Goal: Information Seeking & Learning: Learn about a topic

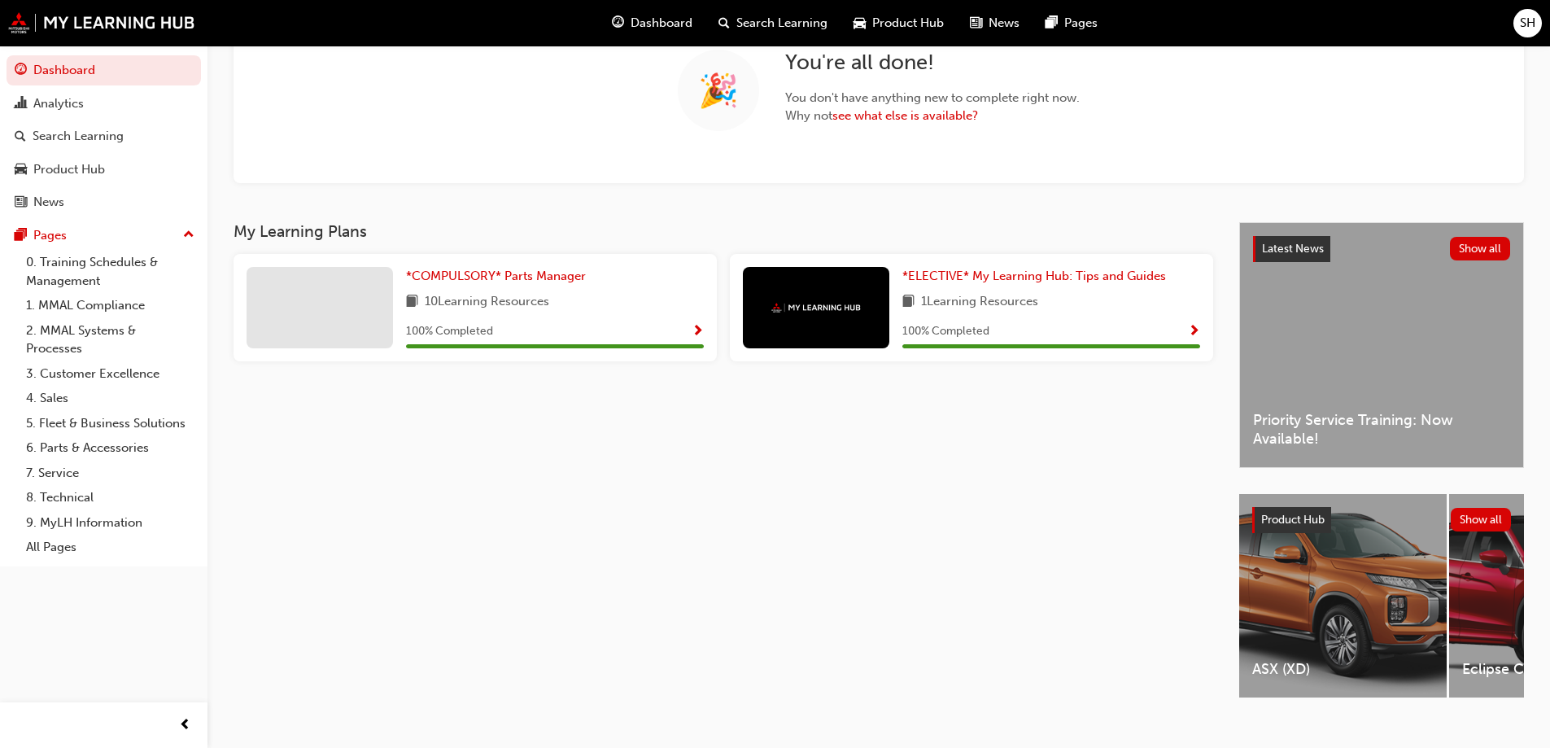
scroll to position [163, 0]
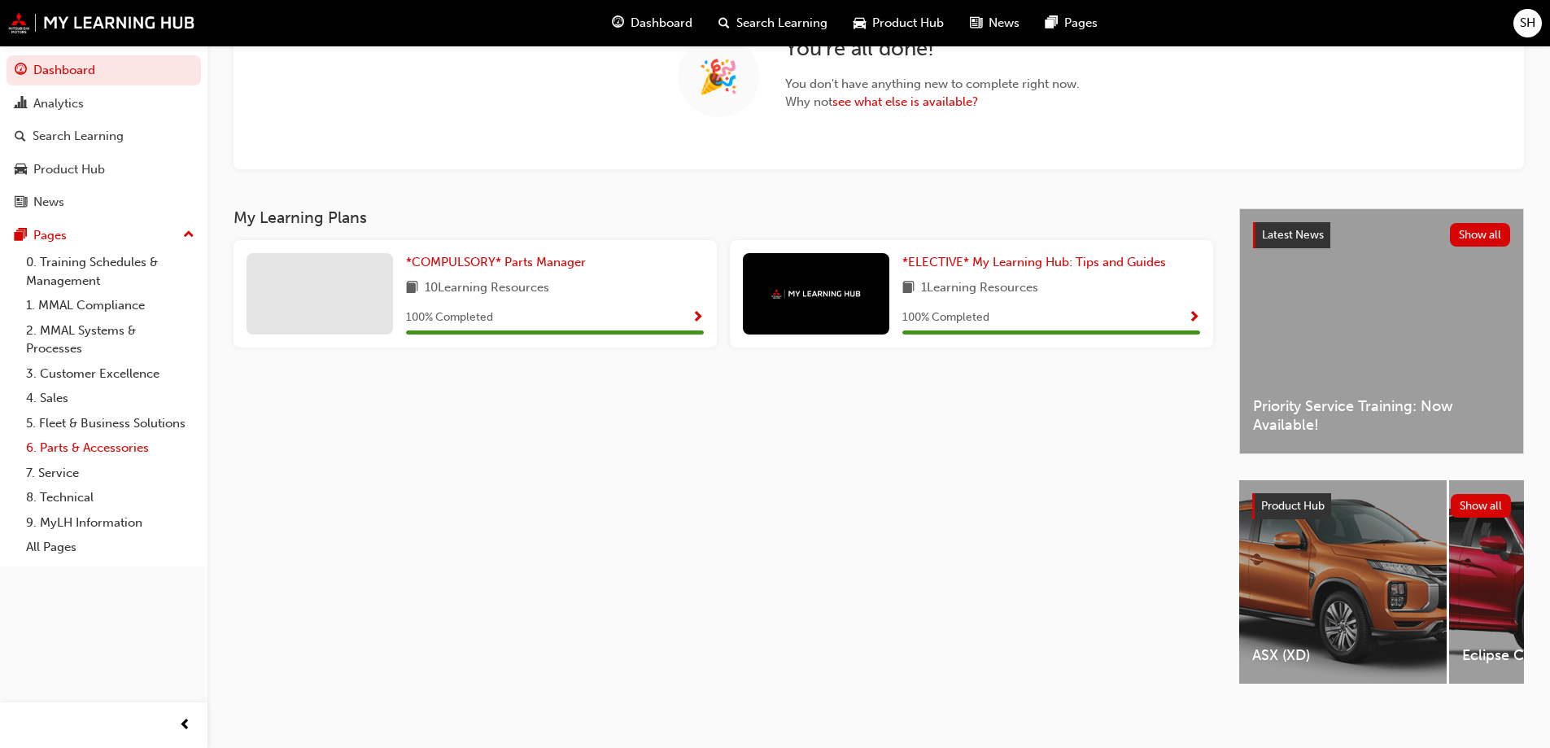
click at [133, 449] on link "6. Parts & Accessories" at bounding box center [110, 447] width 181 height 25
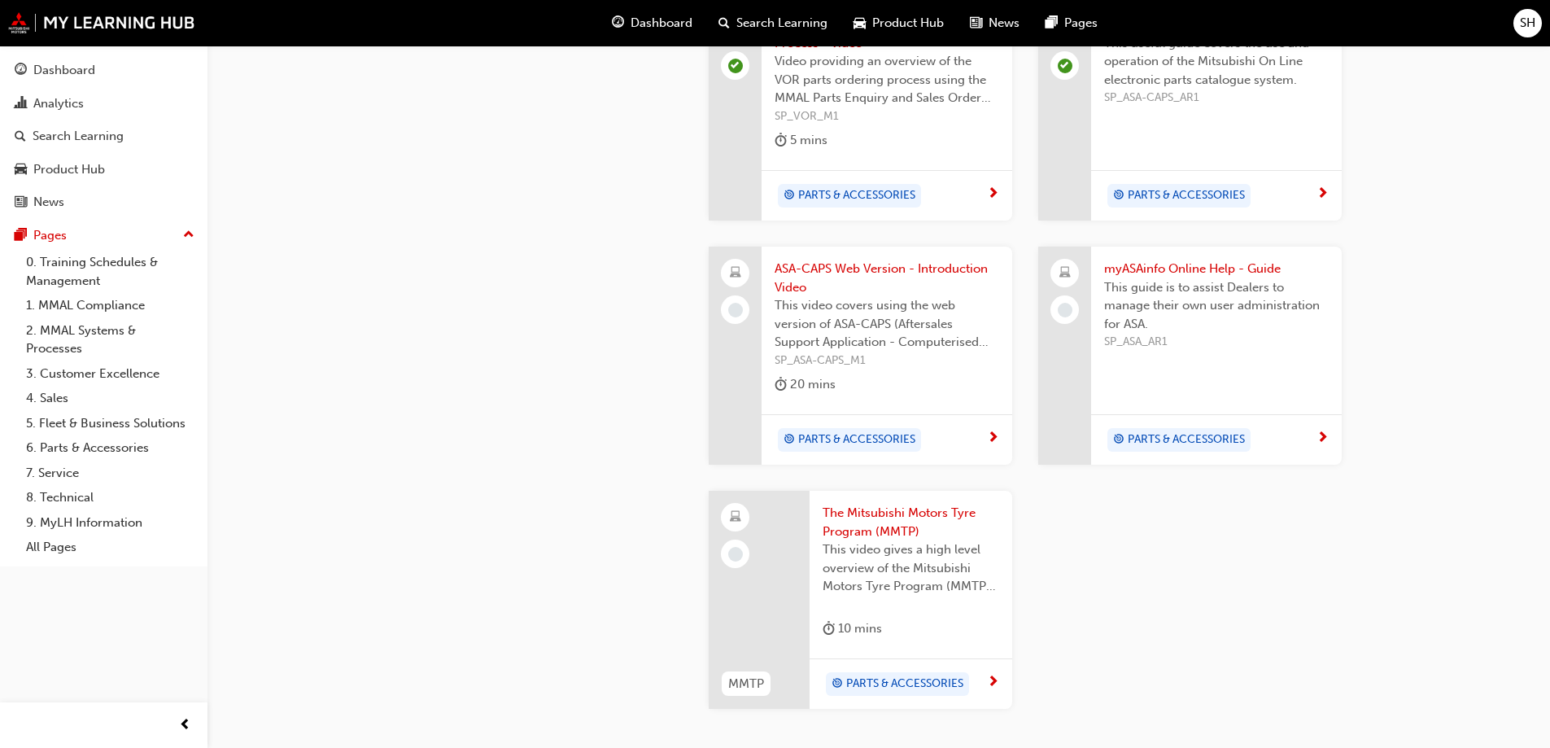
scroll to position [1465, 0]
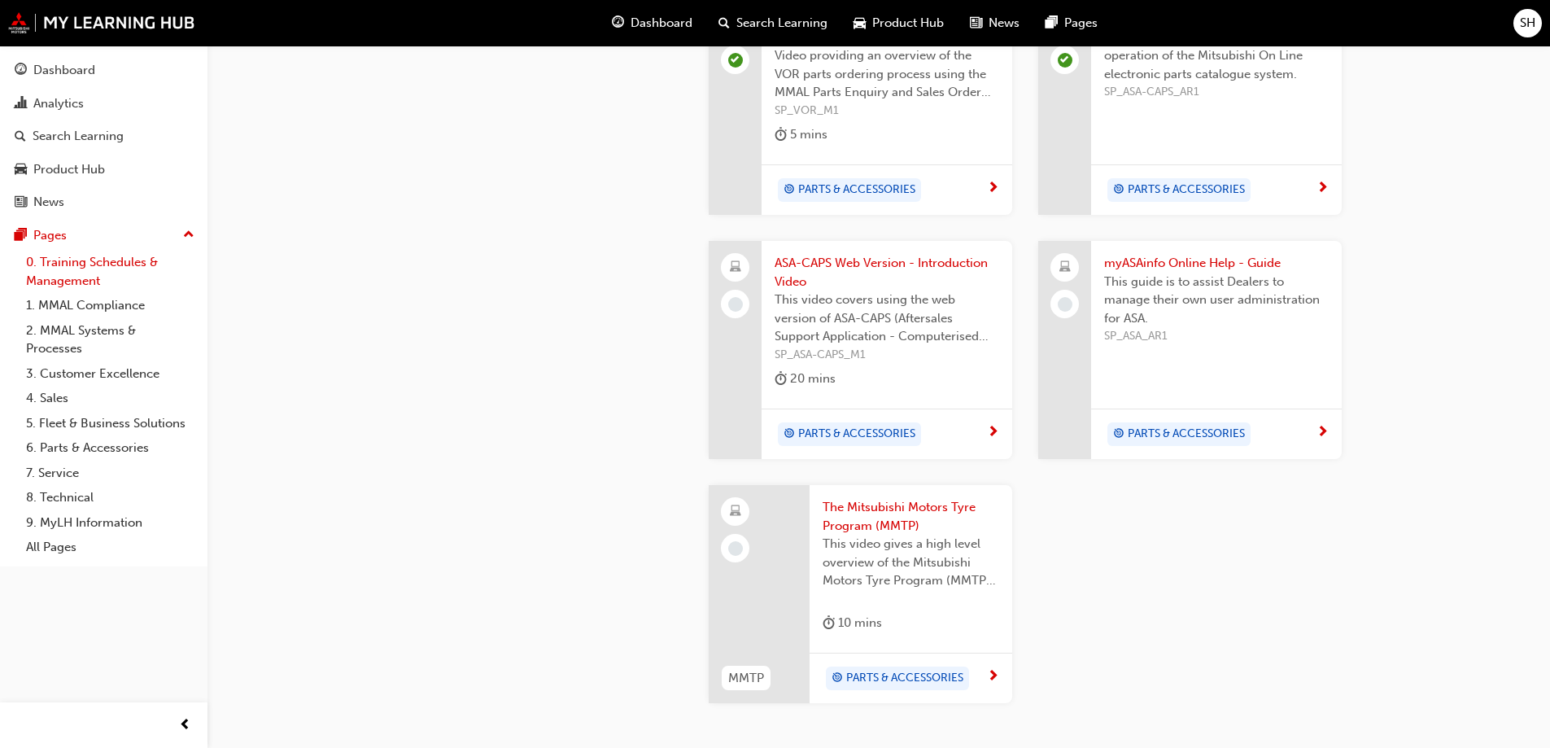
click at [69, 274] on link "0. Training Schedules & Management" at bounding box center [110, 271] width 181 height 43
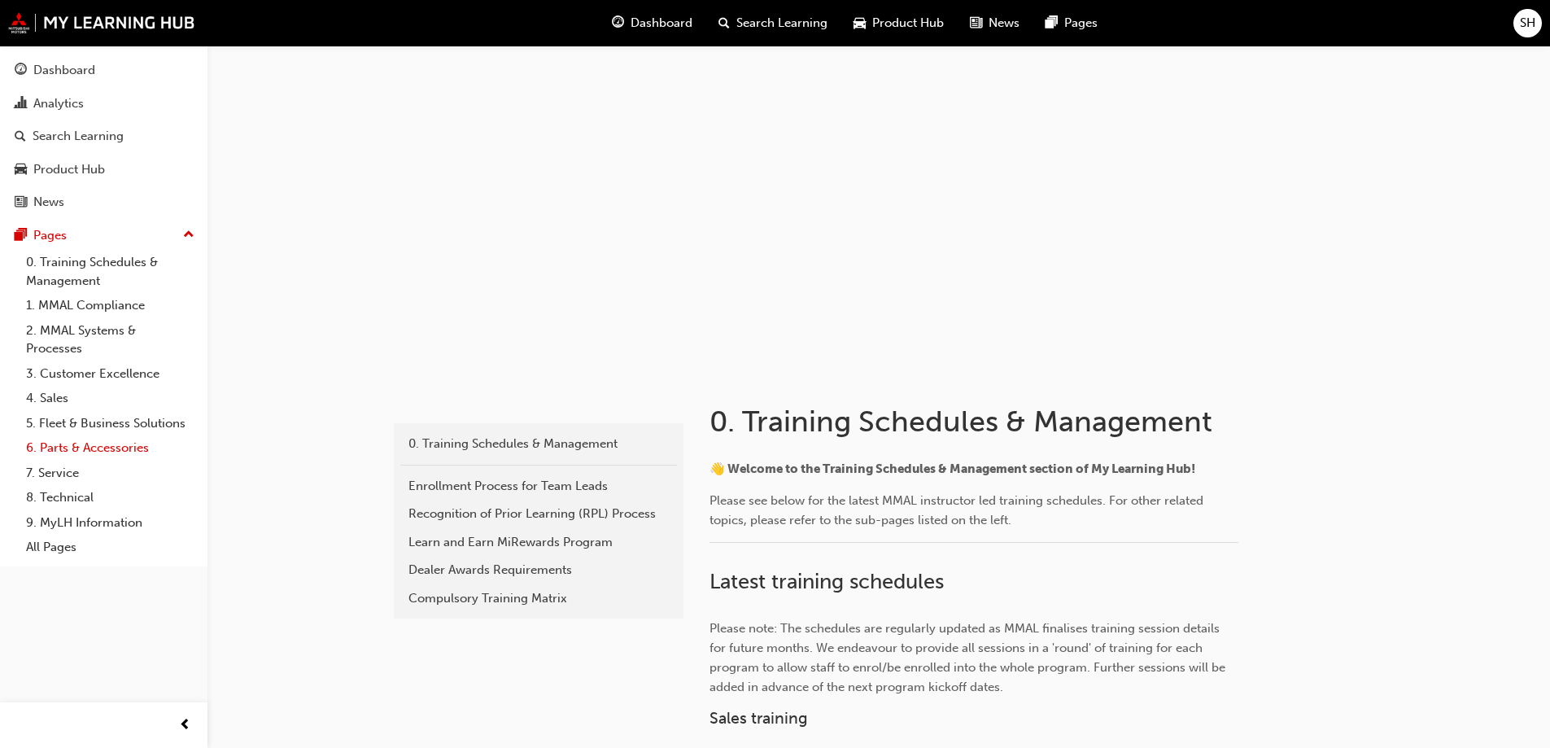
click at [55, 446] on link "6. Parts & Accessories" at bounding box center [110, 447] width 181 height 25
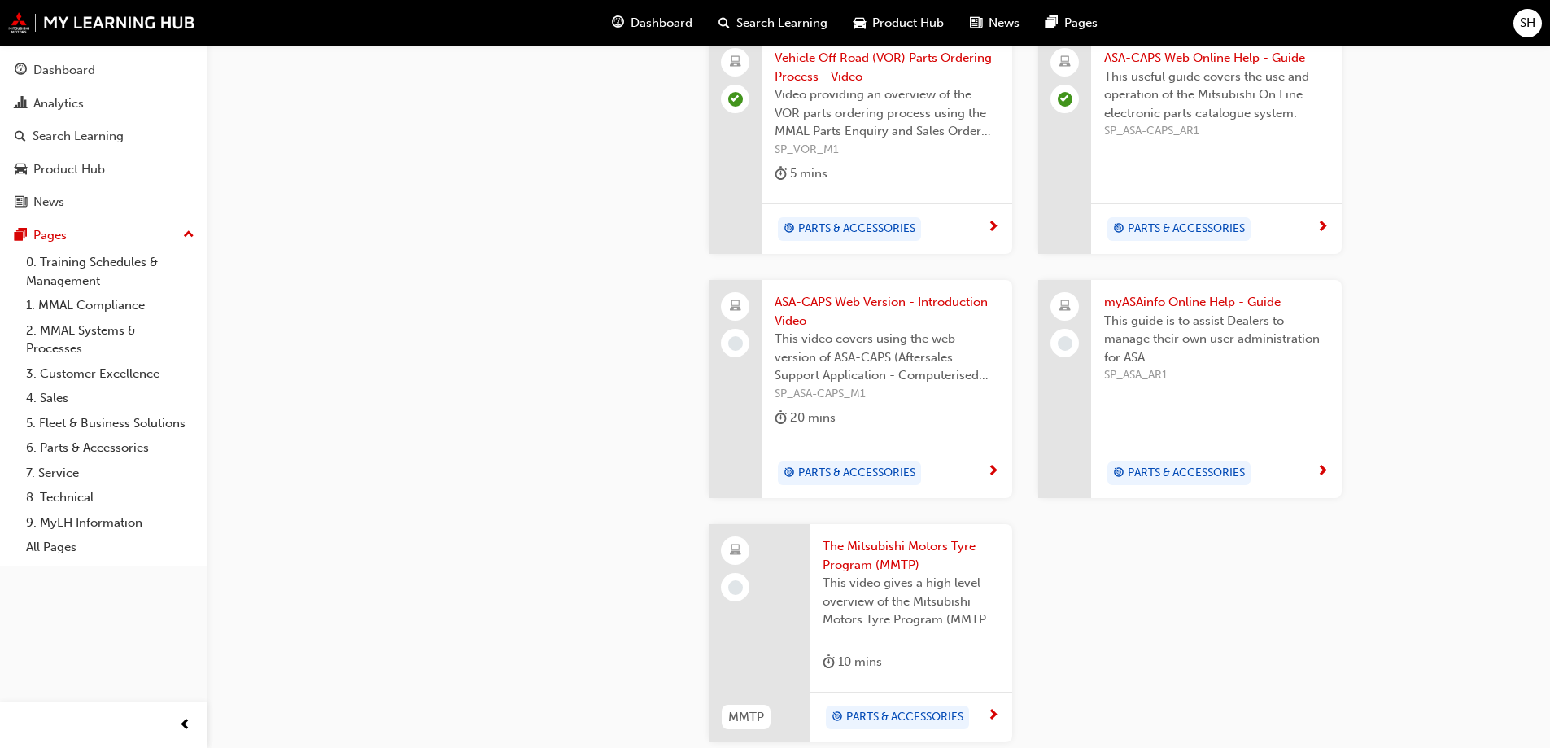
scroll to position [1573, 0]
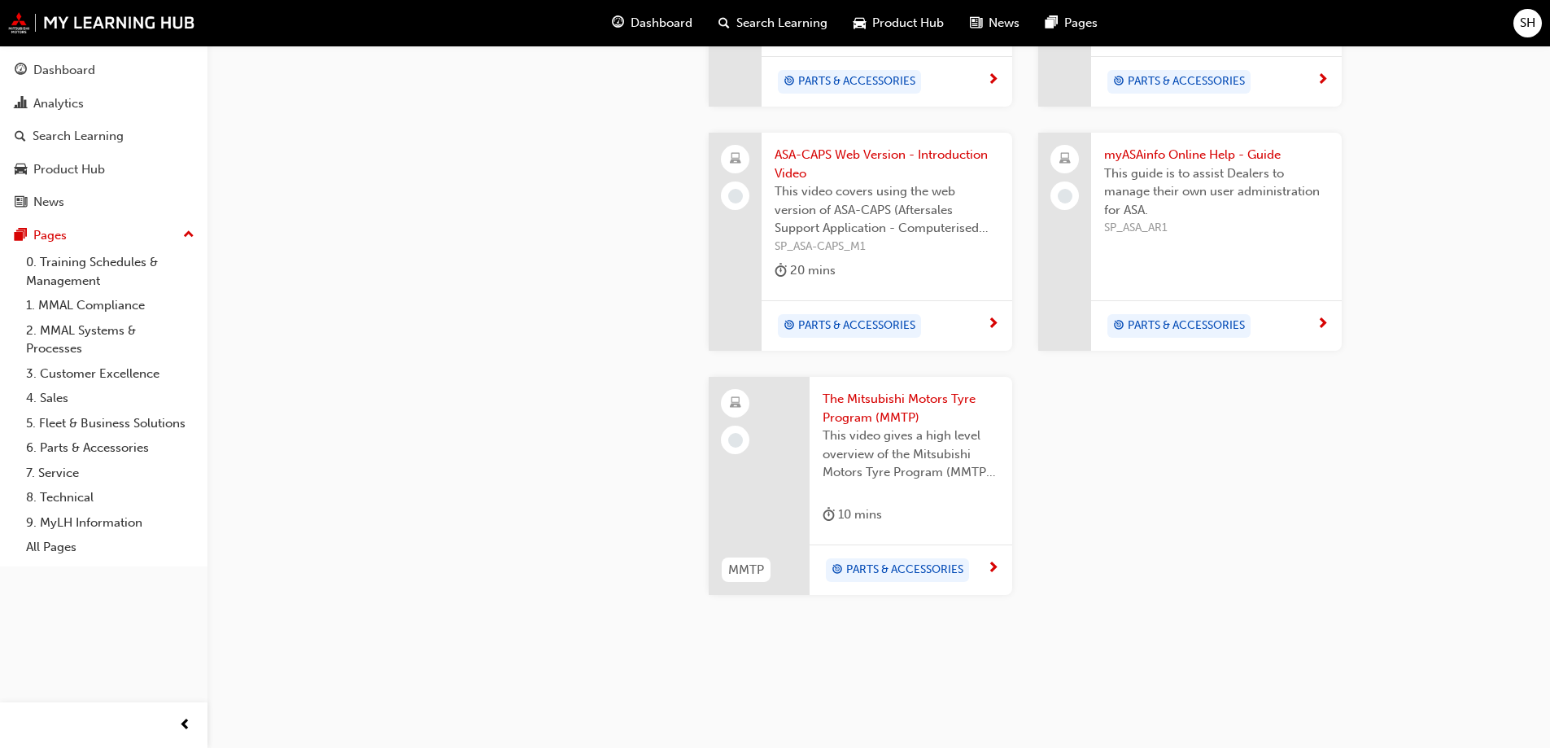
click at [932, 561] on span "PARTS & ACCESSORIES" at bounding box center [904, 570] width 117 height 19
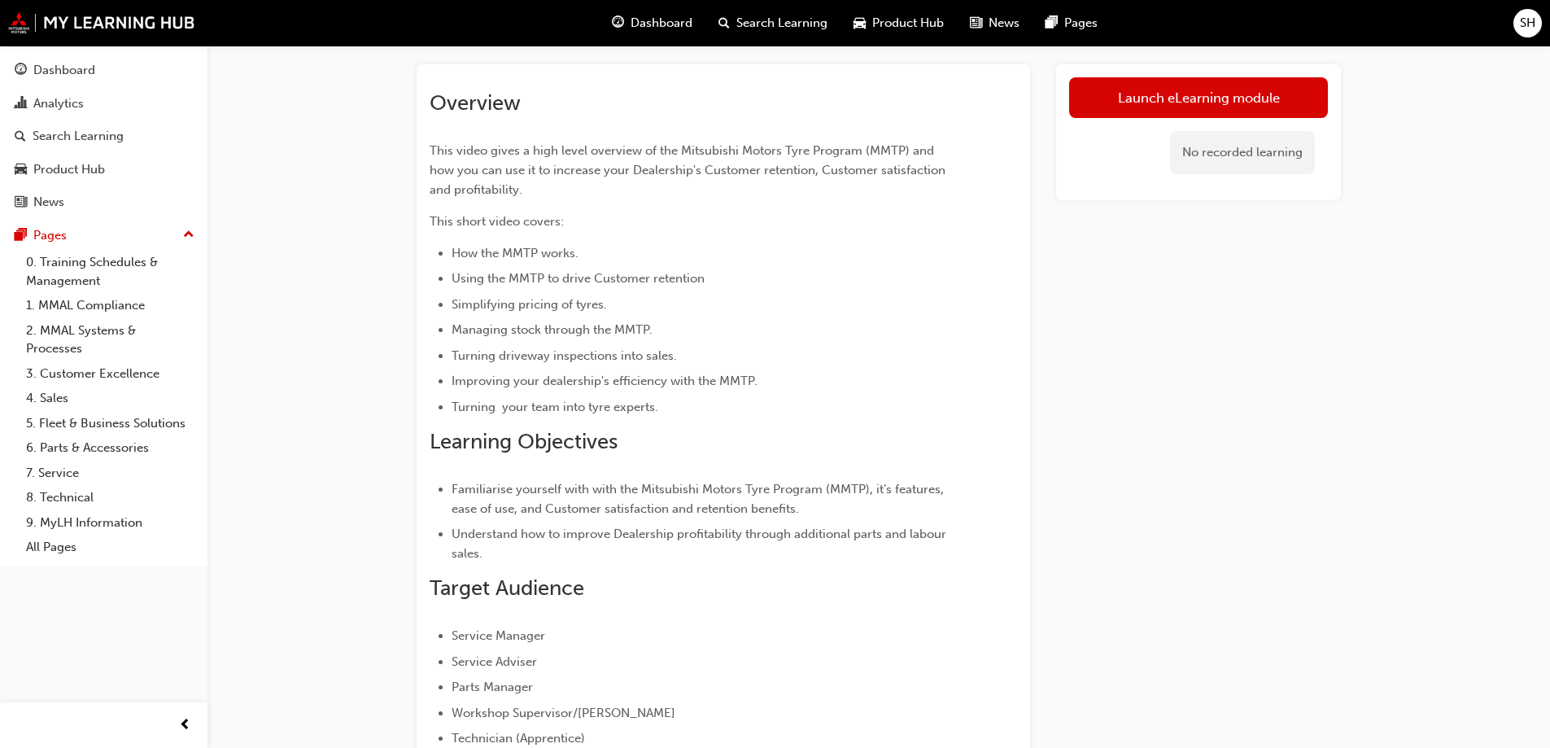
scroll to position [81, 0]
click at [1117, 96] on link "Launch eLearning module" at bounding box center [1198, 98] width 259 height 41
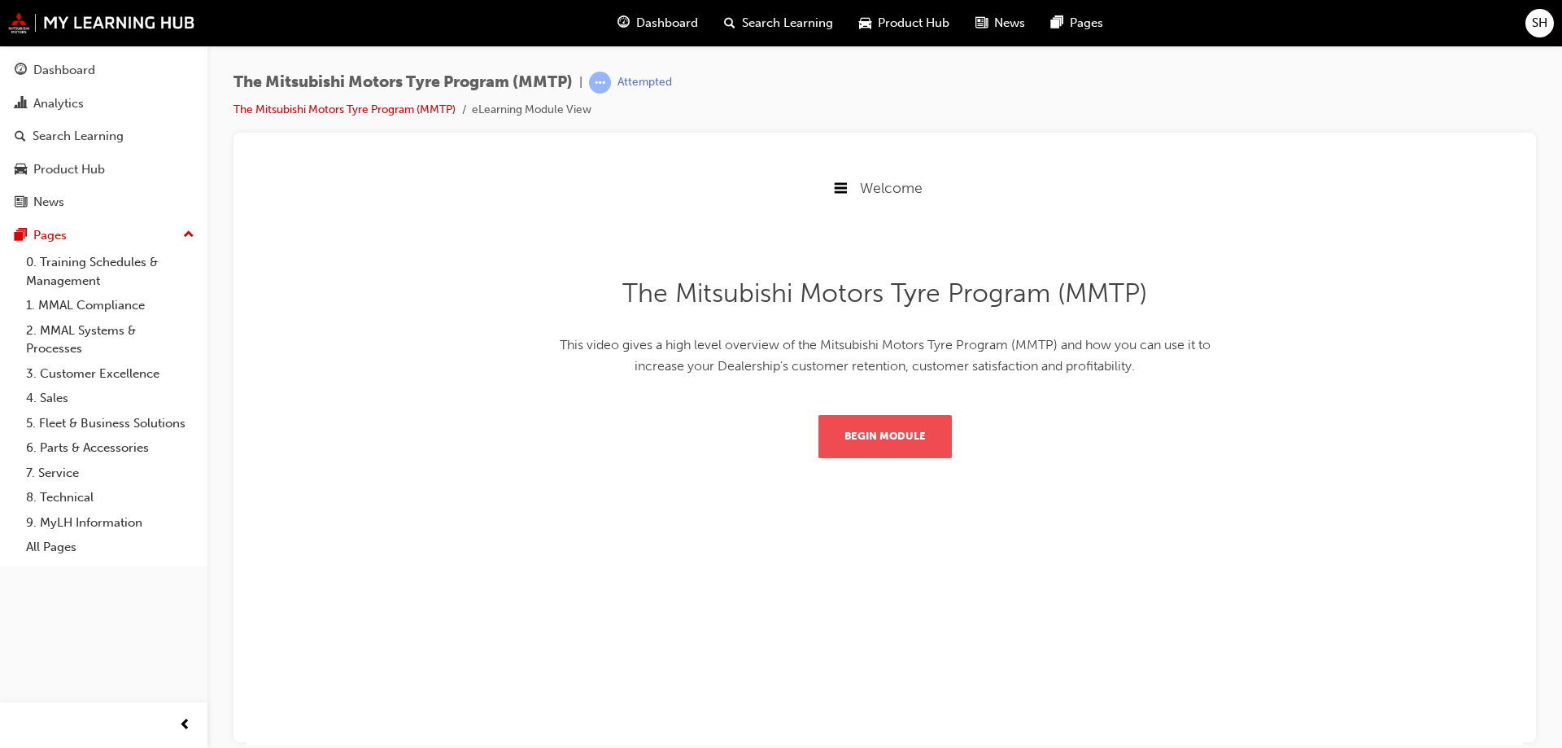
click at [930, 438] on button "Begin Module" at bounding box center [885, 435] width 133 height 42
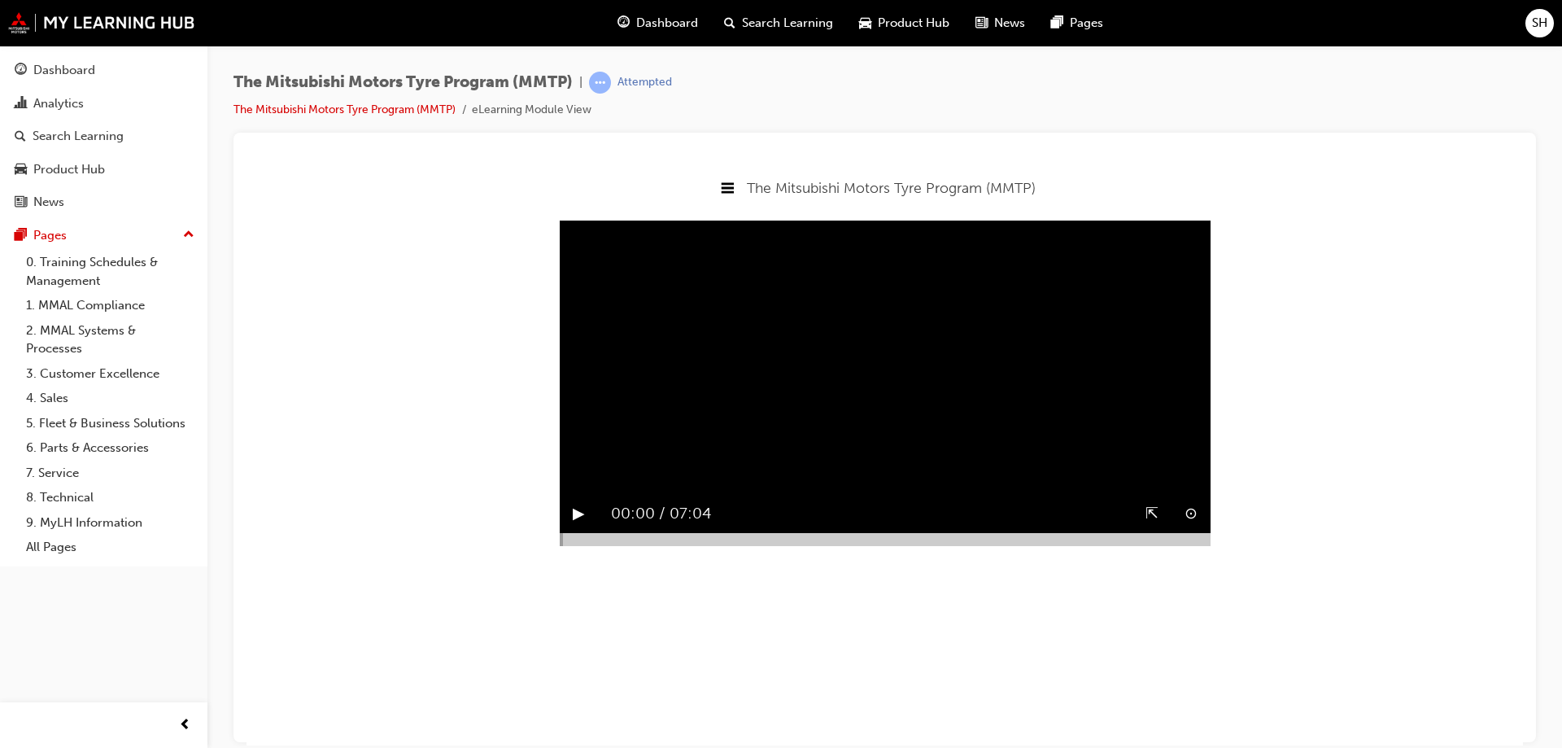
click at [585, 526] on button "▶︎" at bounding box center [579, 512] width 12 height 25
click at [582, 545] on div at bounding box center [885, 538] width 651 height 13
drag, startPoint x: 1064, startPoint y: 576, endPoint x: 1079, endPoint y: 578, distance: 14.7
click at [1064, 545] on div at bounding box center [885, 538] width 651 height 13
click at [1124, 545] on div at bounding box center [885, 538] width 651 height 13
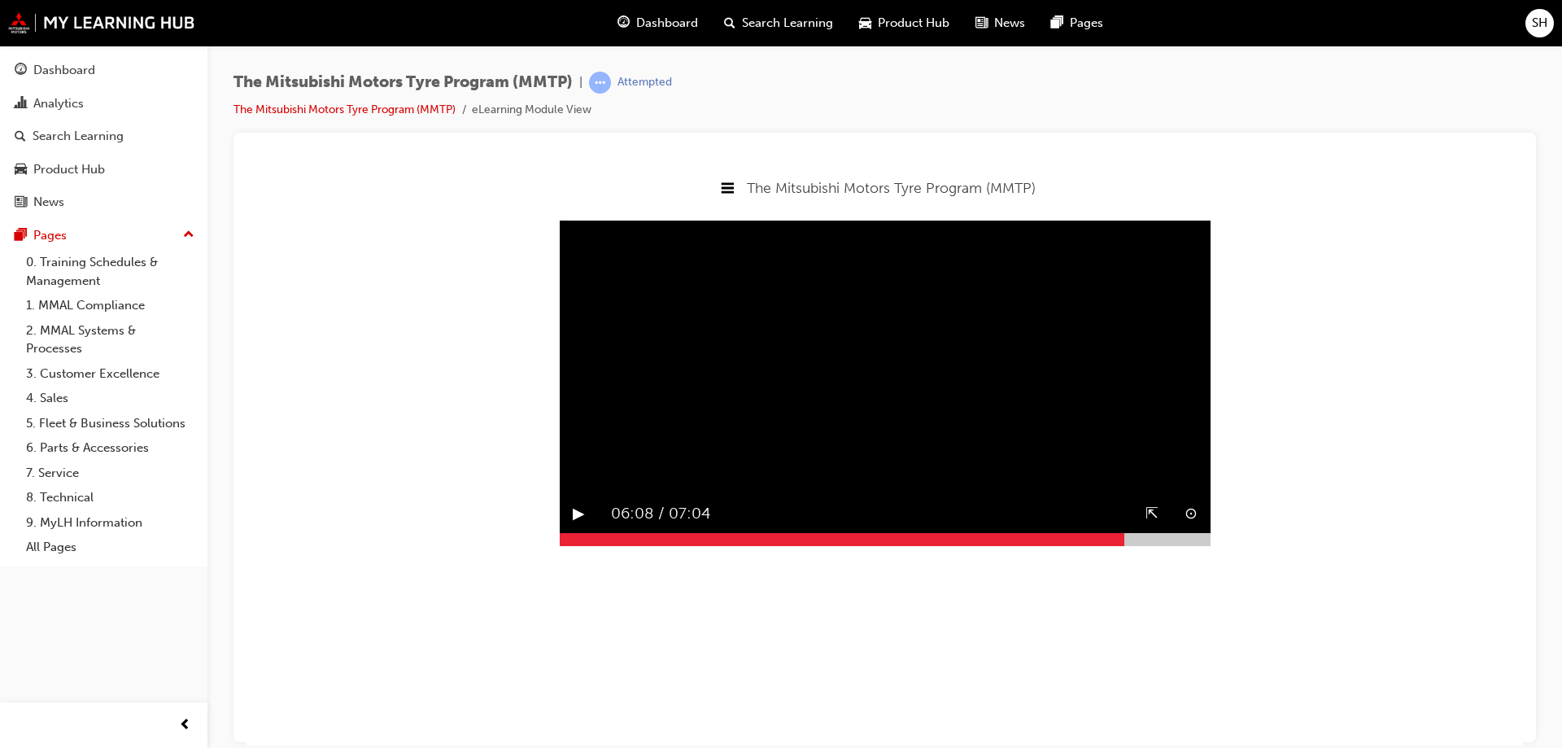
click at [1160, 545] on div at bounding box center [885, 538] width 651 height 13
click at [1183, 545] on div at bounding box center [885, 538] width 651 height 13
click at [577, 526] on button "▶︎" at bounding box center [579, 512] width 12 height 25
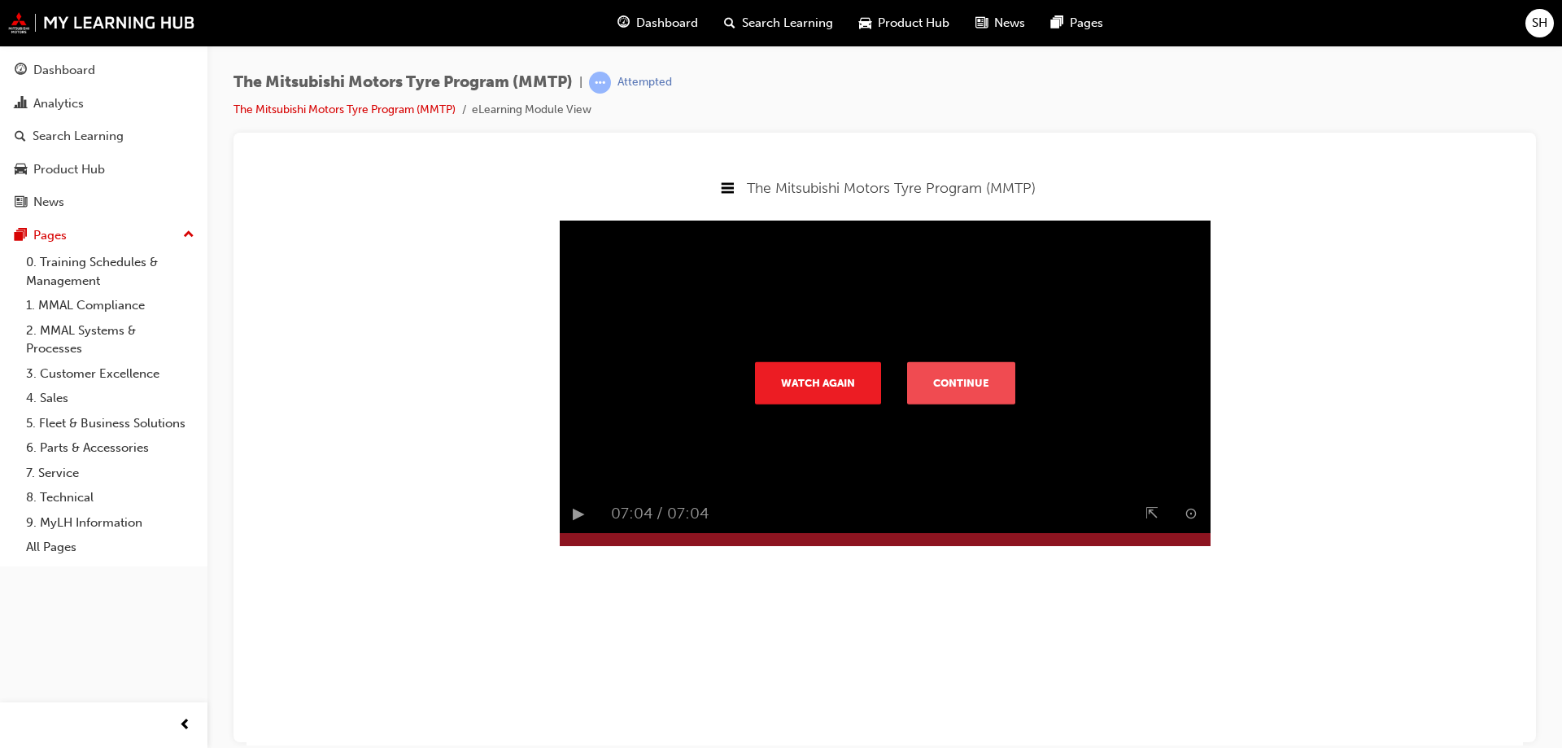
click at [937, 395] on button "Continue" at bounding box center [961, 381] width 108 height 42
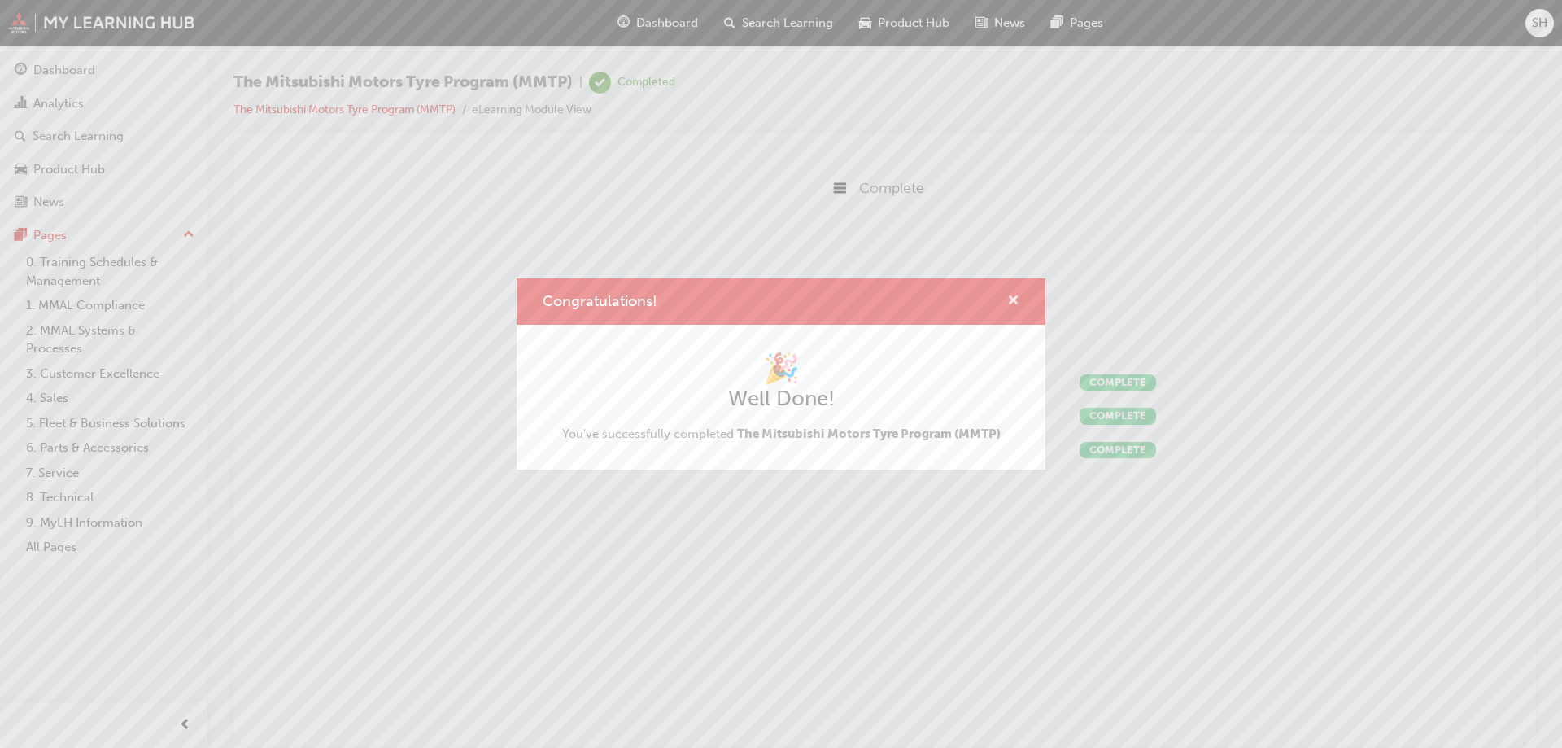
click at [1011, 301] on span "cross-icon" at bounding box center [1013, 302] width 12 height 15
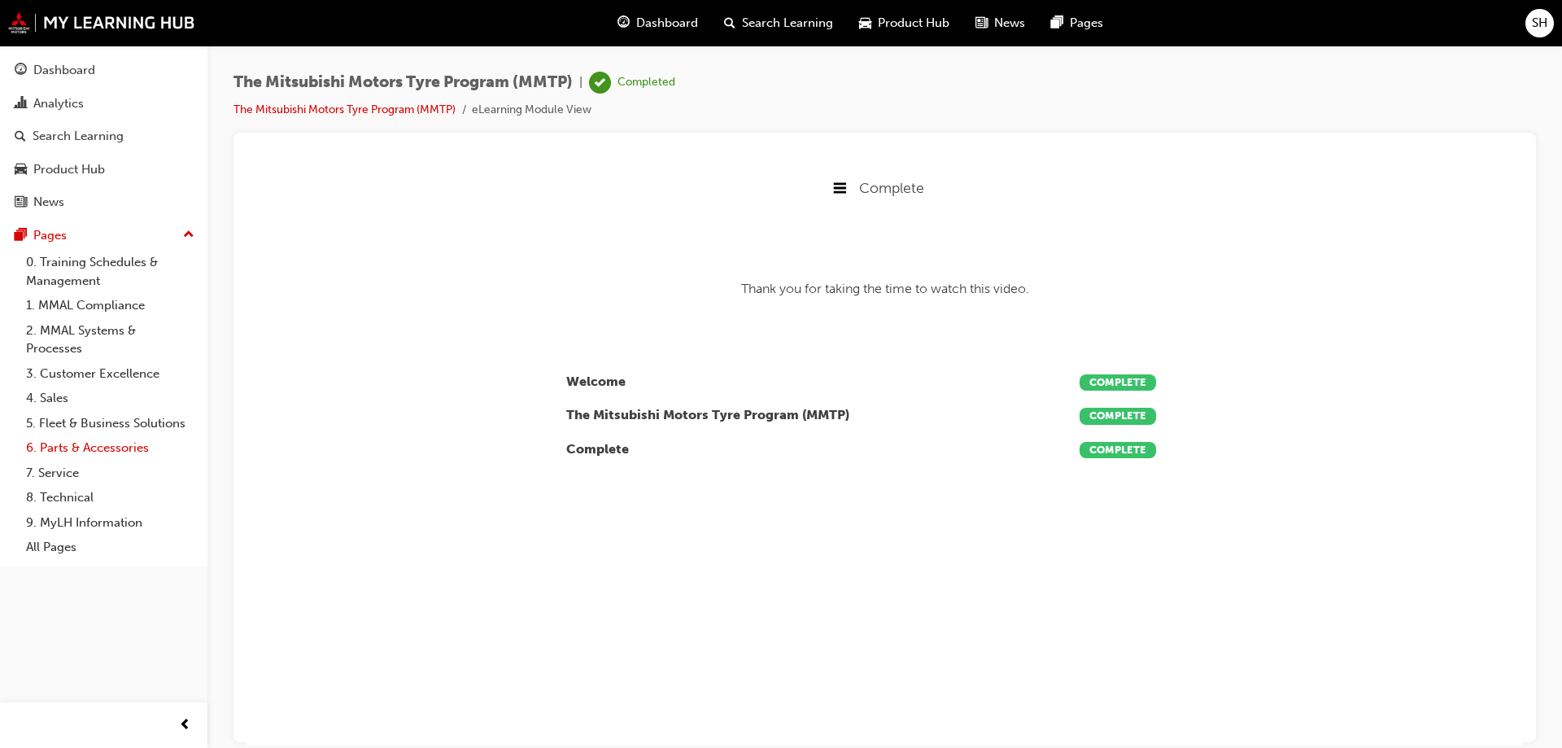
click at [76, 440] on link "6. Parts & Accessories" at bounding box center [110, 447] width 181 height 25
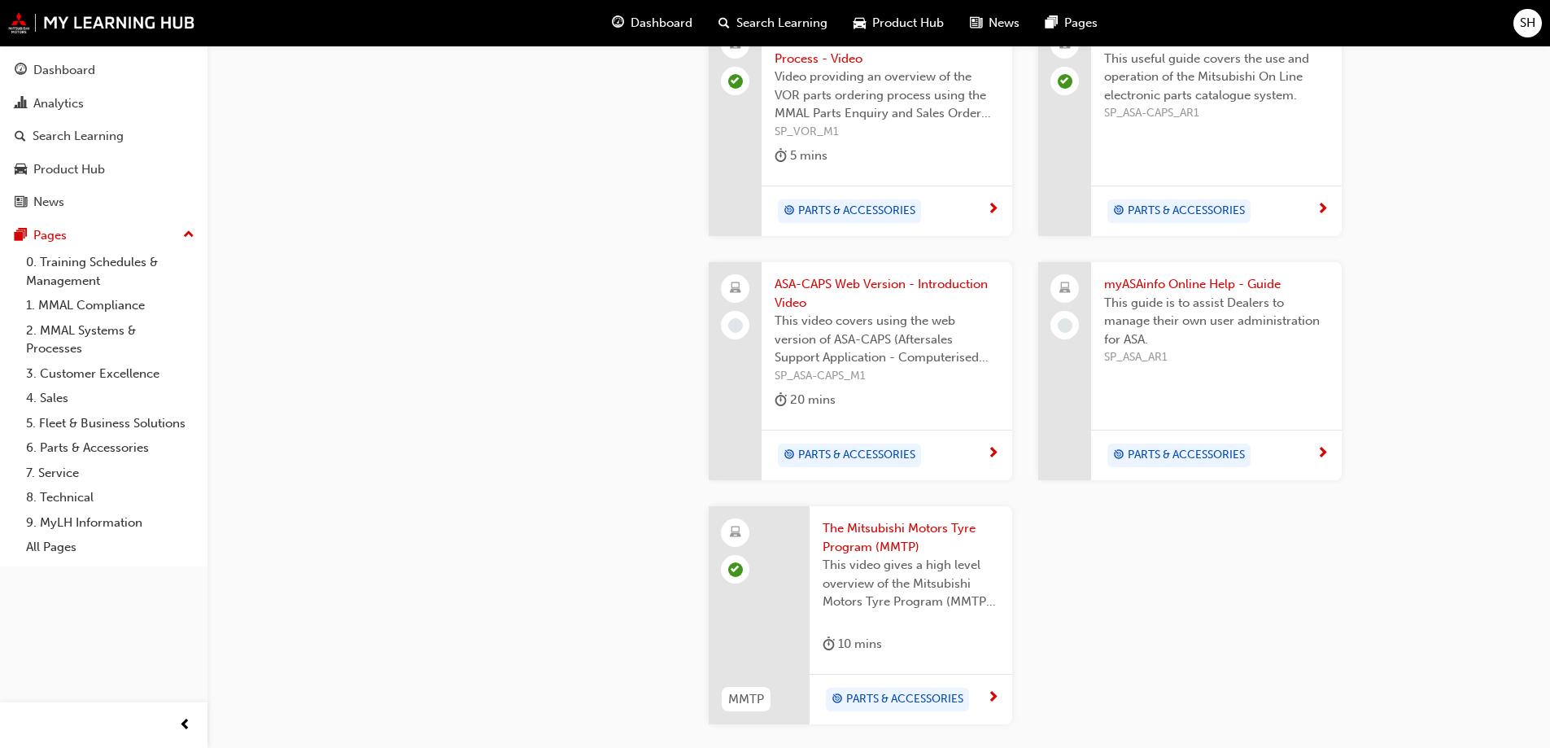
scroll to position [1546, 0]
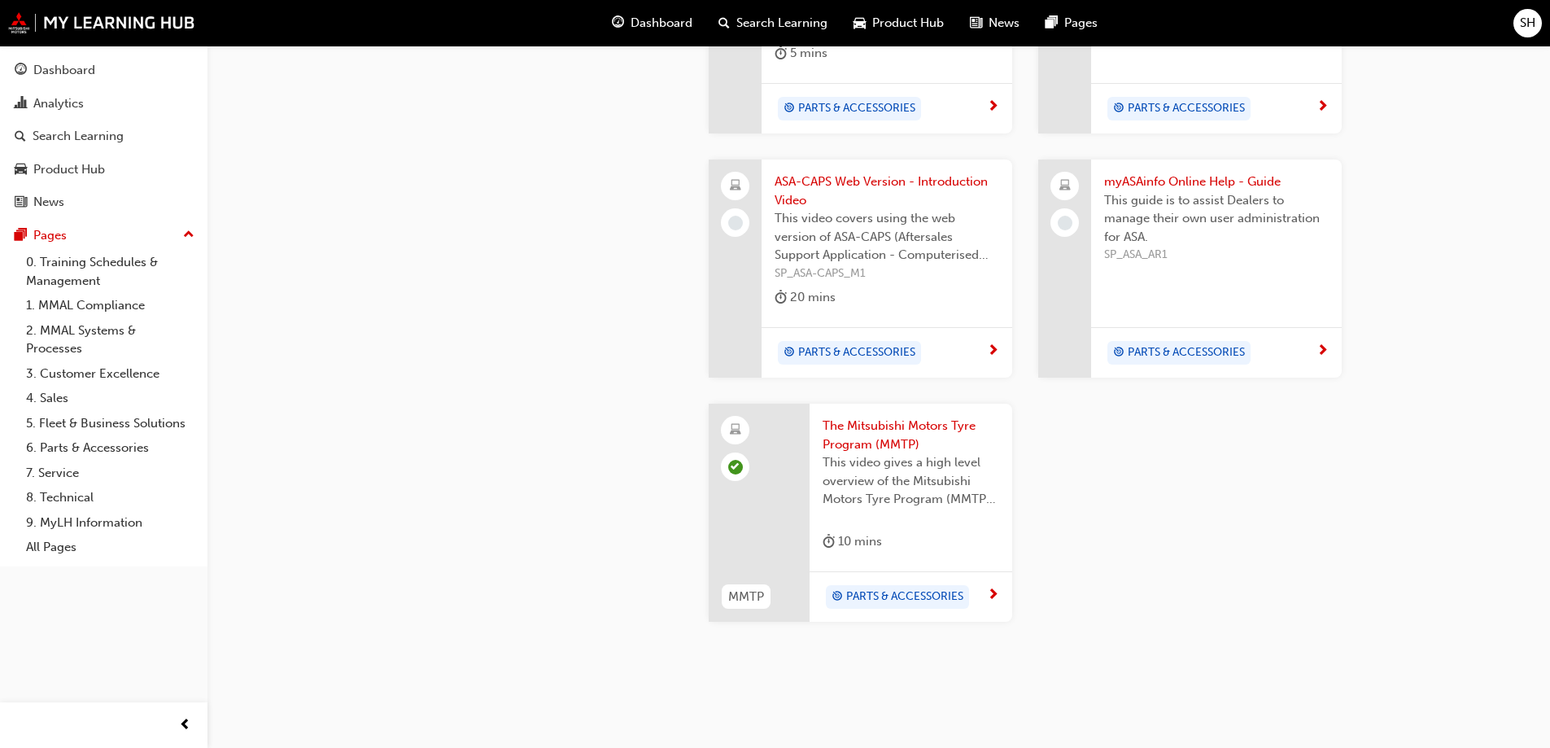
click at [1175, 343] on span "PARTS & ACCESSORIES" at bounding box center [1186, 352] width 117 height 19
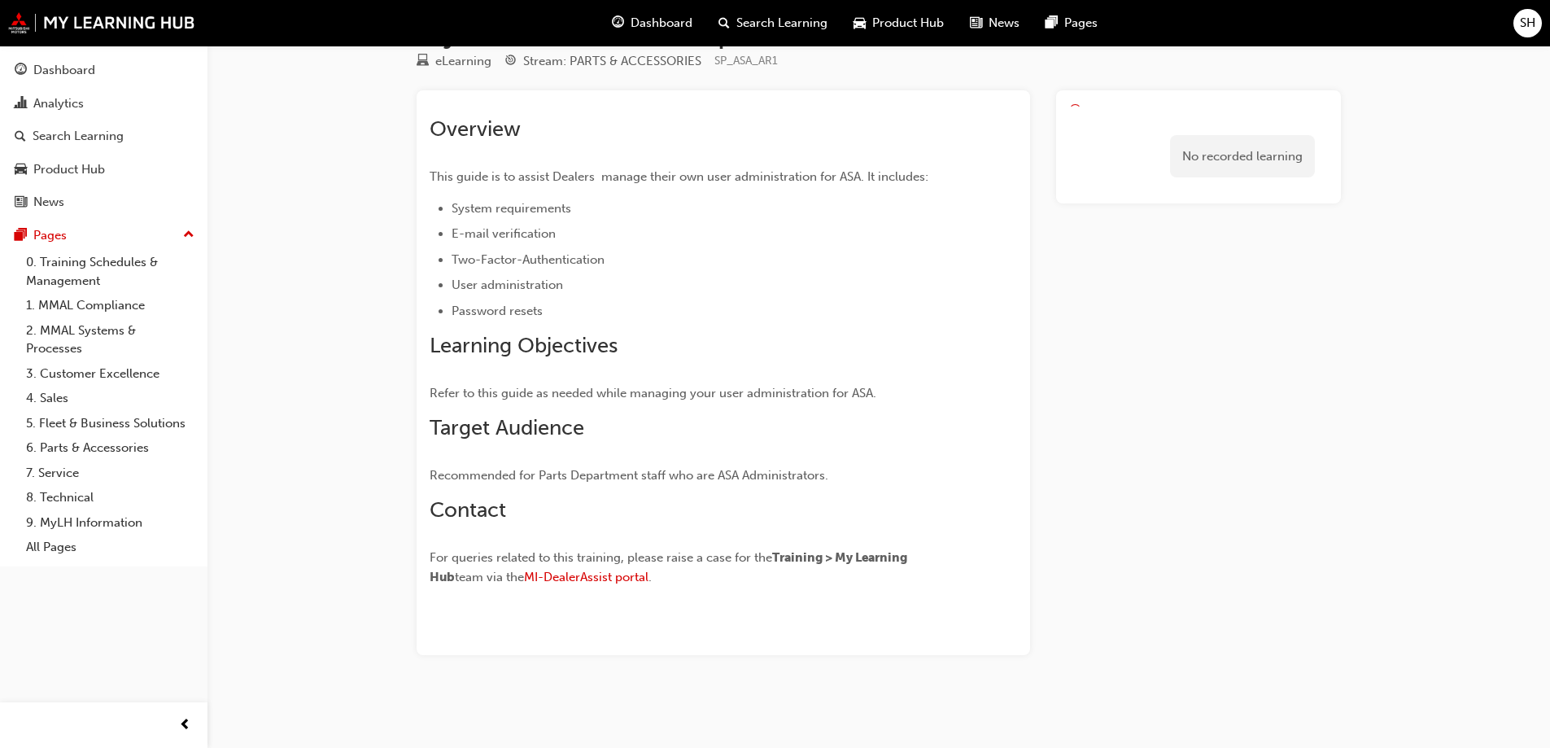
scroll to position [56, 0]
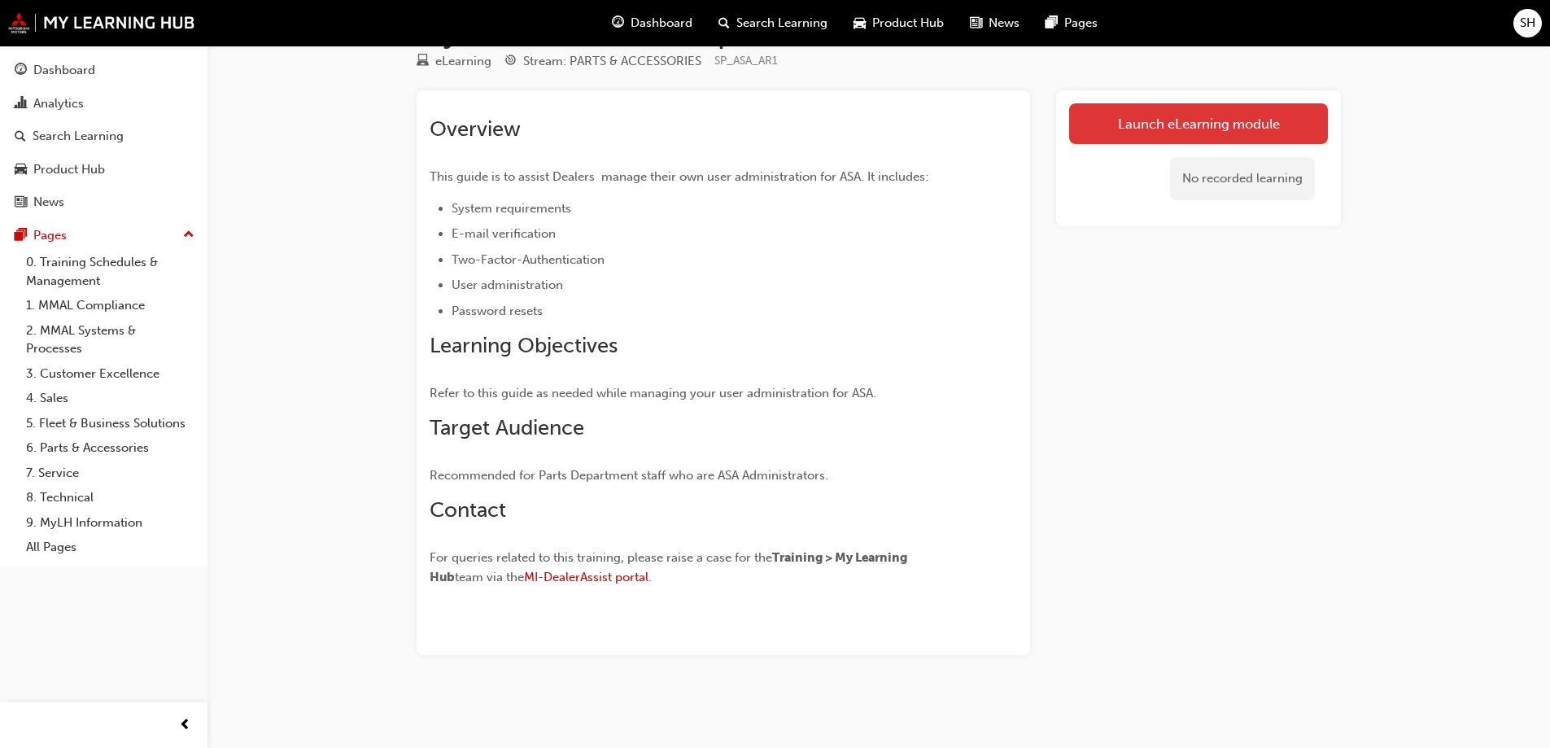
click at [1193, 124] on link "Launch eLearning module" at bounding box center [1198, 123] width 259 height 41
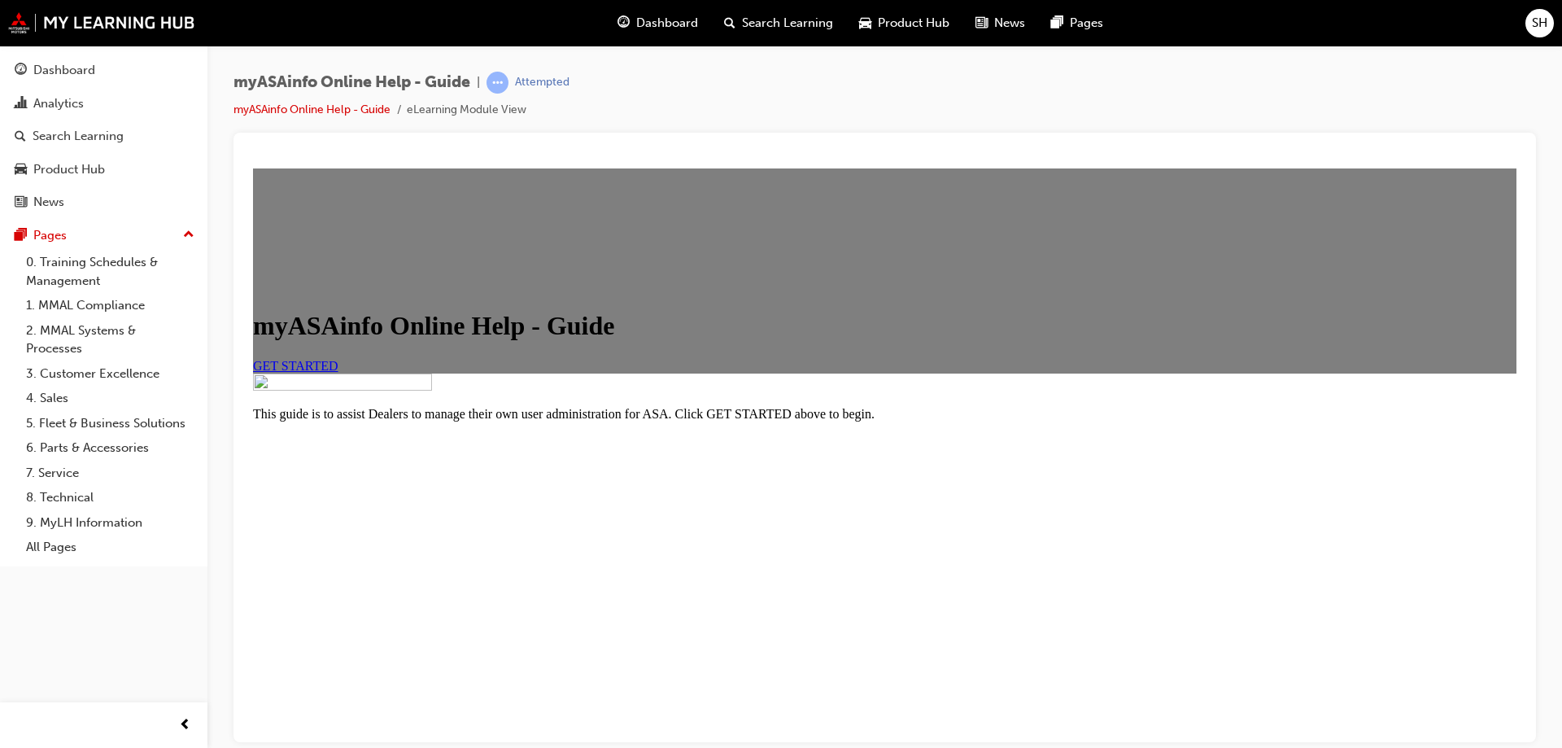
click at [338, 372] on span "GET STARTED" at bounding box center [295, 365] width 85 height 14
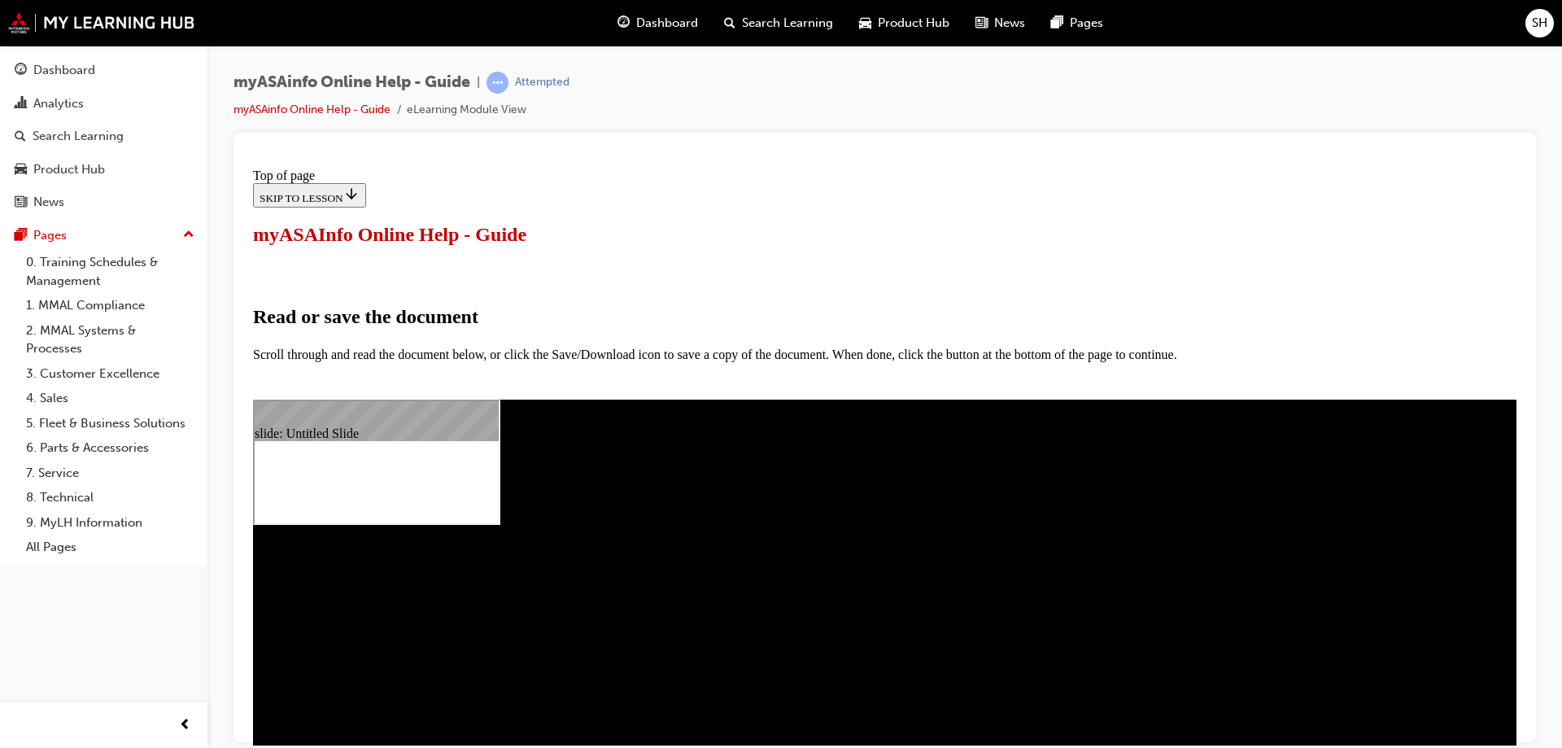
select select "auto"
type input "15"
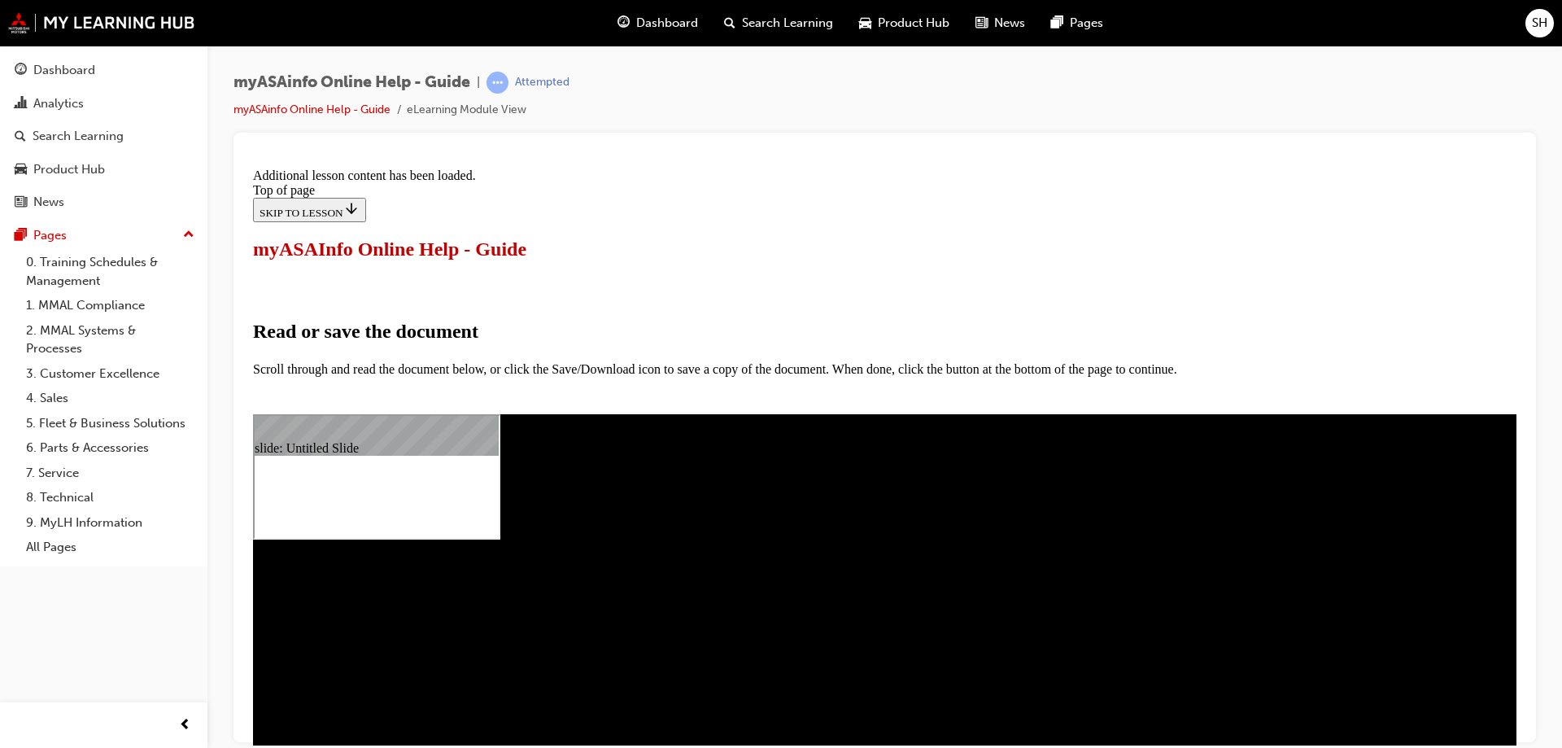
scroll to position [786, 0]
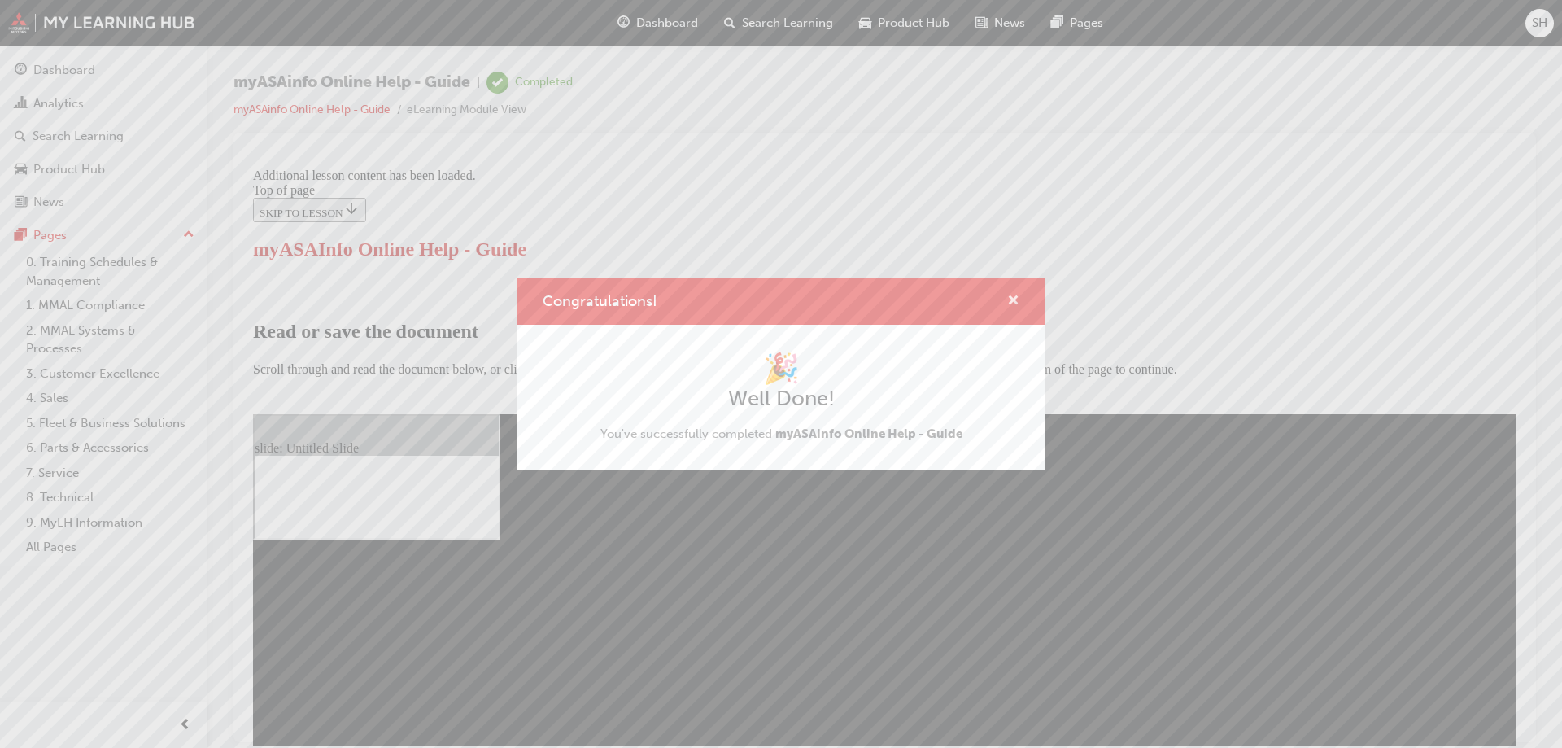
click at [1013, 303] on span "cross-icon" at bounding box center [1013, 302] width 12 height 15
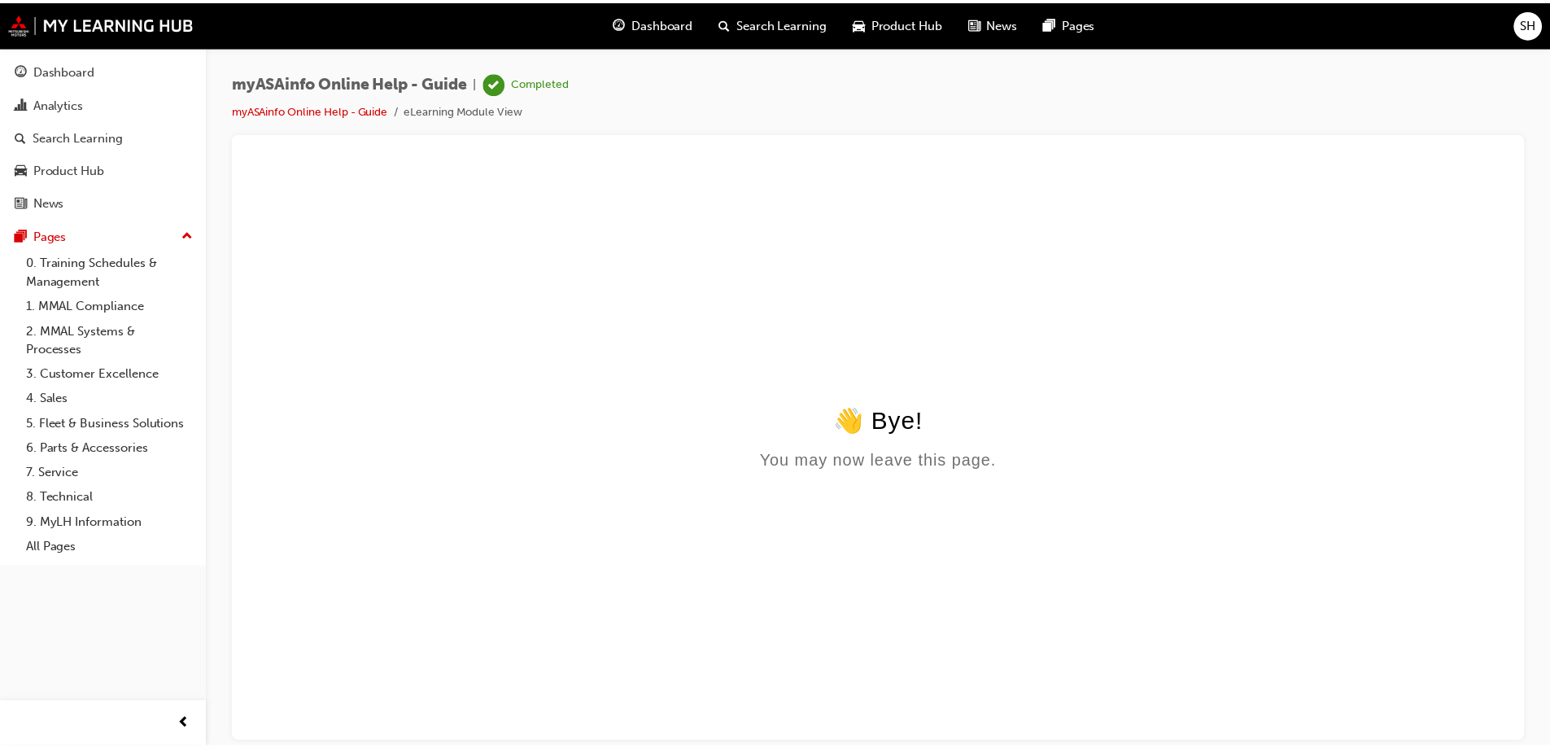
scroll to position [0, 0]
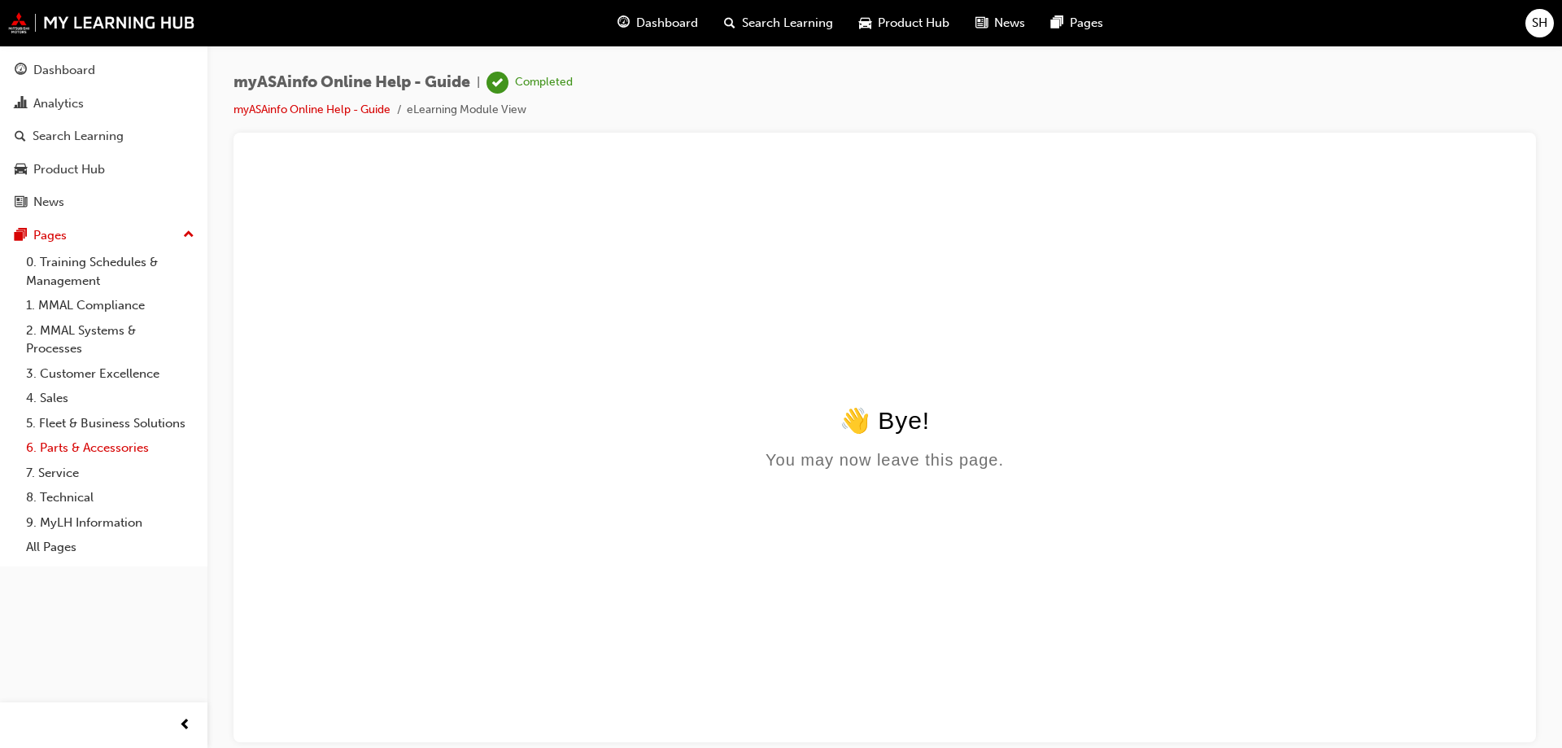
click at [88, 447] on link "6. Parts & Accessories" at bounding box center [110, 447] width 181 height 25
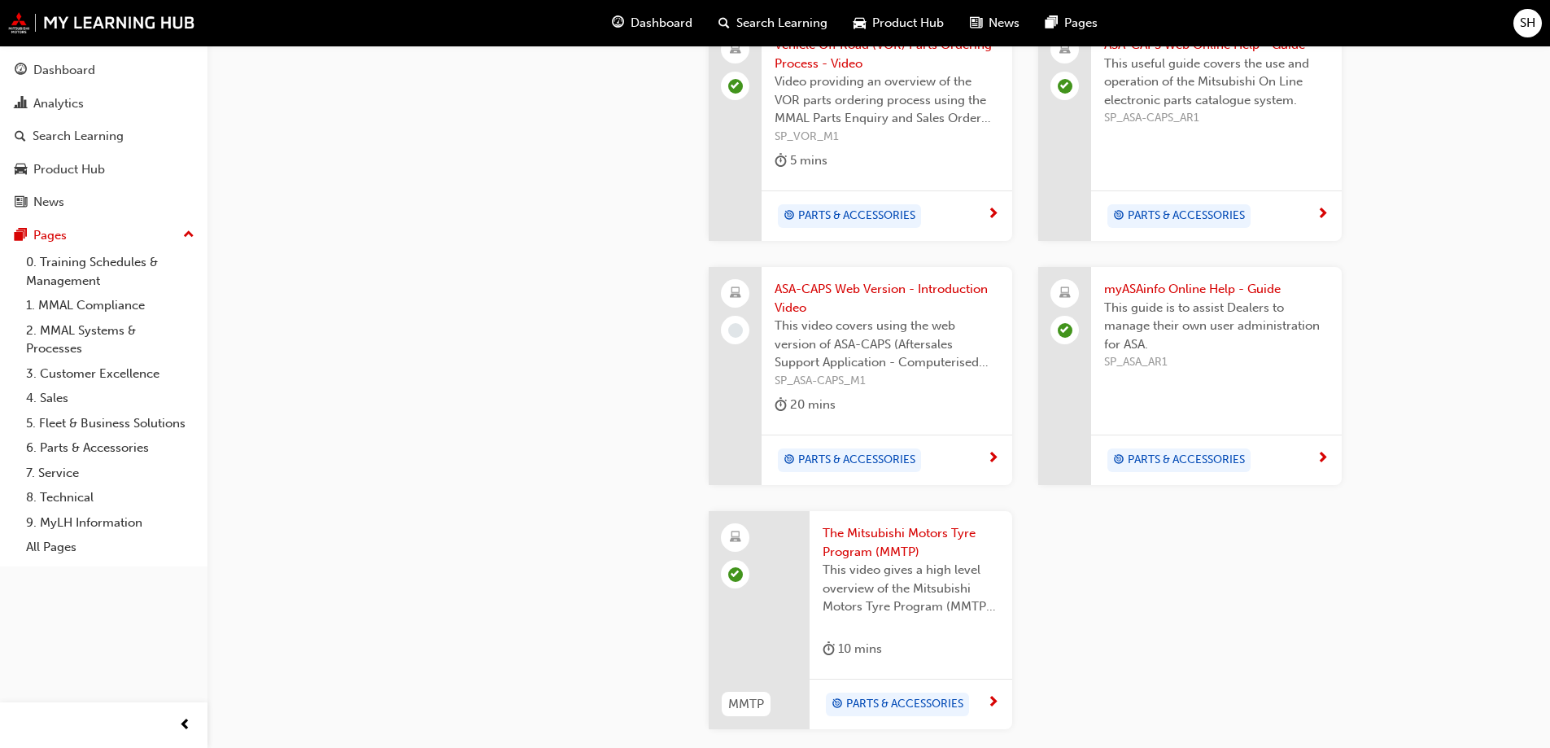
scroll to position [1410, 0]
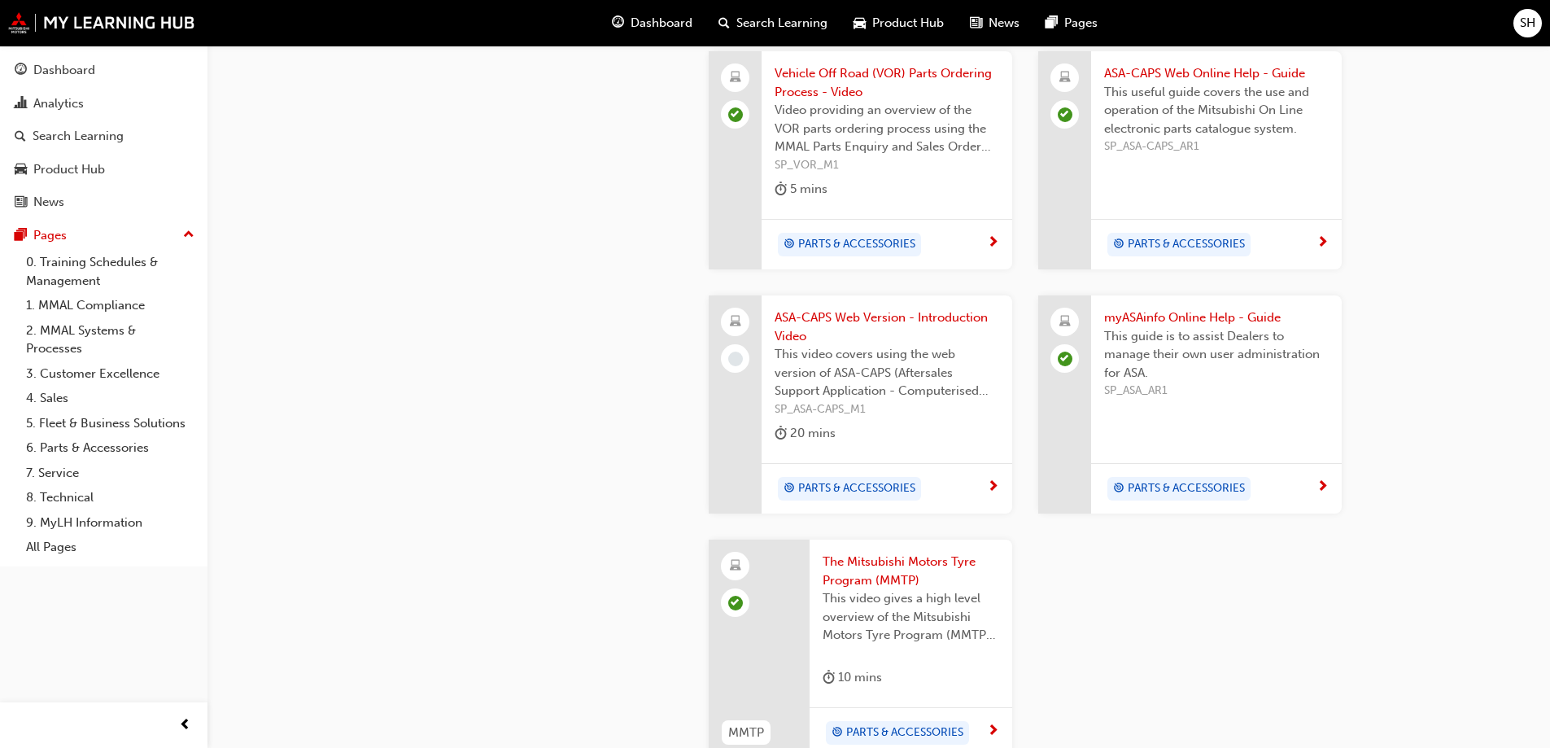
click at [784, 308] on span "ASA-CAPS Web Version - Introduction Video" at bounding box center [887, 326] width 225 height 37
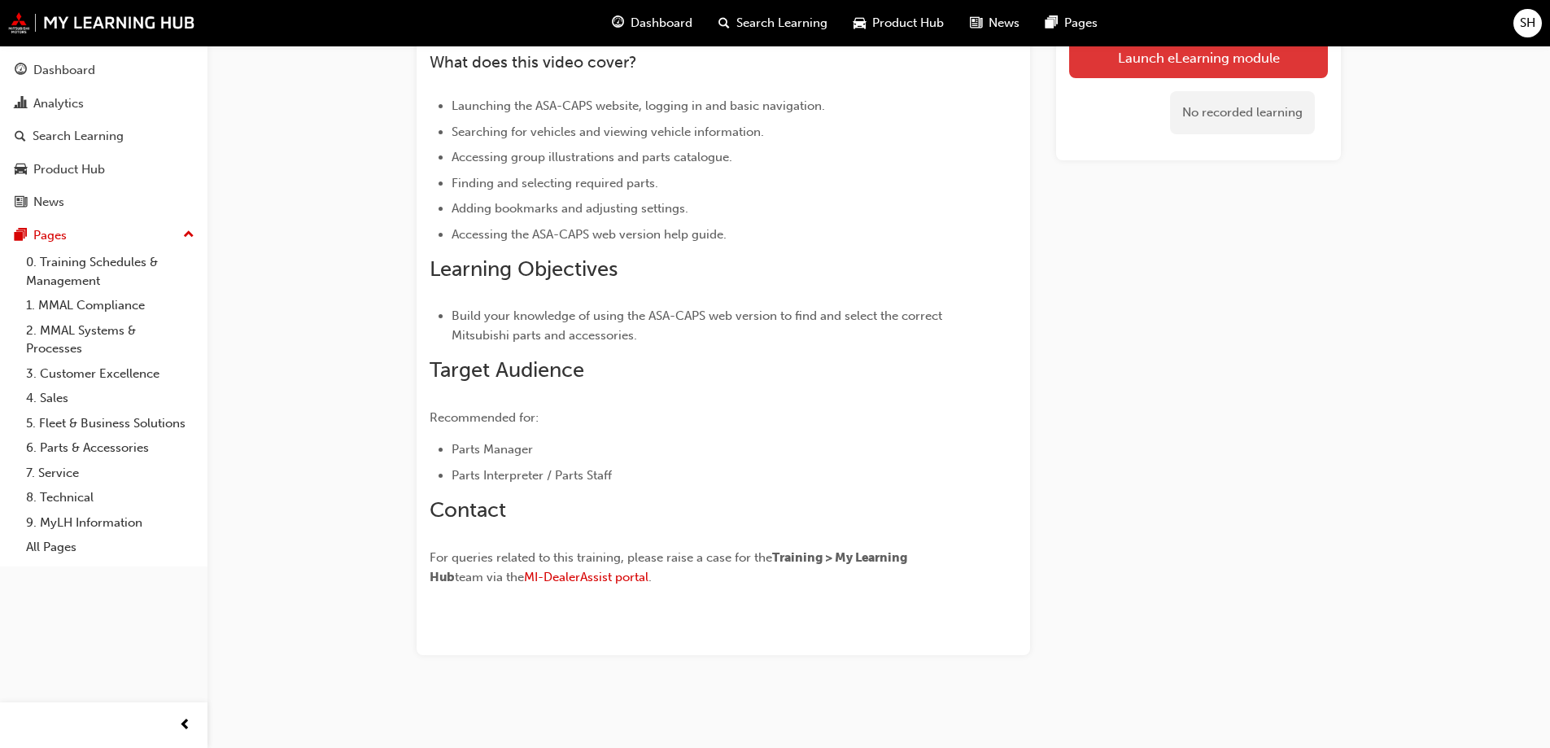
click at [1189, 64] on link "Launch eLearning module" at bounding box center [1198, 57] width 259 height 41
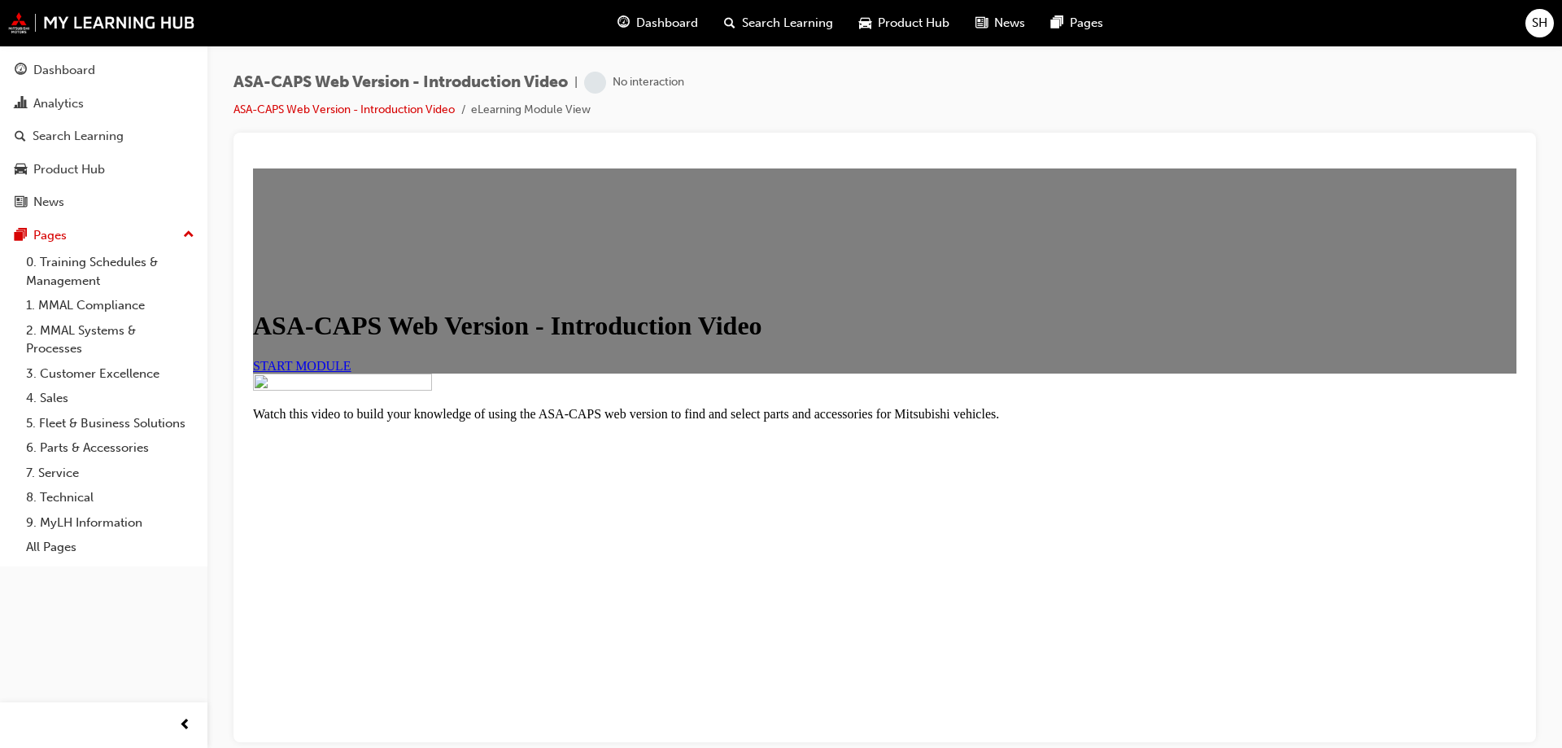
click at [351, 372] on span "START MODULE" at bounding box center [302, 365] width 98 height 14
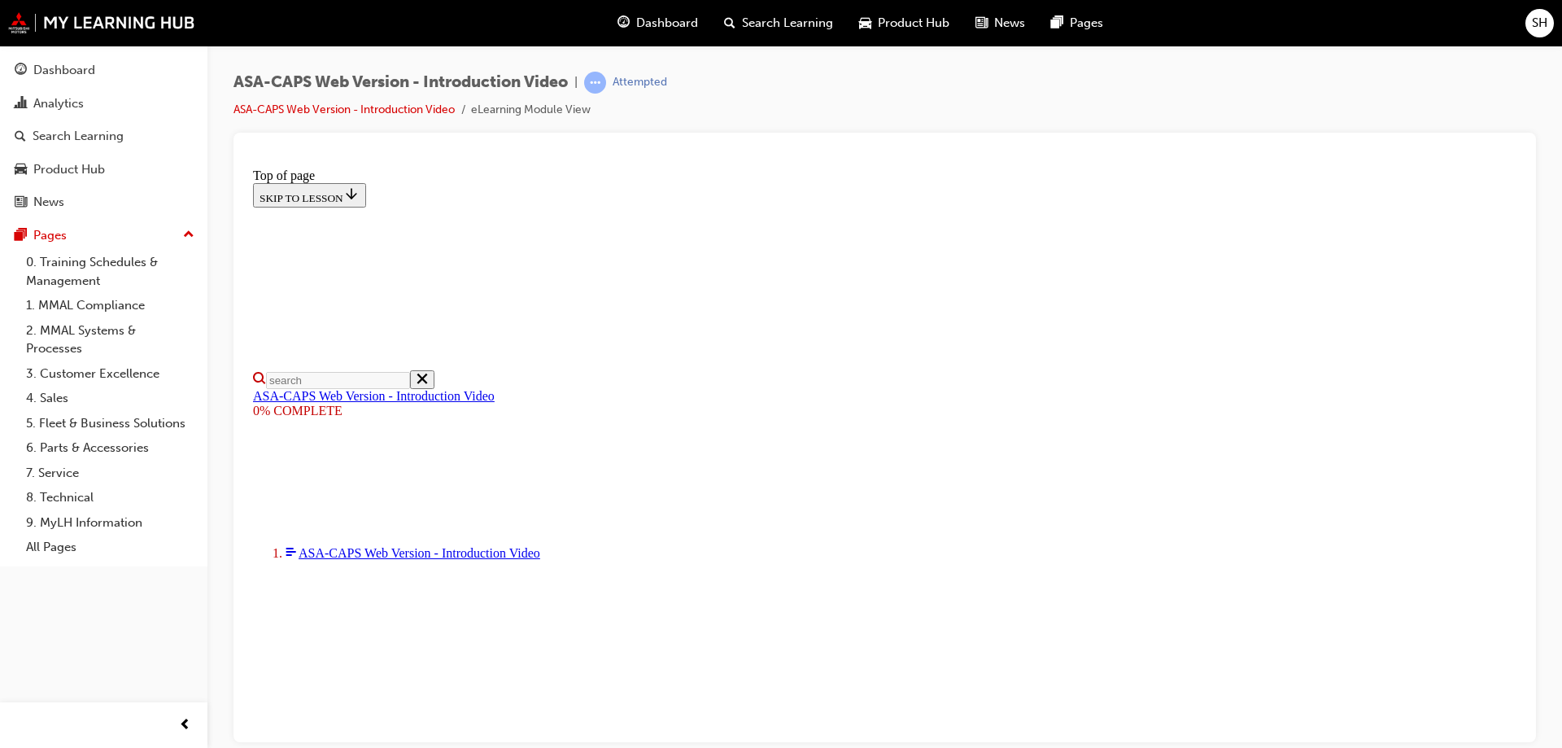
drag, startPoint x: 493, startPoint y: 631, endPoint x: 1032, endPoint y: 634, distance: 539.4
drag, startPoint x: 1040, startPoint y: 552, endPoint x: 1051, endPoint y: 553, distance: 11.5
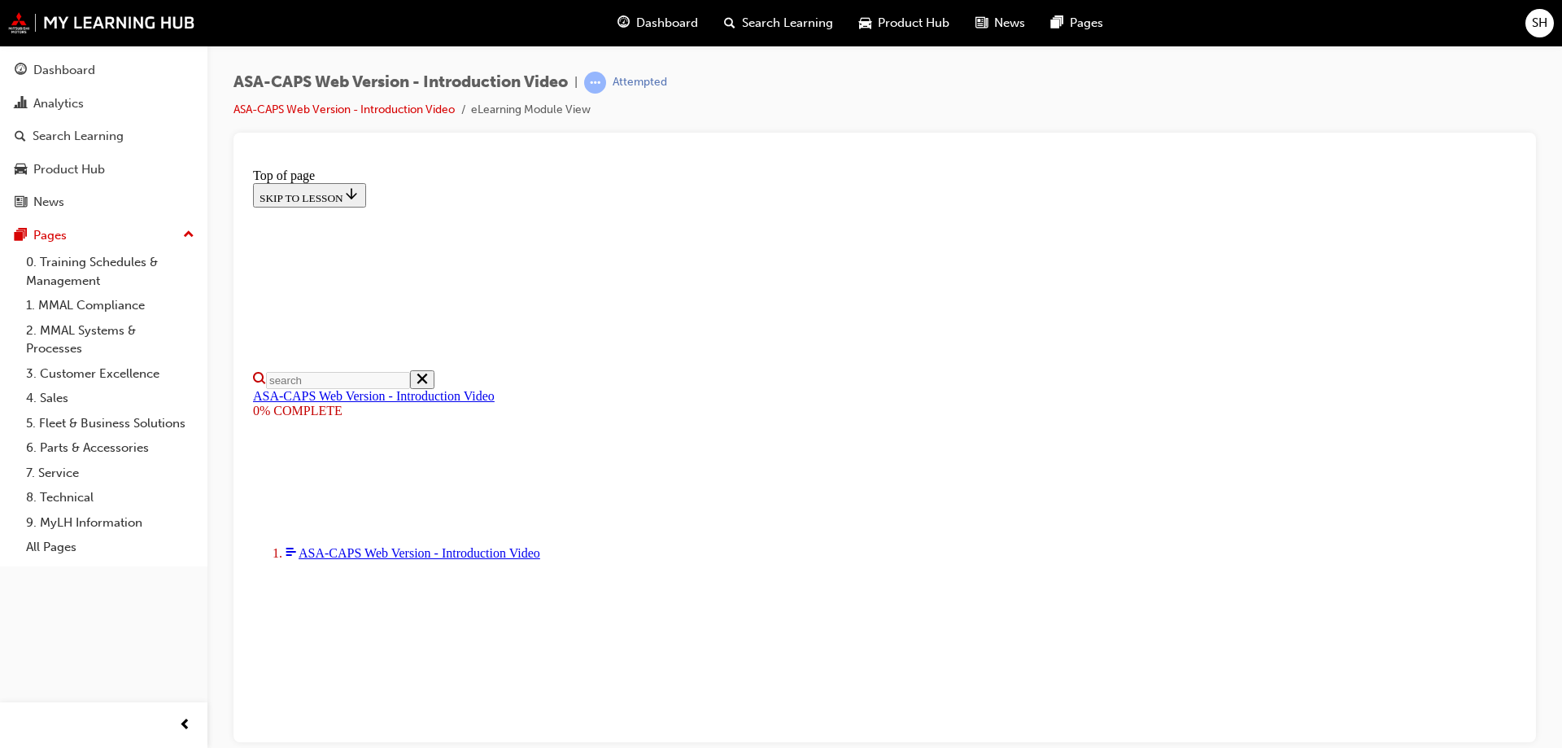
scroll to position [377, 0]
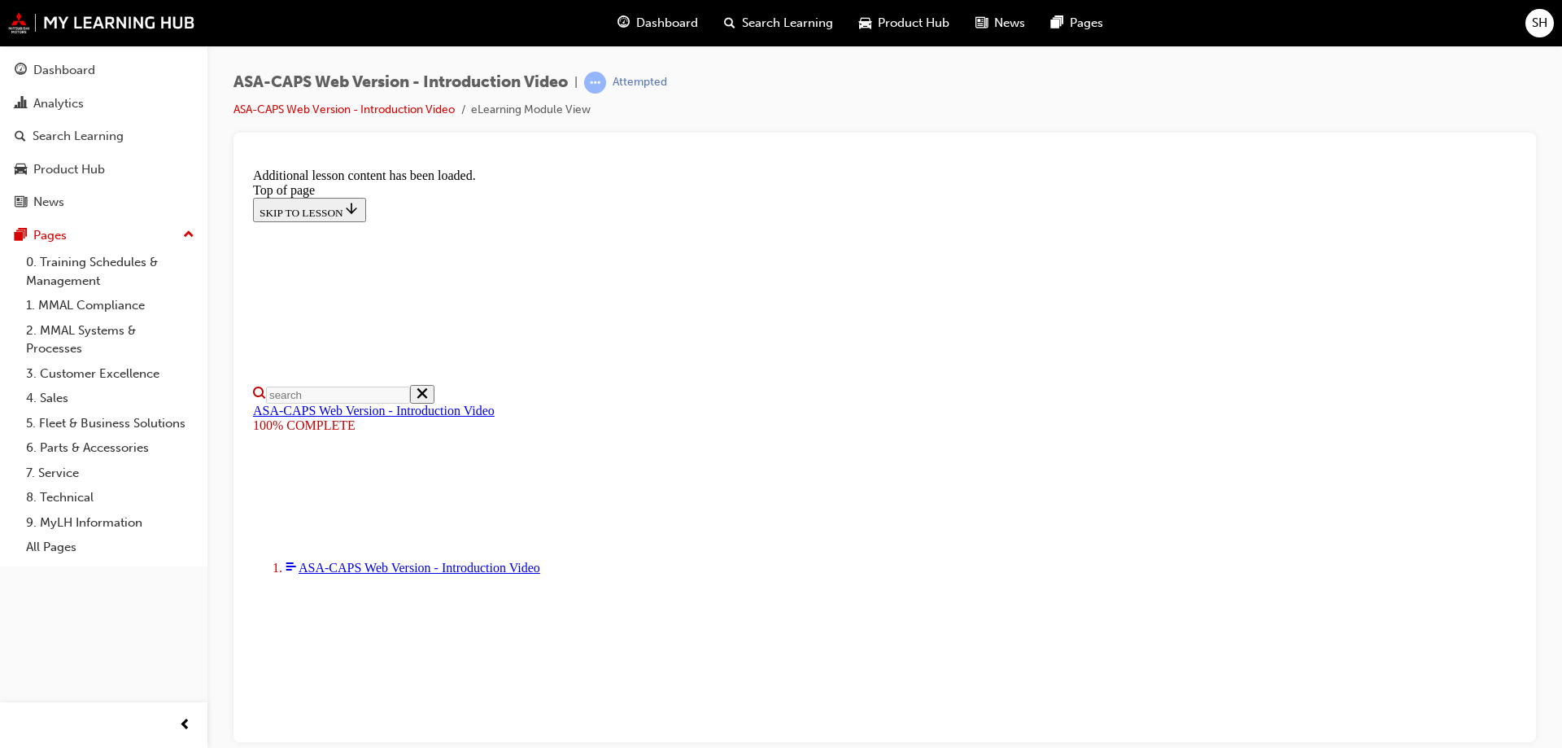
scroll to position [511, 0]
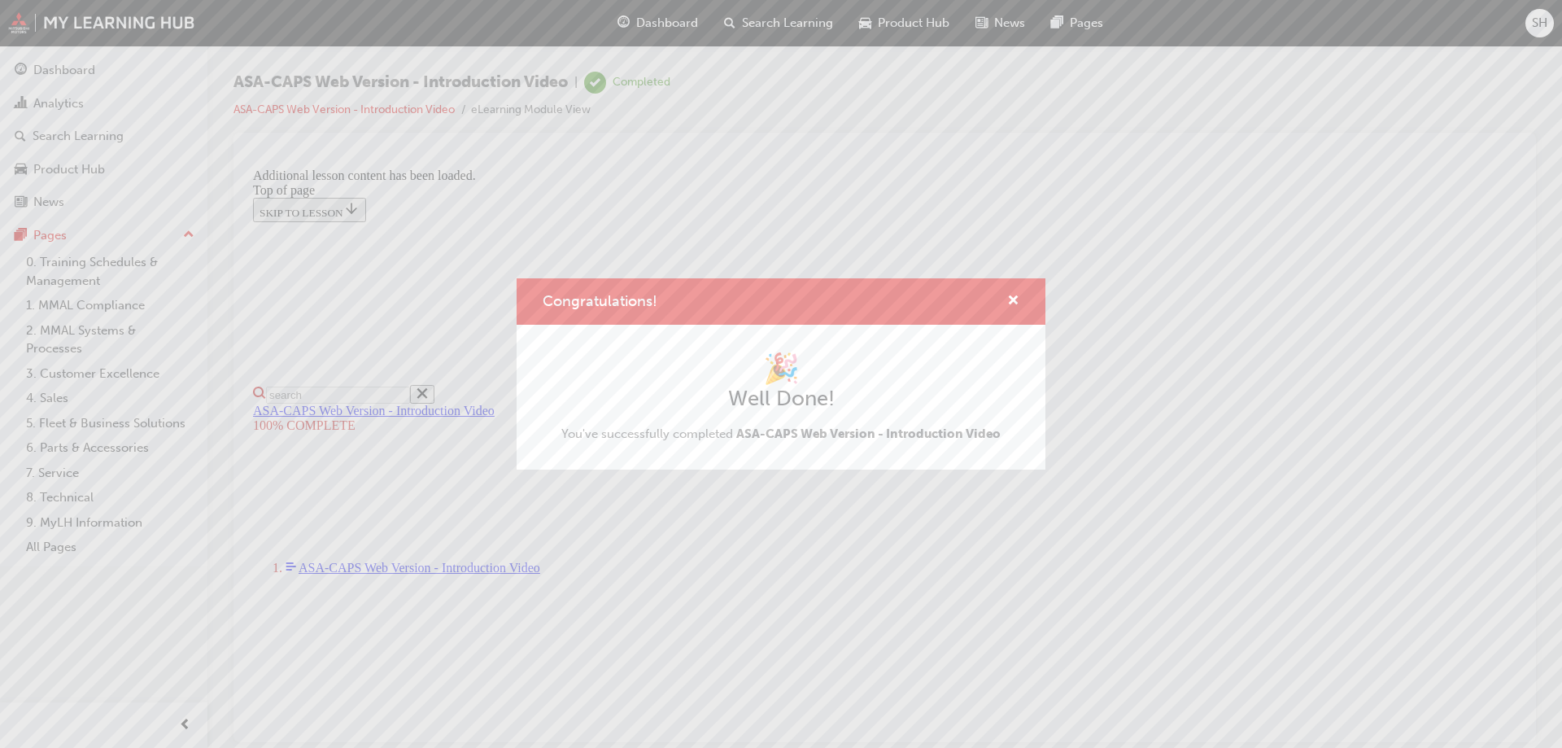
click at [1061, 630] on div "Congratulations! 🎉 Well Done! You've successfully completed ASA-CAPS Web Versio…" at bounding box center [781, 374] width 1562 height 748
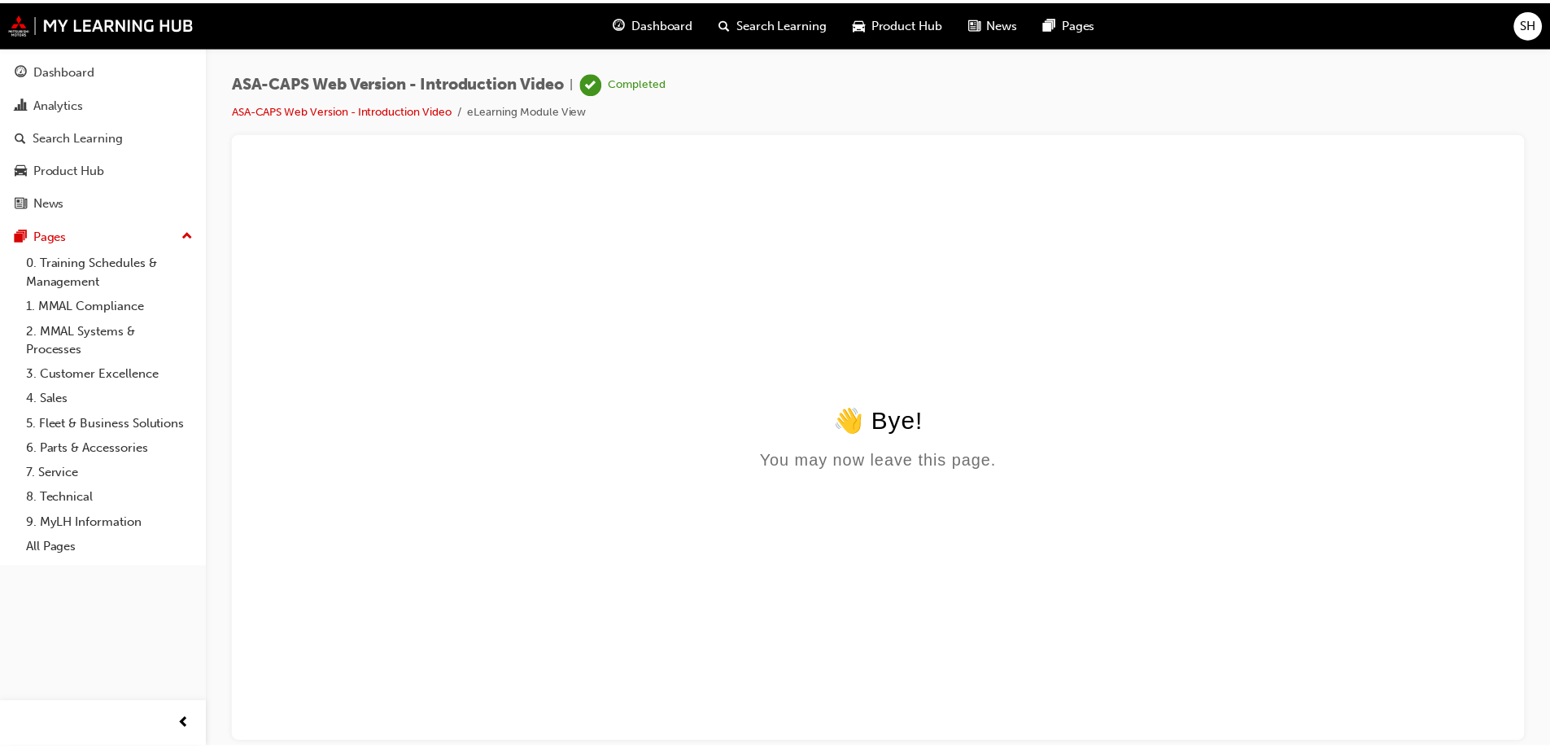
scroll to position [0, 0]
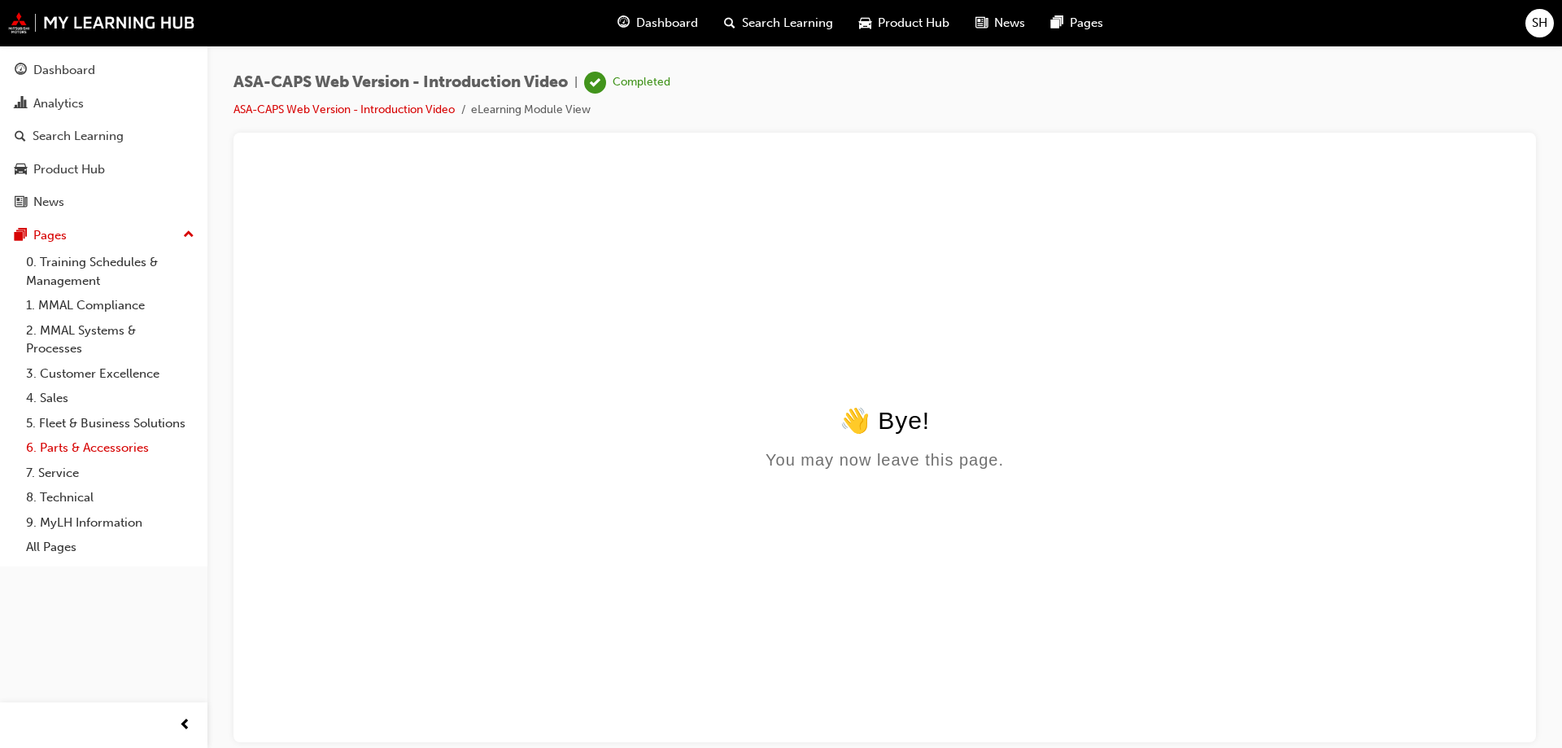
click at [62, 442] on link "6. Parts & Accessories" at bounding box center [110, 447] width 181 height 25
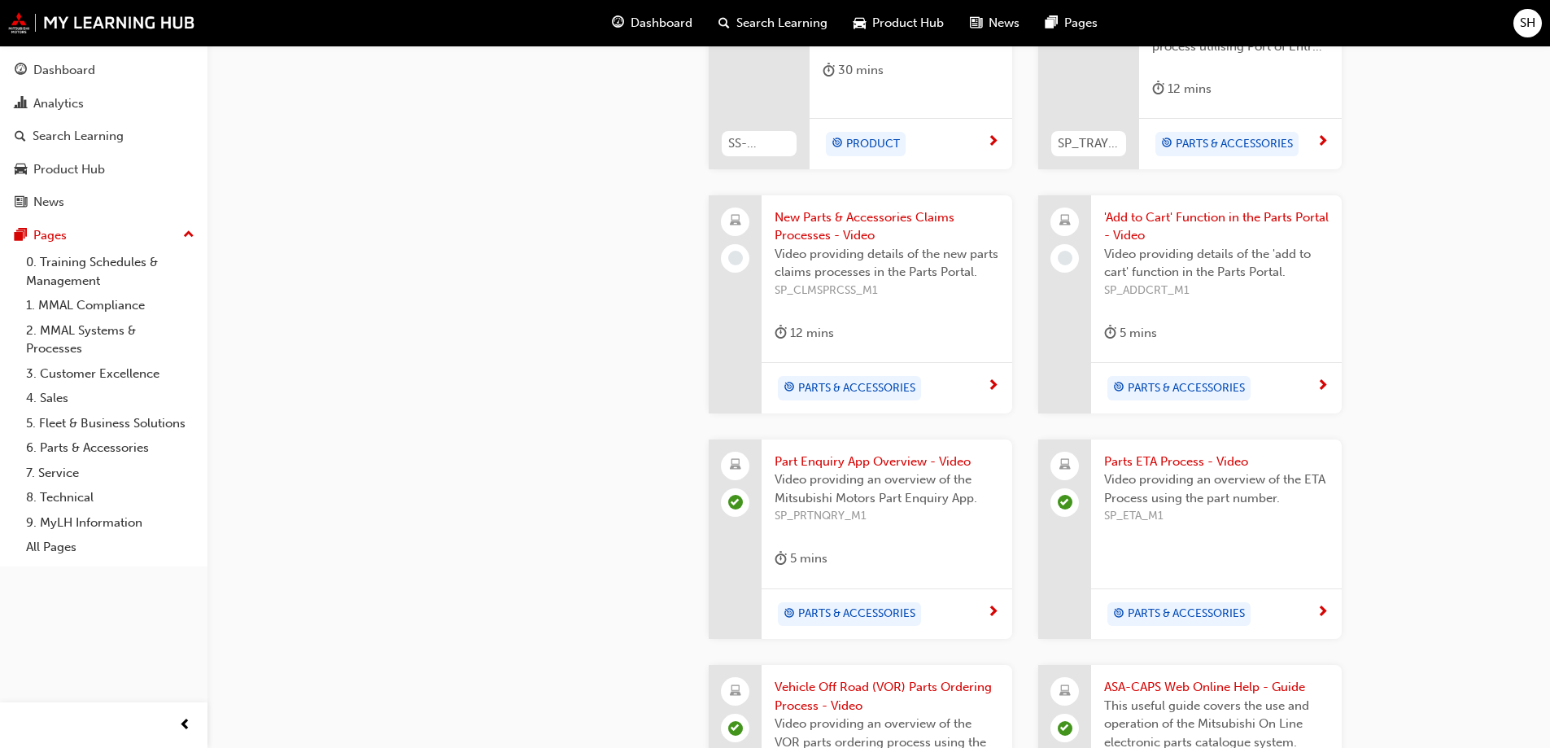
scroll to position [732, 0]
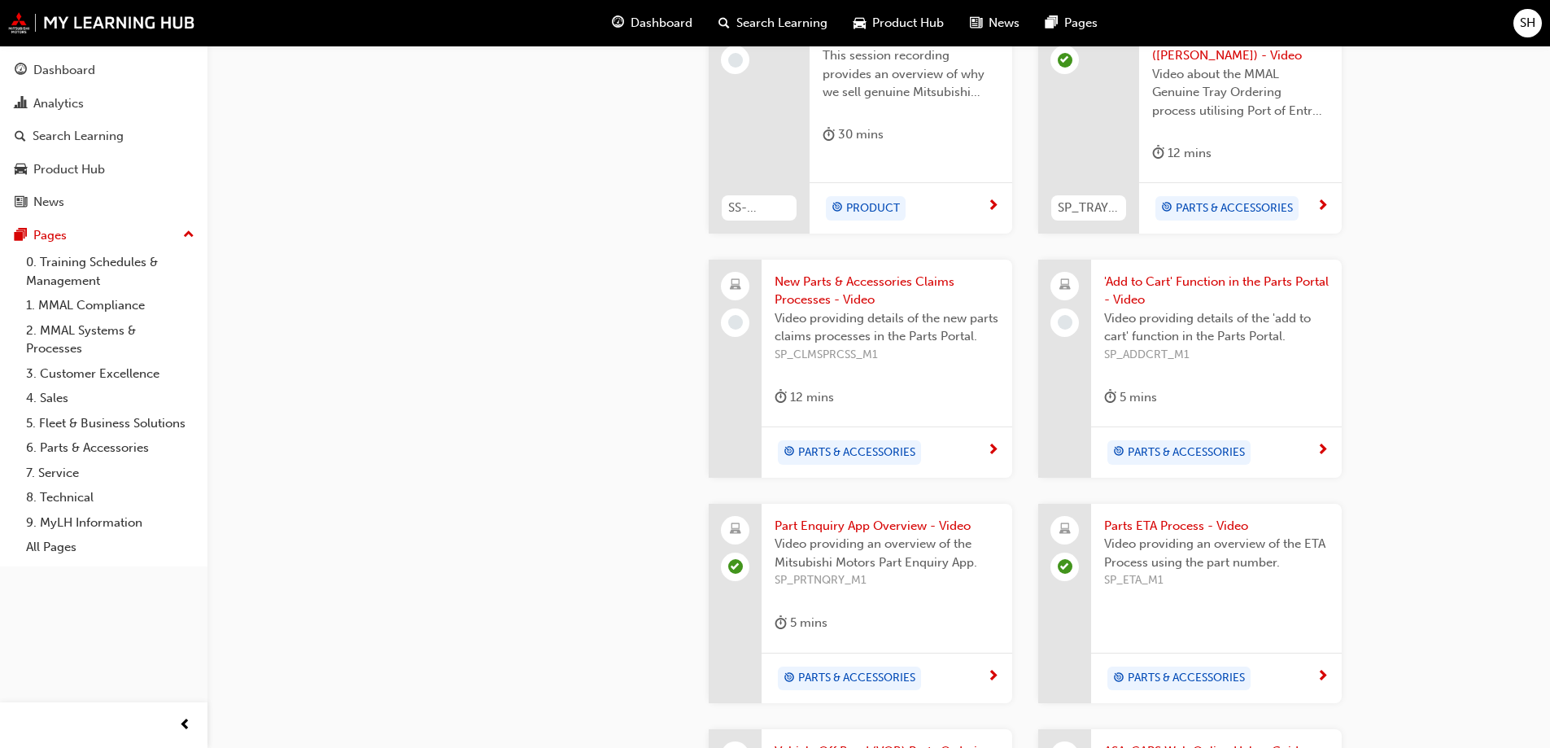
click at [853, 443] on span "PARTS & ACCESSORIES" at bounding box center [856, 452] width 117 height 19
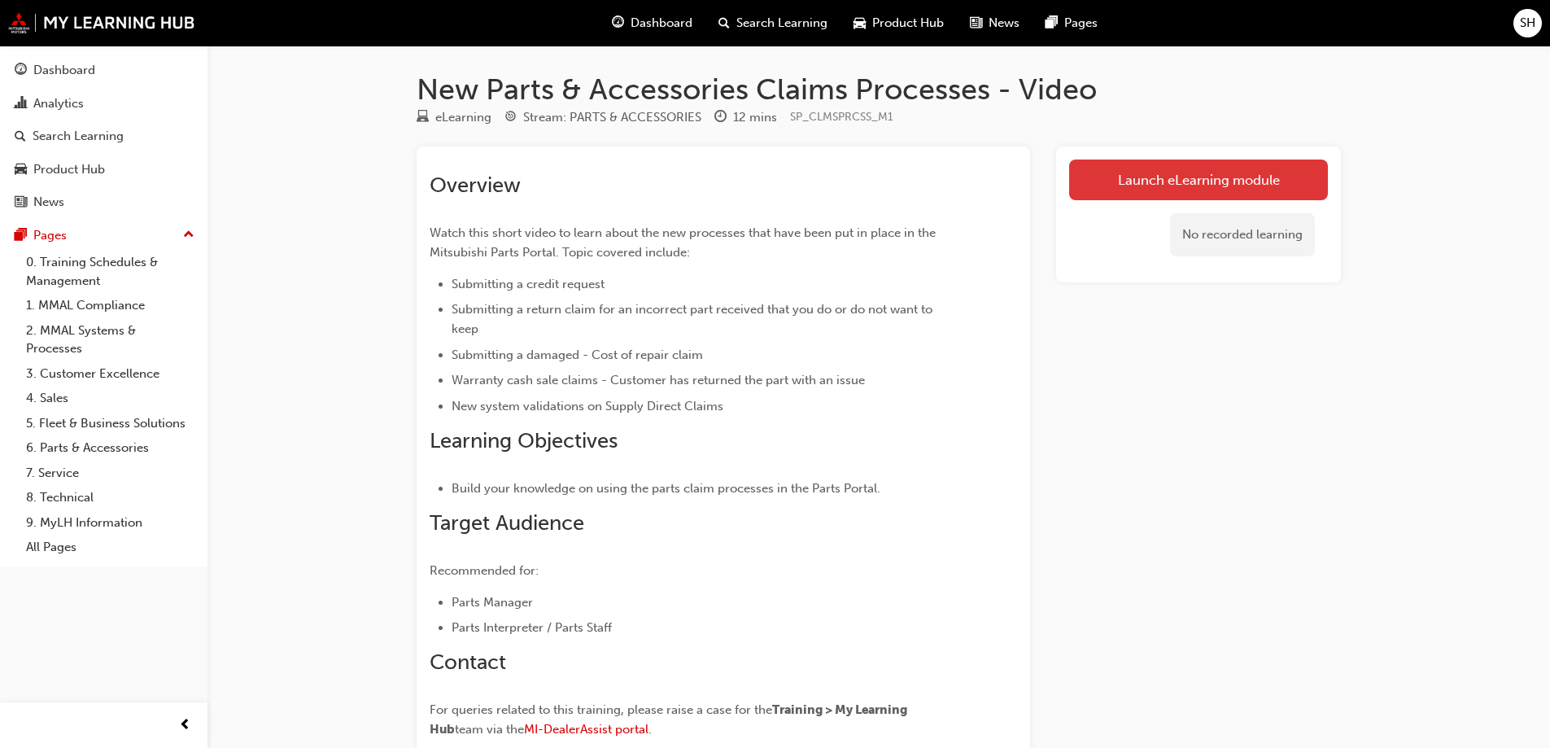
click at [1178, 171] on link "Launch eLearning module" at bounding box center [1198, 179] width 259 height 41
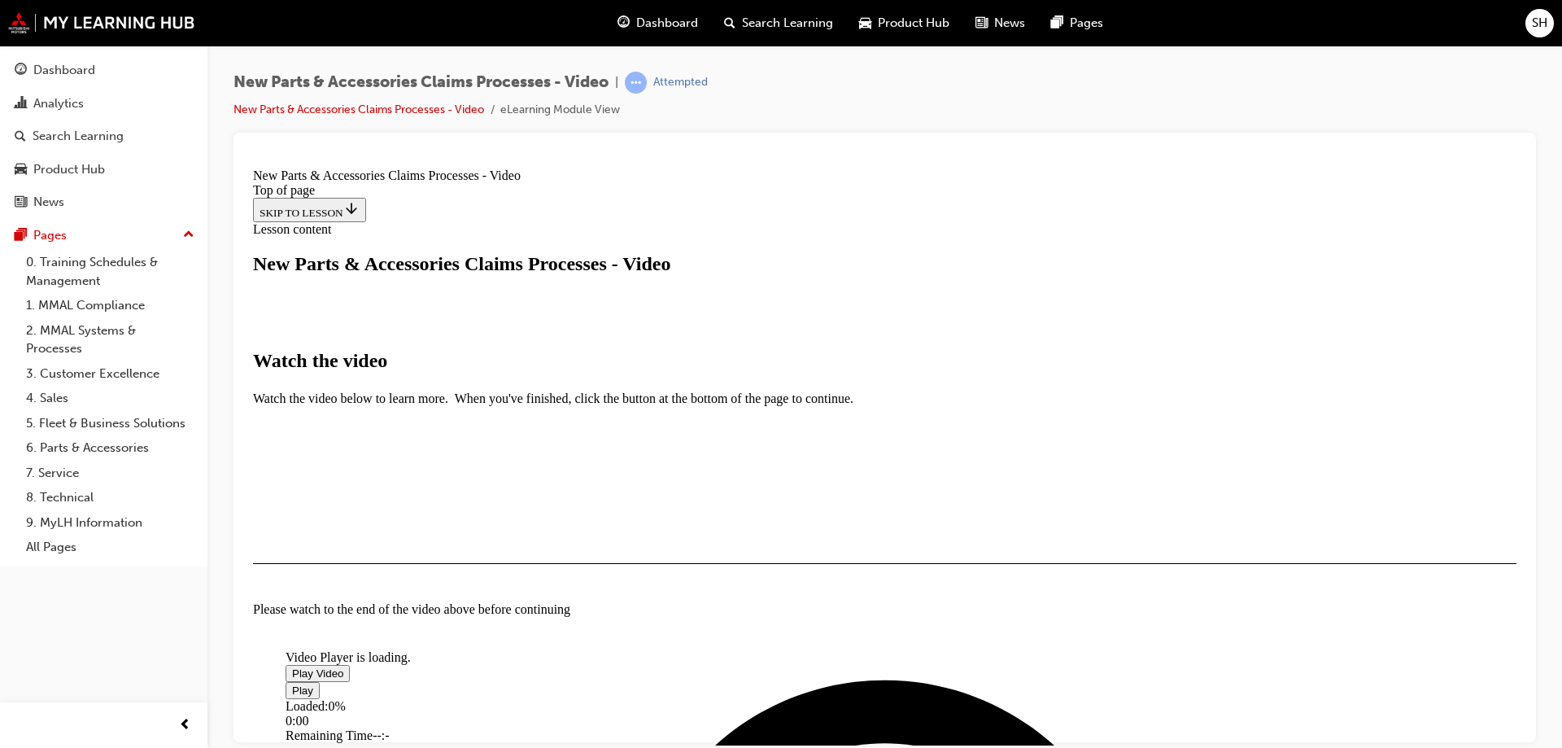
click at [292, 666] on span "Video player" at bounding box center [292, 672] width 0 height 12
drag, startPoint x: 494, startPoint y: 632, endPoint x: 1046, endPoint y: 640, distance: 551.7
click at [1046, 698] on div "Loaded : 6.89% 11:28 00:02" at bounding box center [806, 720] width 1041 height 44
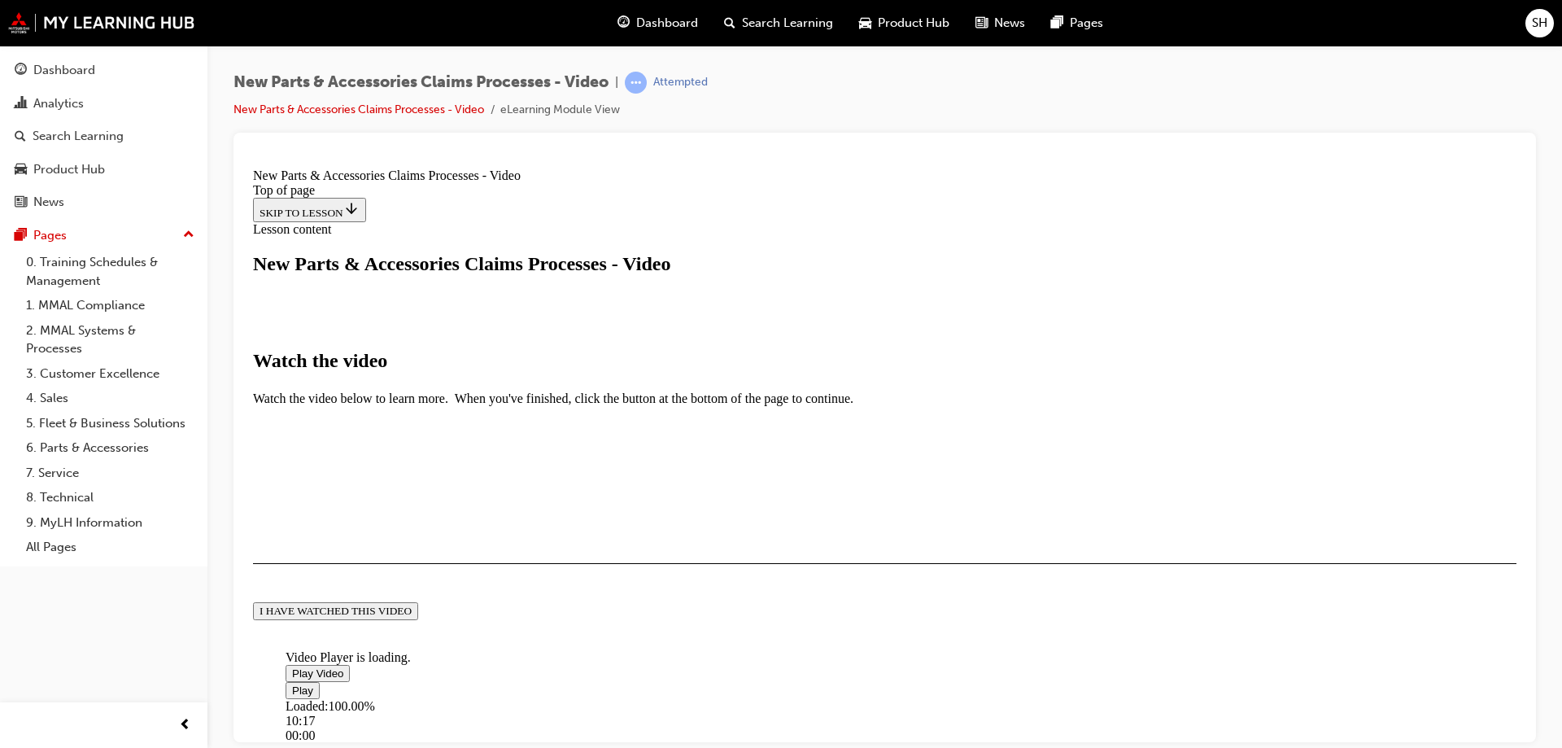
click at [418, 619] on button "I HAVE WATCHED THIS VIDEO" at bounding box center [335, 610] width 165 height 18
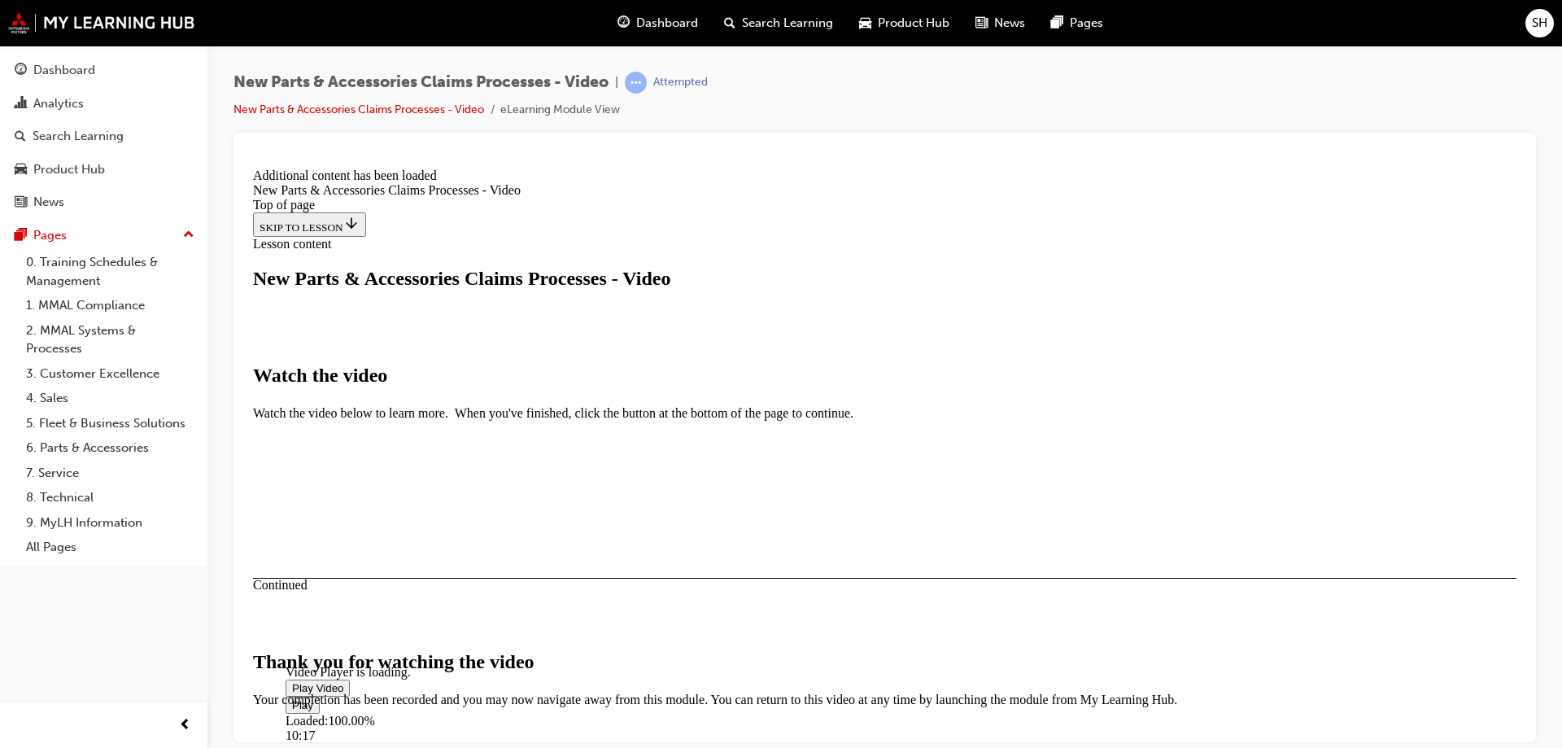
scroll to position [510, 0]
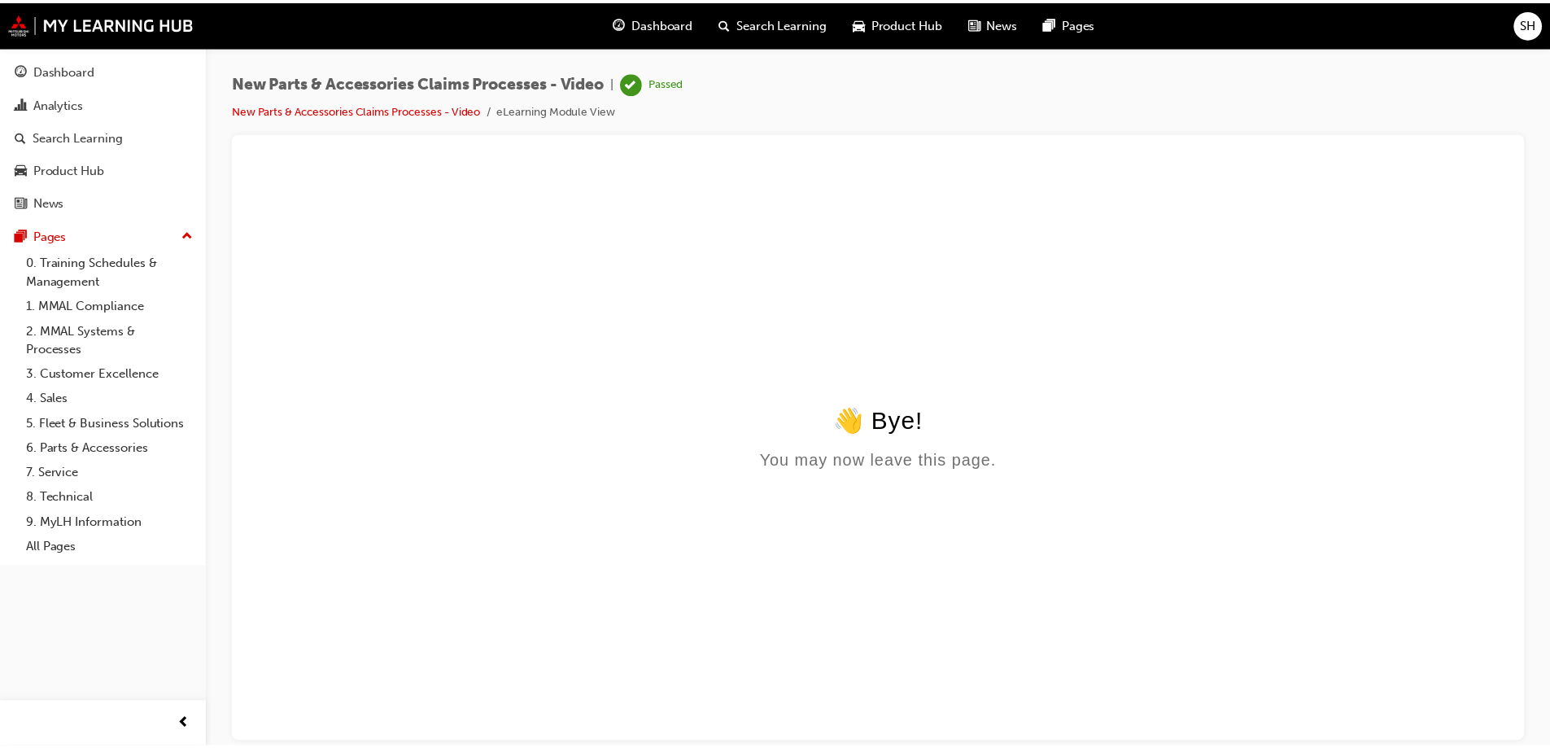
scroll to position [0, 0]
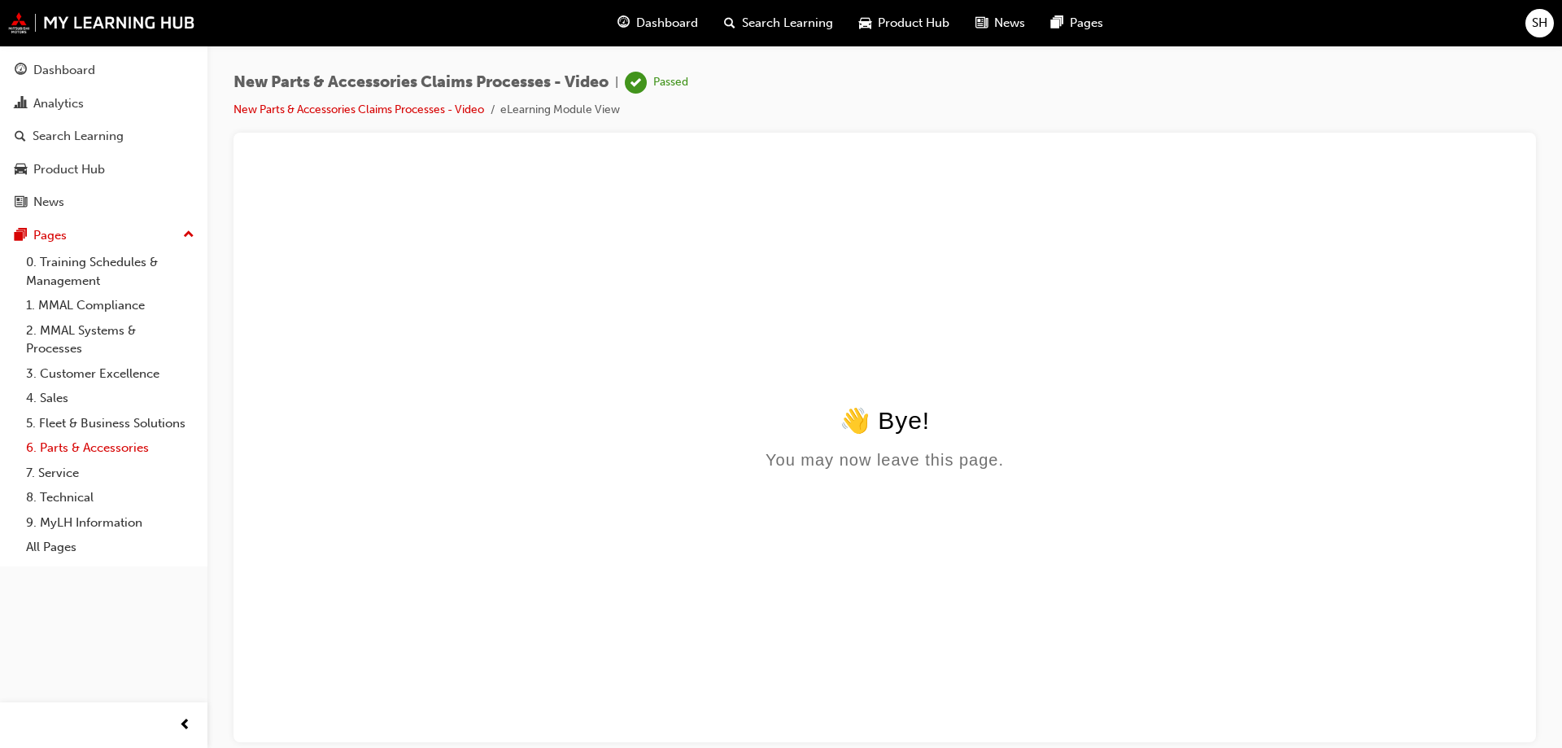
click at [80, 451] on link "6. Parts & Accessories" at bounding box center [110, 447] width 181 height 25
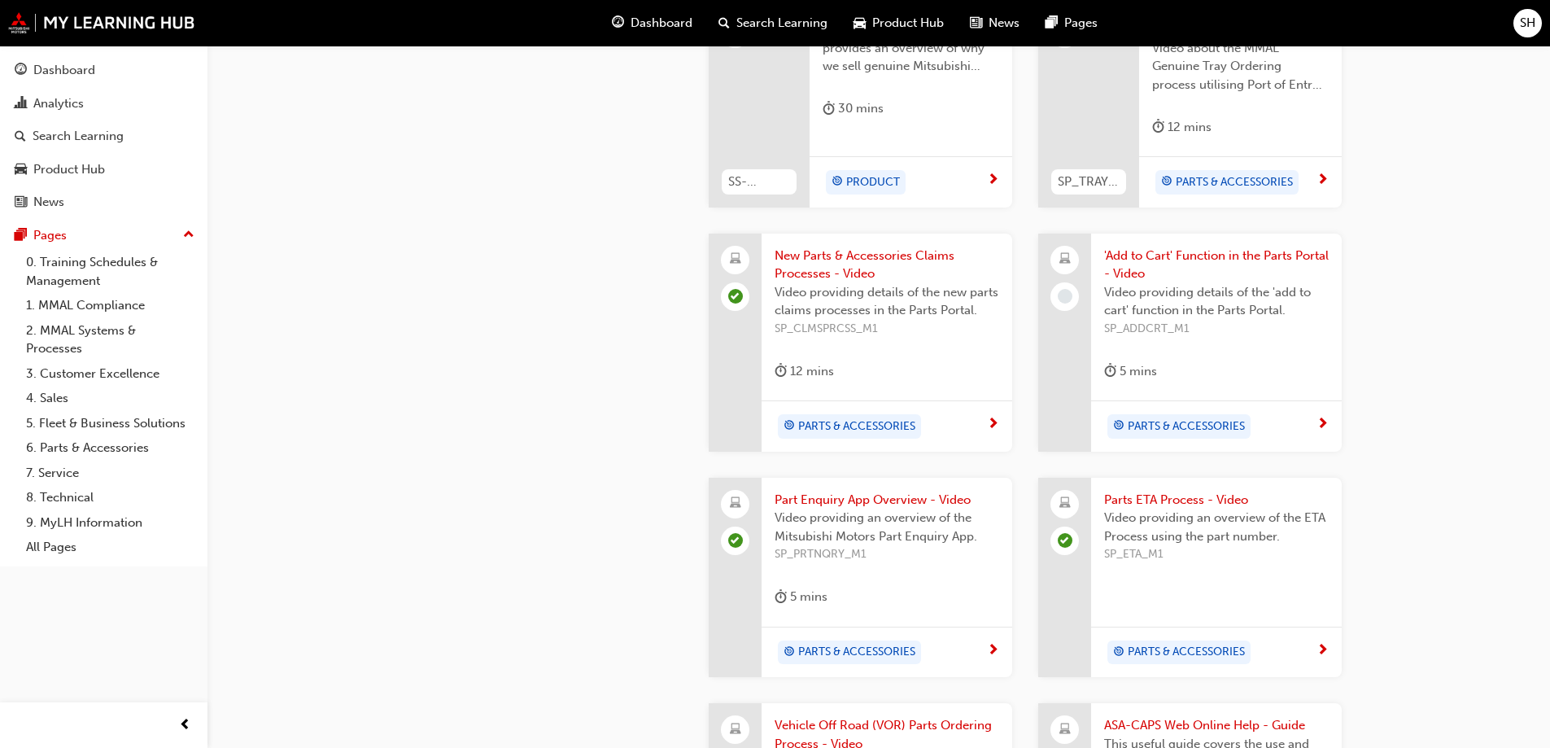
scroll to position [732, 0]
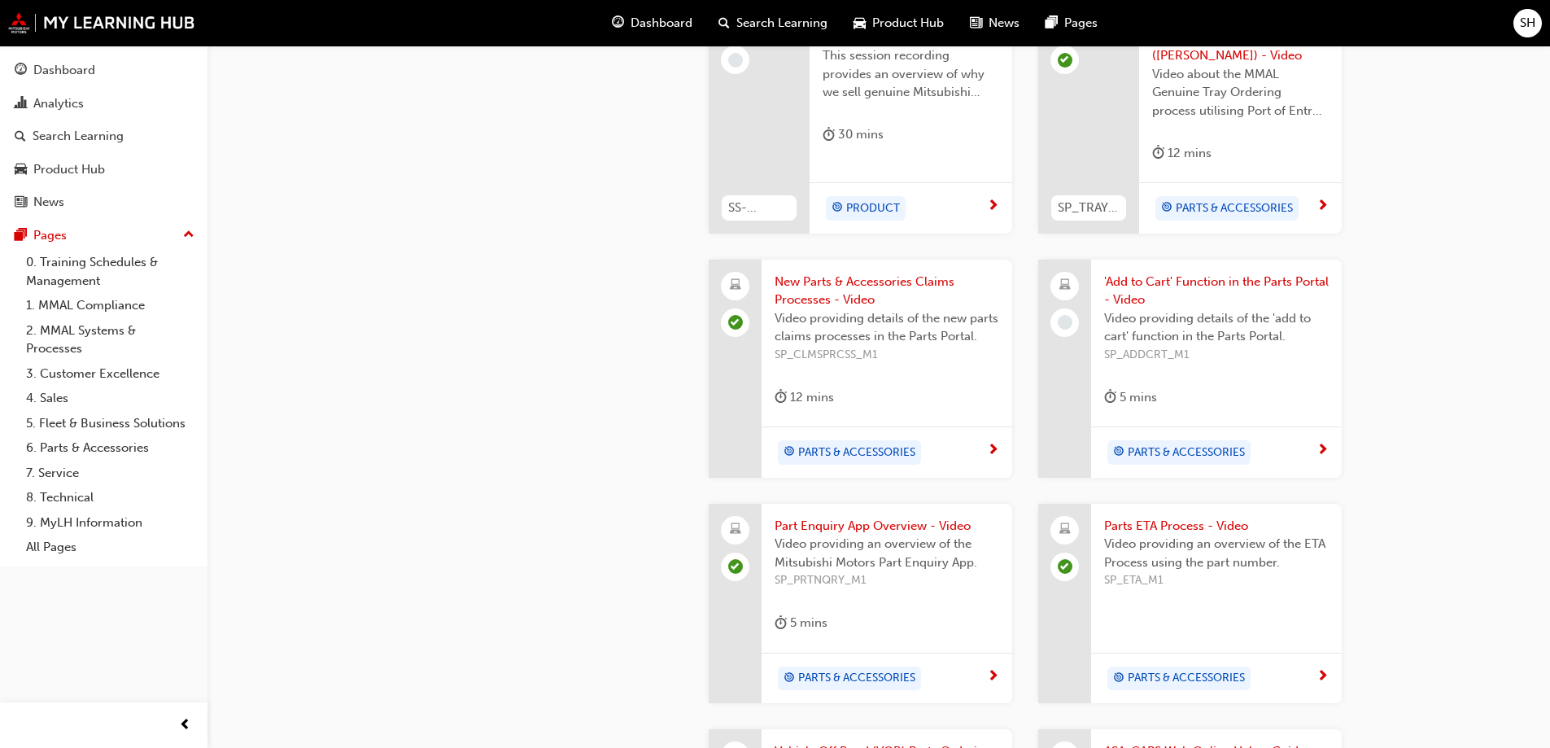
click at [1151, 443] on span "PARTS & ACCESSORIES" at bounding box center [1186, 452] width 117 height 19
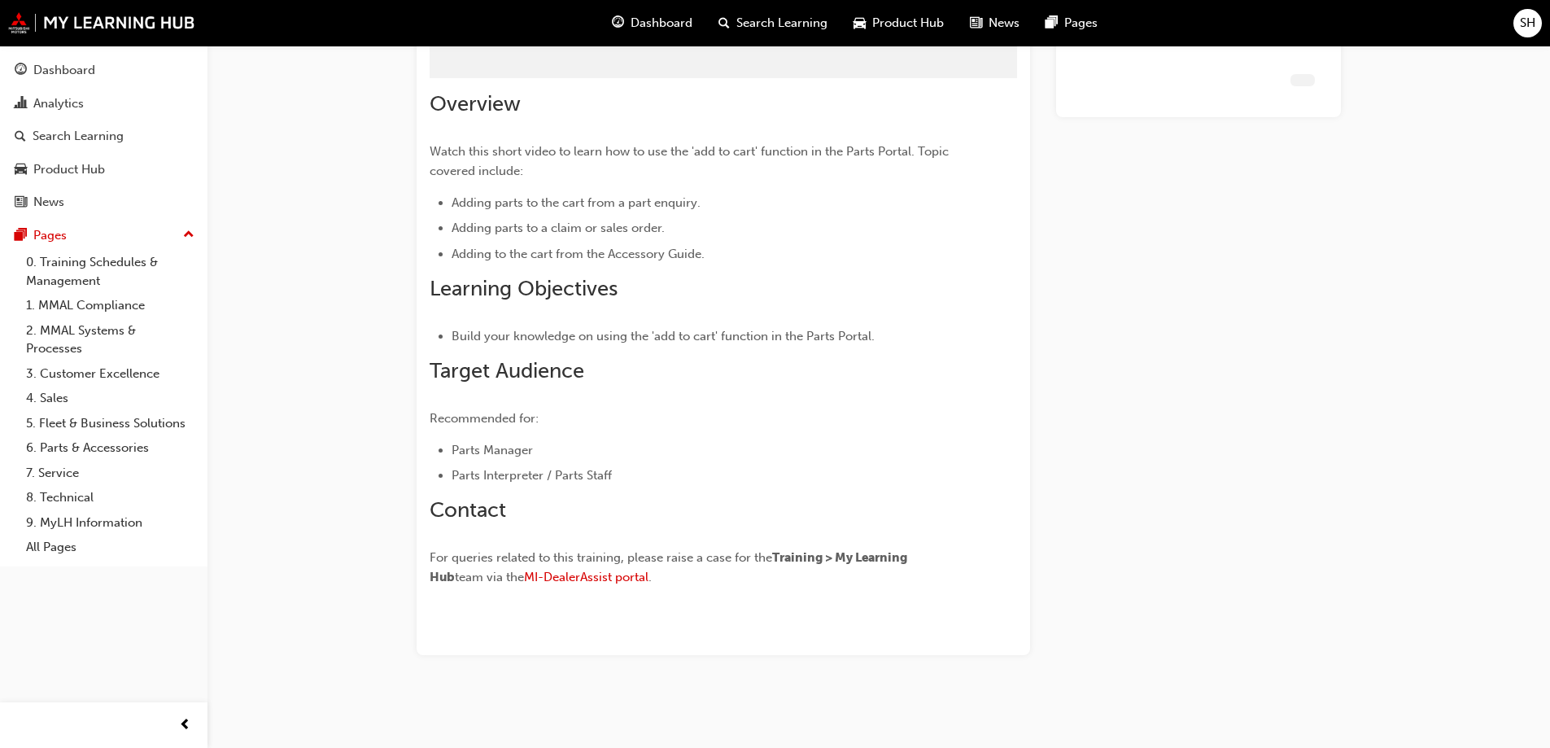
scroll to position [81, 0]
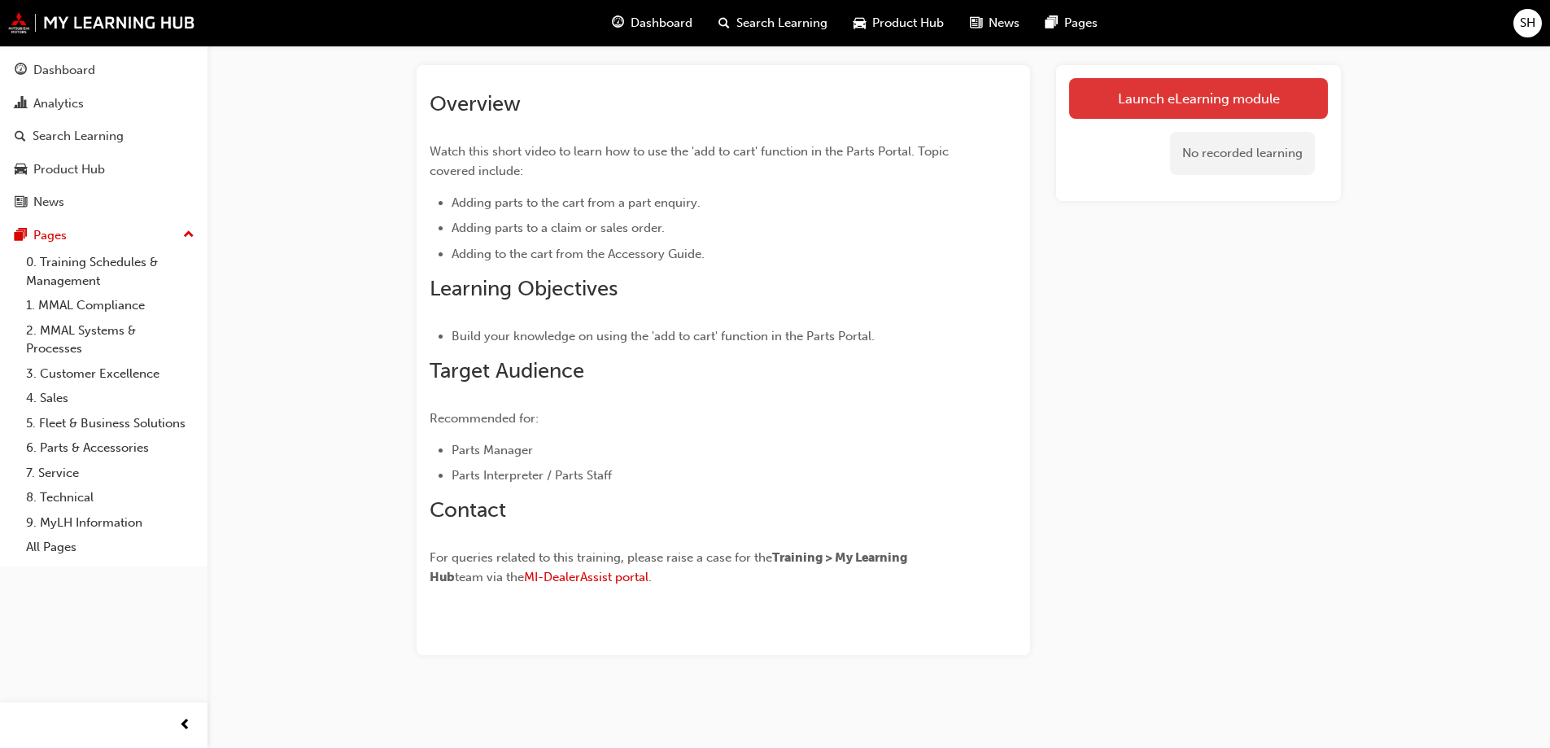
click at [1198, 99] on link "Launch eLearning module" at bounding box center [1198, 98] width 259 height 41
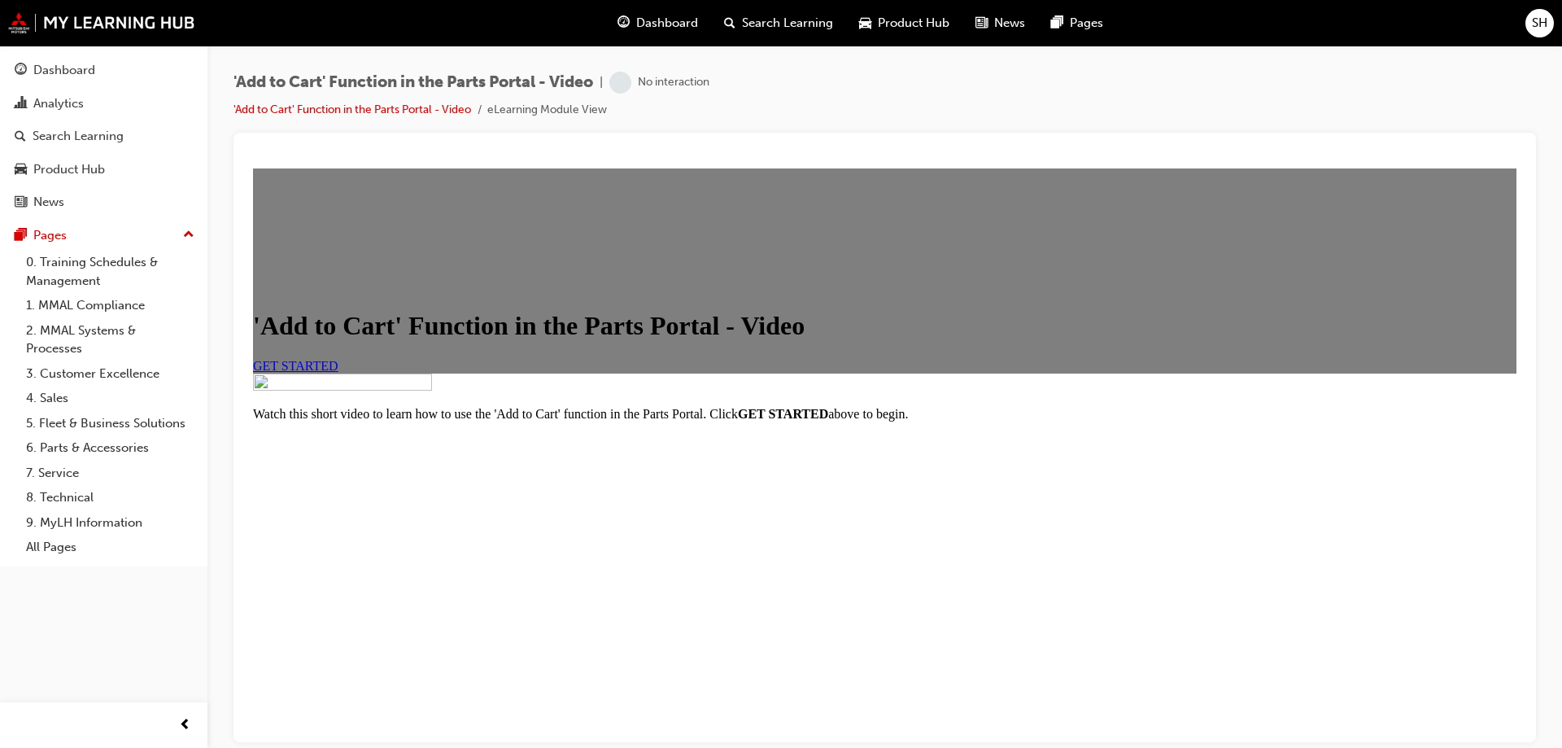
click at [338, 372] on link "GET STARTED" at bounding box center [295, 365] width 85 height 14
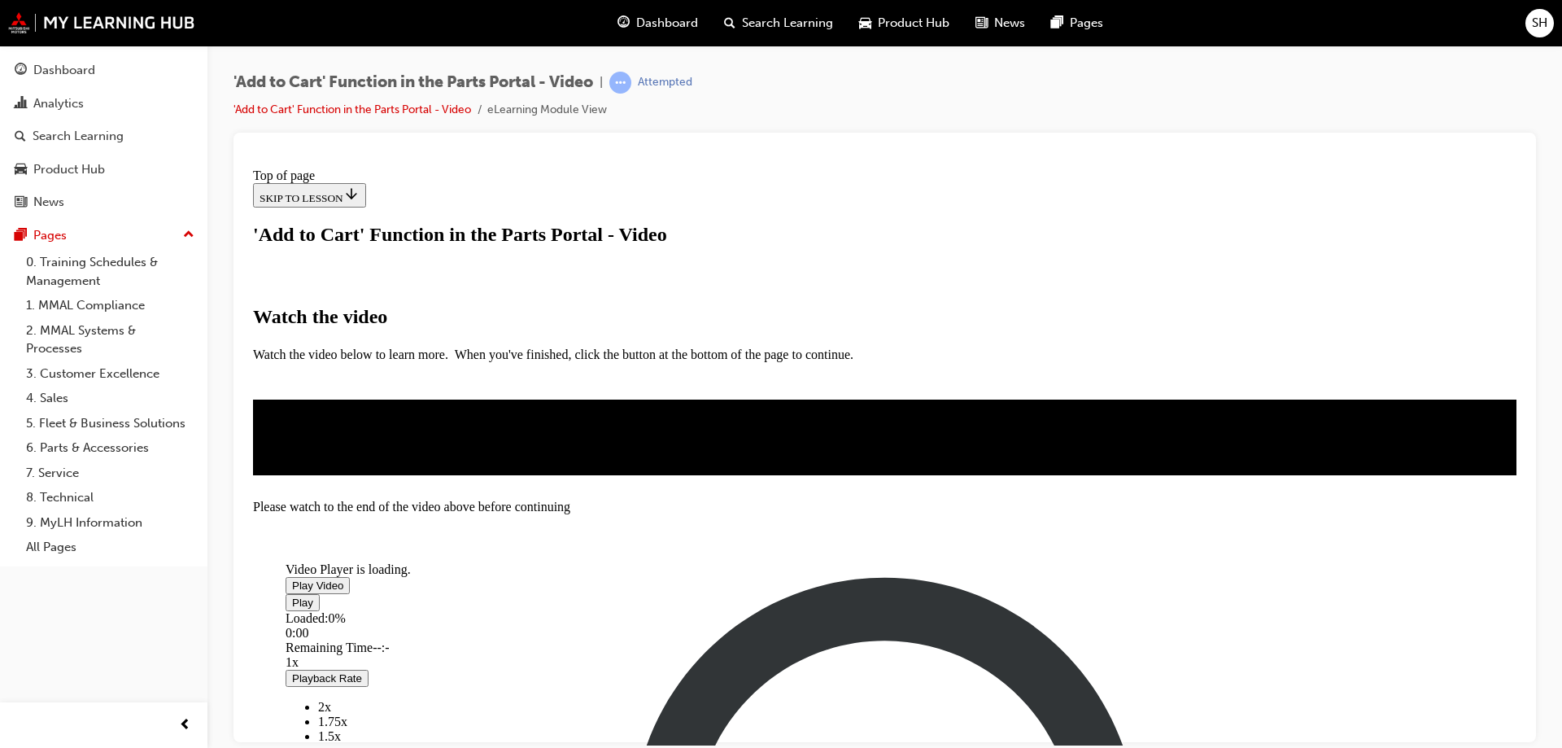
click at [292, 578] on span "Video player" at bounding box center [292, 584] width 0 height 12
drag, startPoint x: 518, startPoint y: 632, endPoint x: 1045, endPoint y: 635, distance: 526.4
click at [1045, 640] on div "5:07" at bounding box center [797, 647] width 1022 height 15
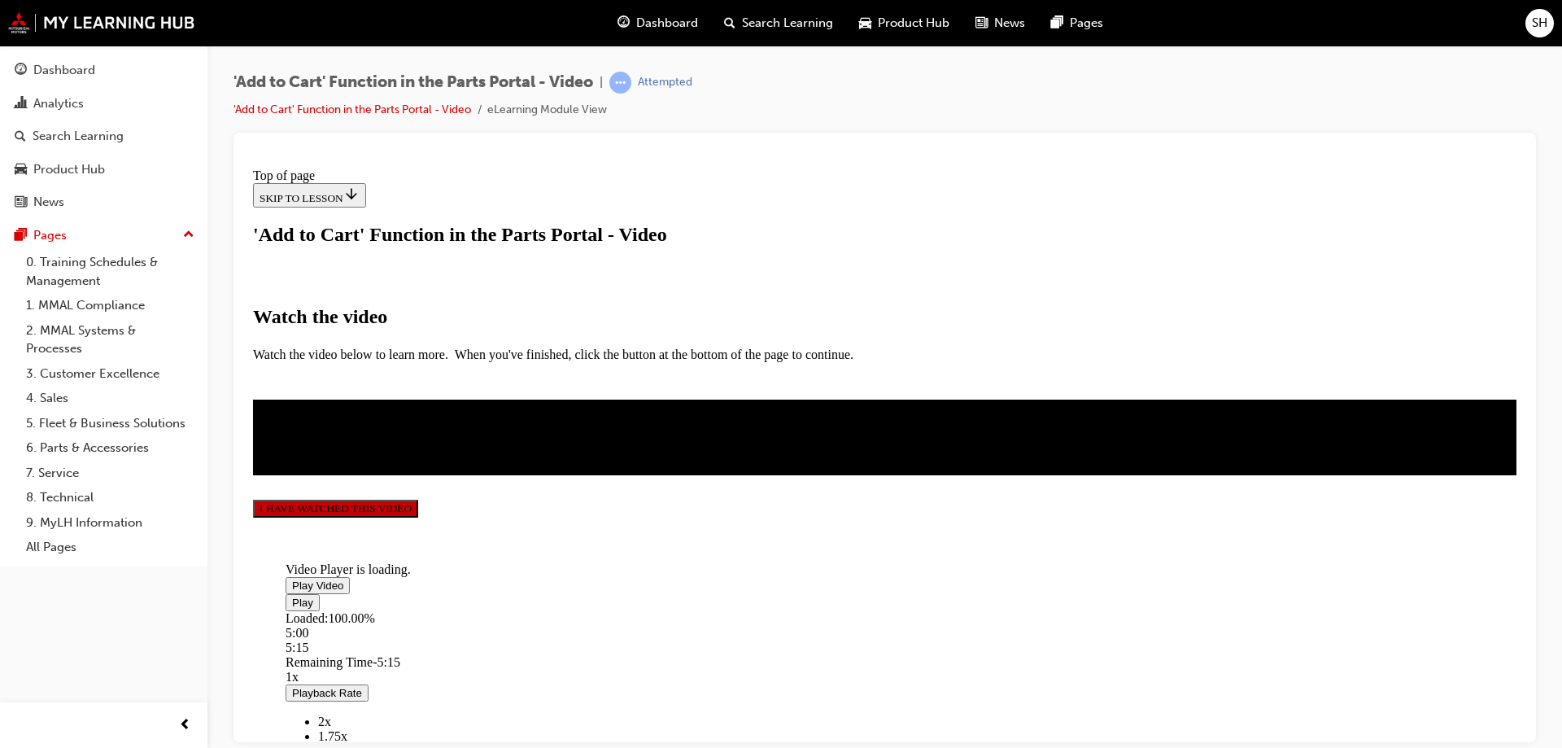
click at [418, 517] on button "I HAVE WATCHED THIS VIDEO" at bounding box center [335, 508] width 165 height 18
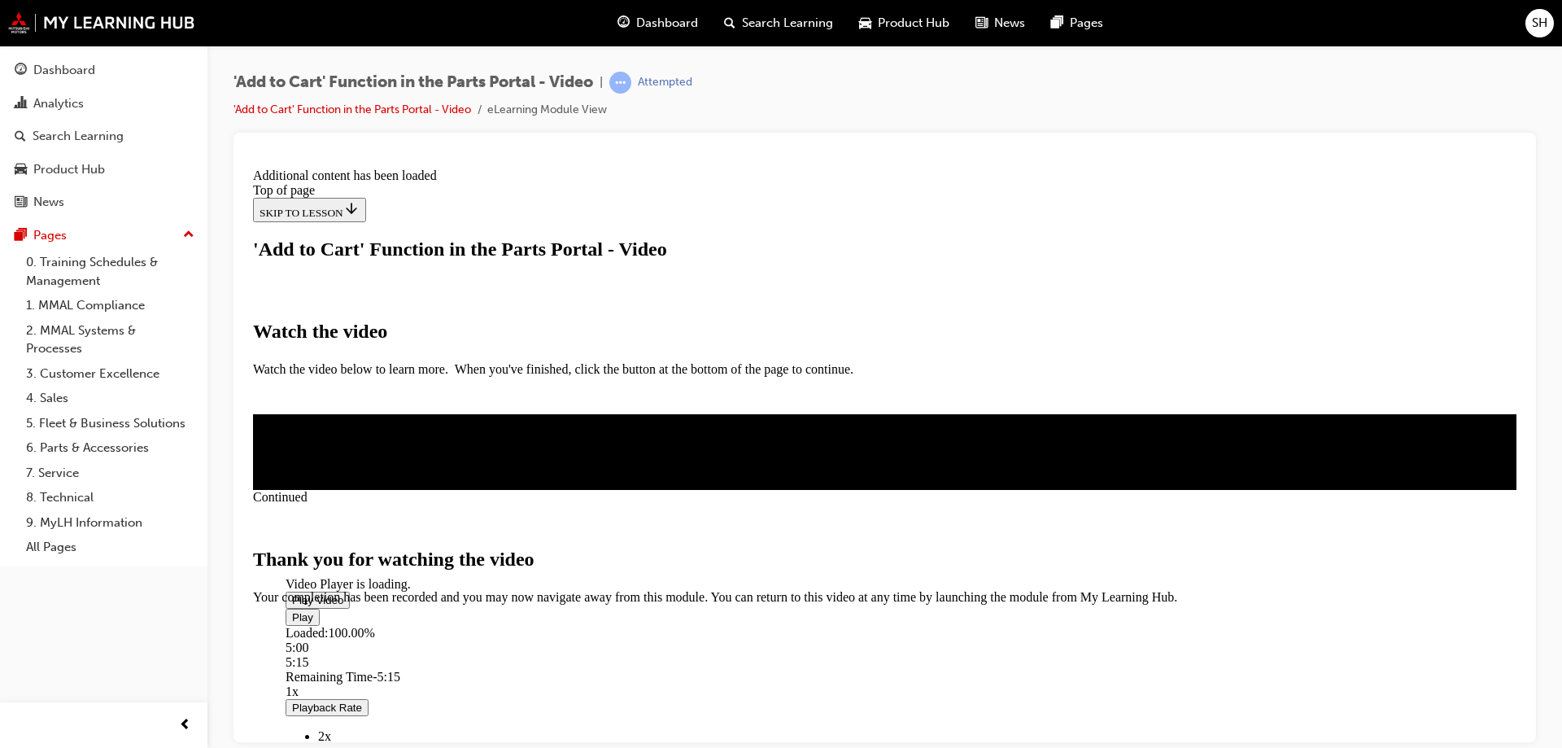
scroll to position [510, 0]
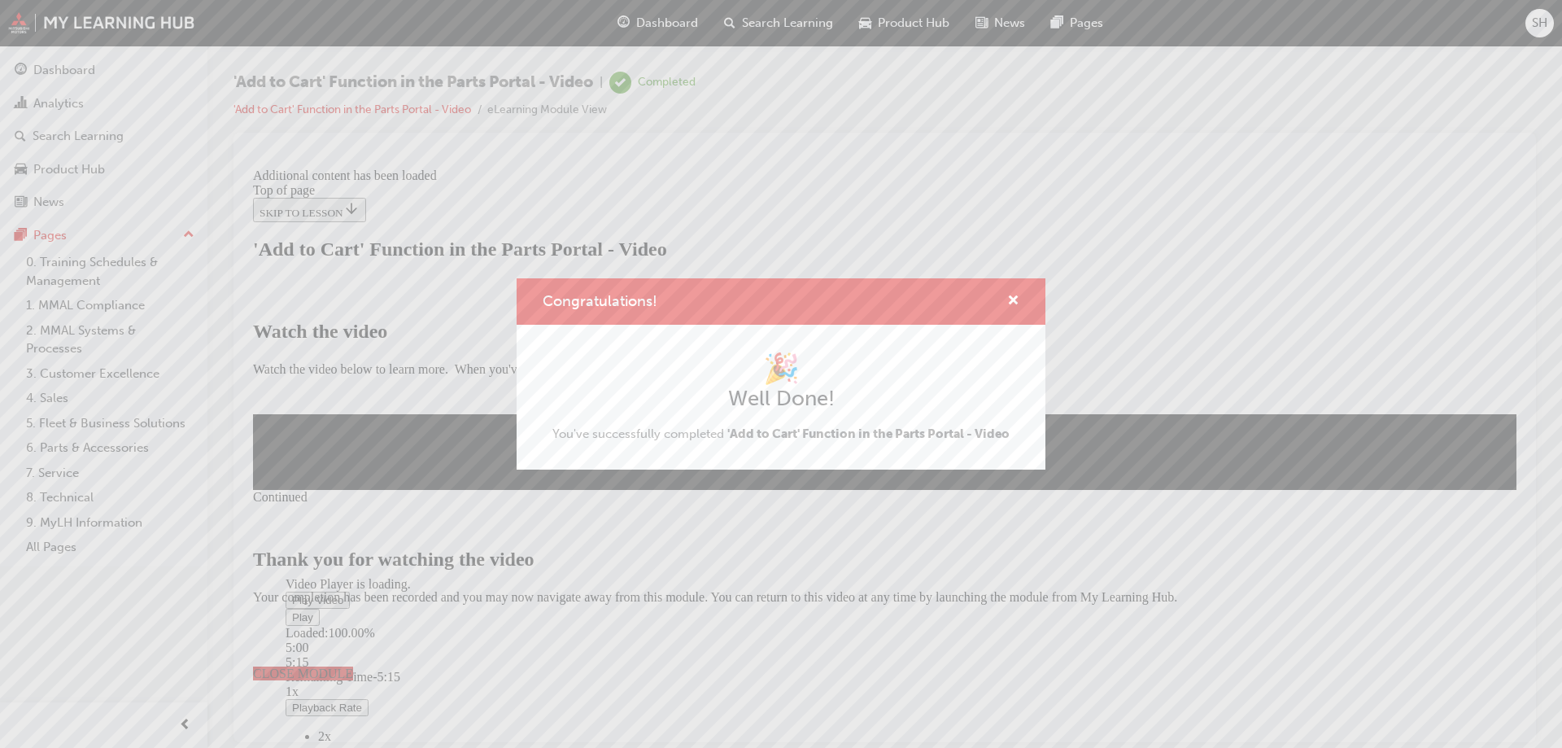
click at [1040, 630] on div "Congratulations! 🎉 Well Done! You've successfully completed 'Add to Cart' Funct…" at bounding box center [781, 374] width 1562 height 748
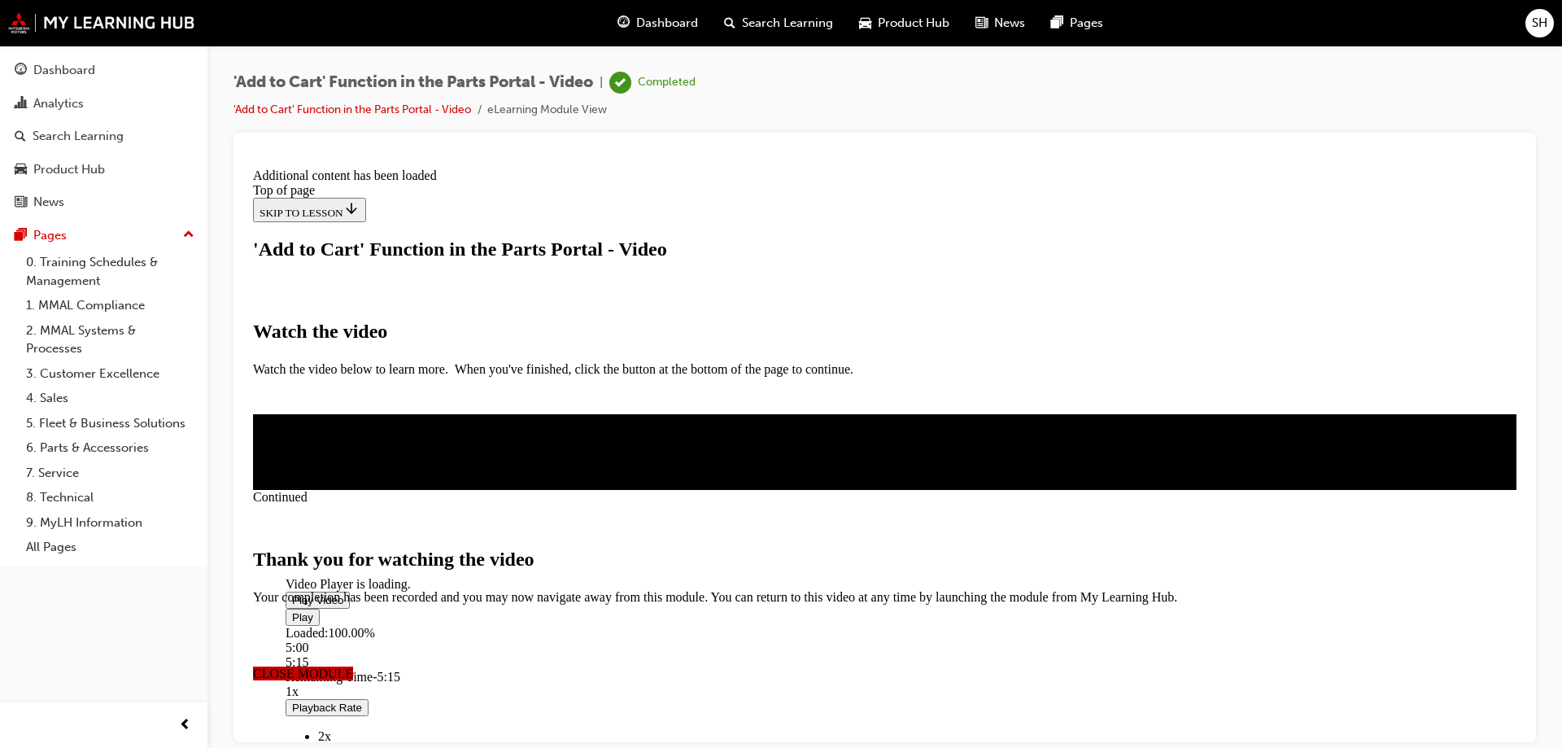
click at [353, 666] on span "CLOSE MODULE" at bounding box center [303, 673] width 100 height 14
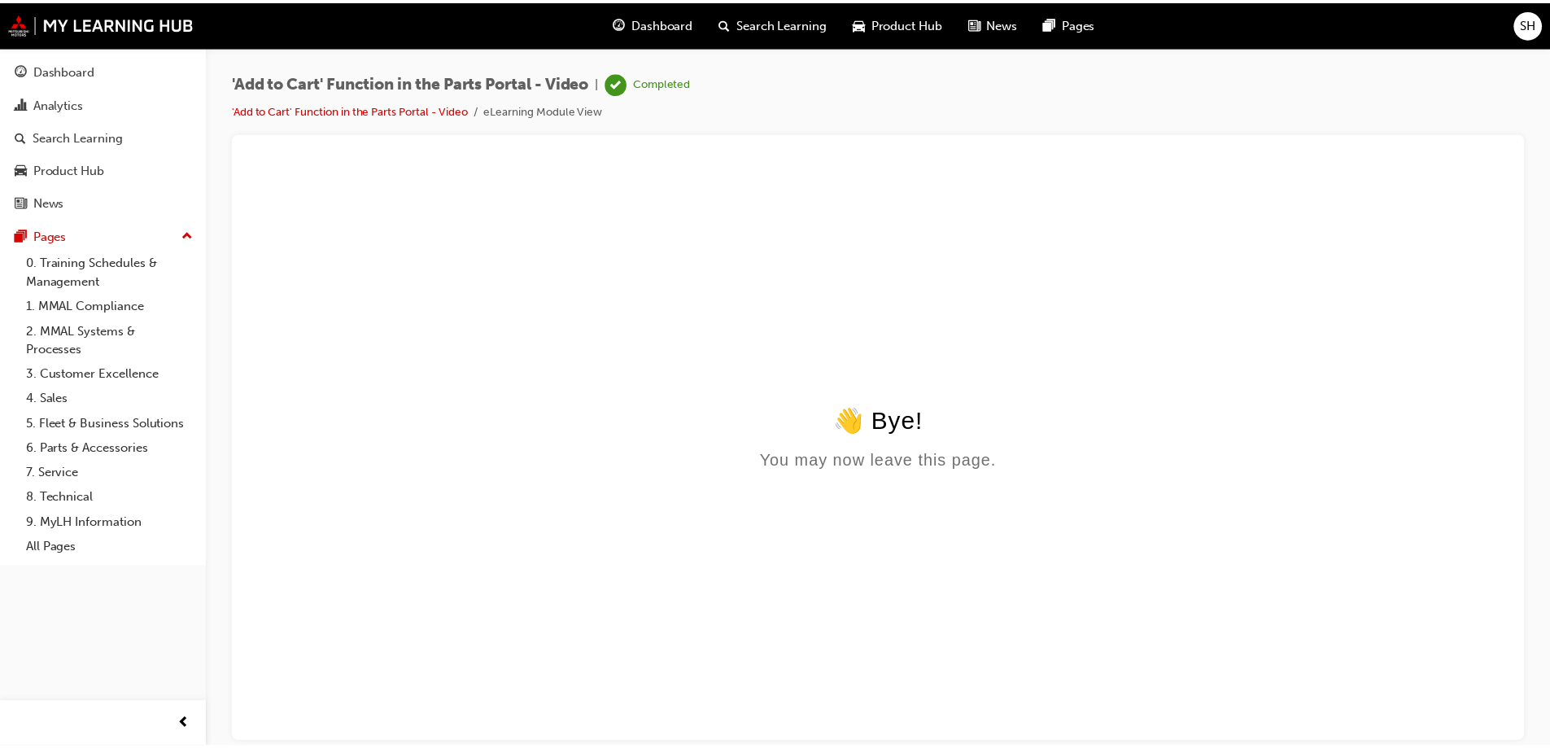
scroll to position [0, 0]
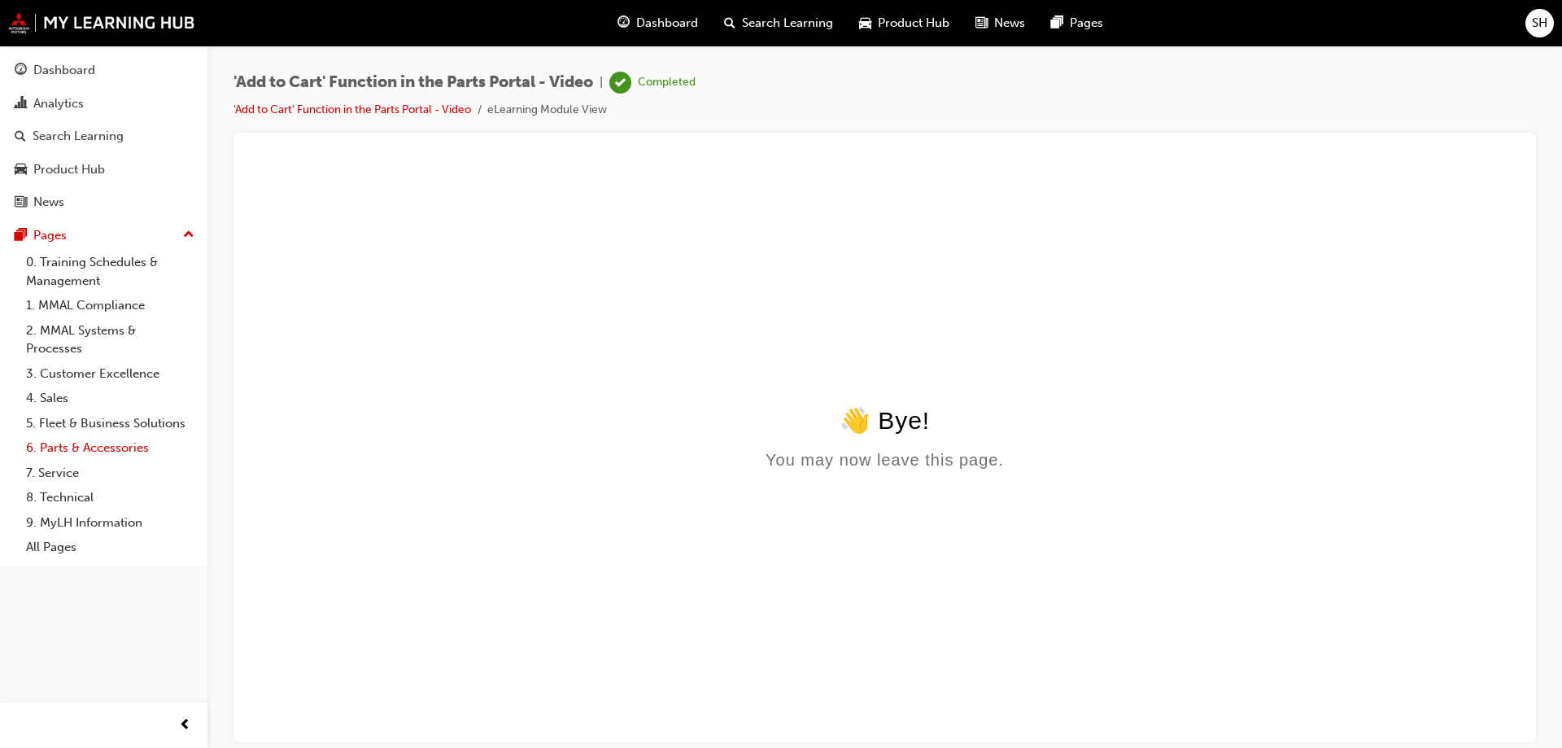
click at [89, 448] on link "6. Parts & Accessories" at bounding box center [110, 447] width 181 height 25
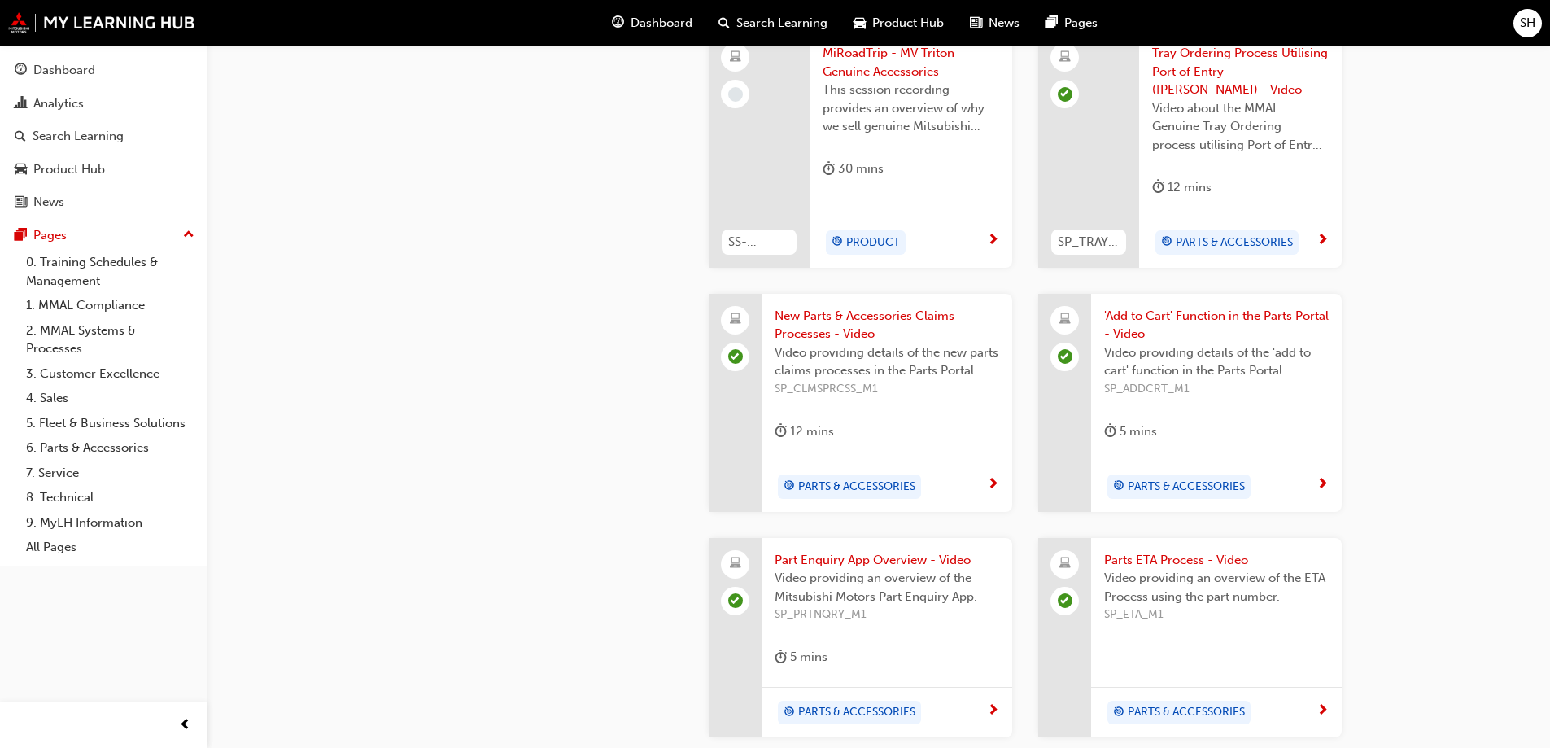
scroll to position [651, 0]
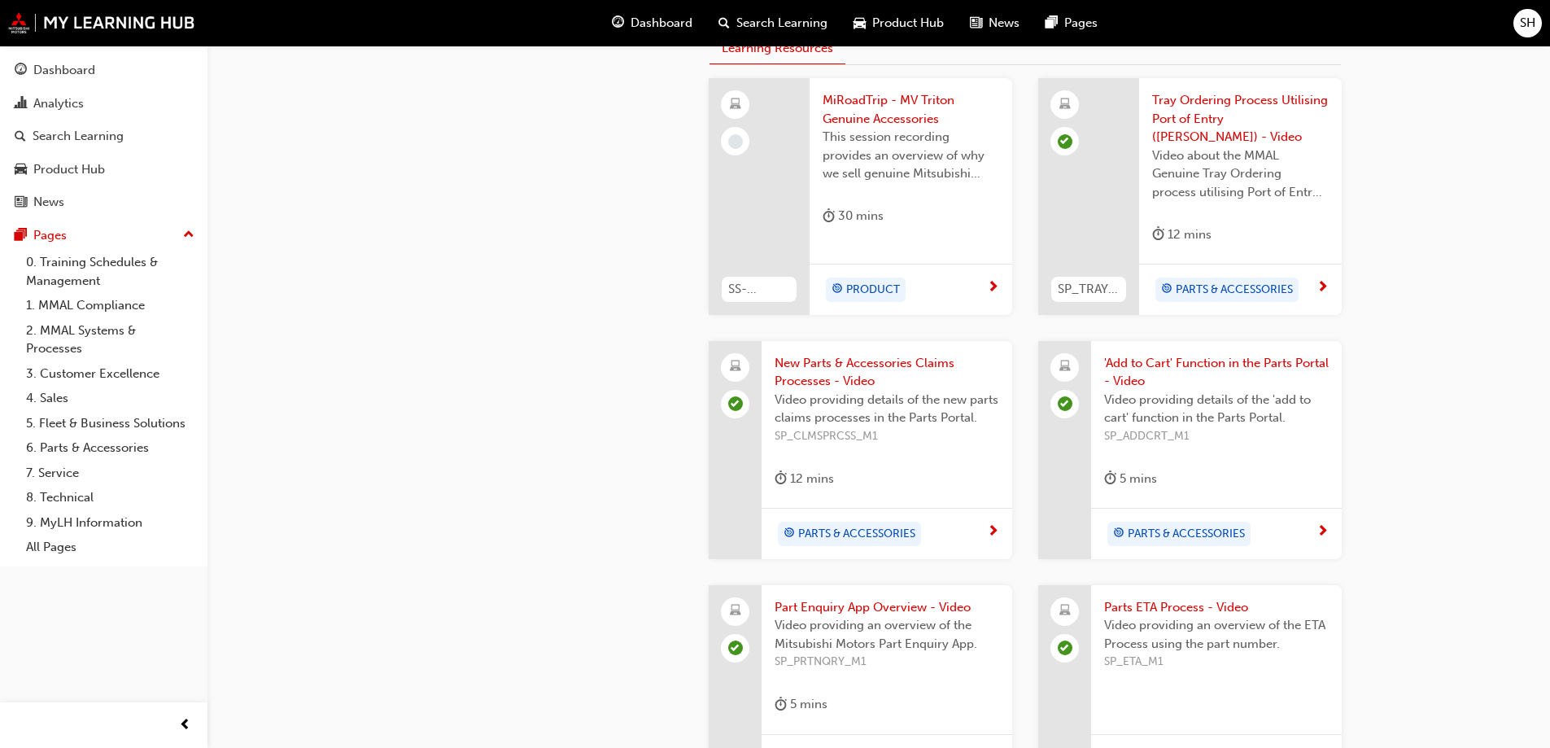
click at [871, 281] on span "PRODUCT" at bounding box center [873, 290] width 54 height 19
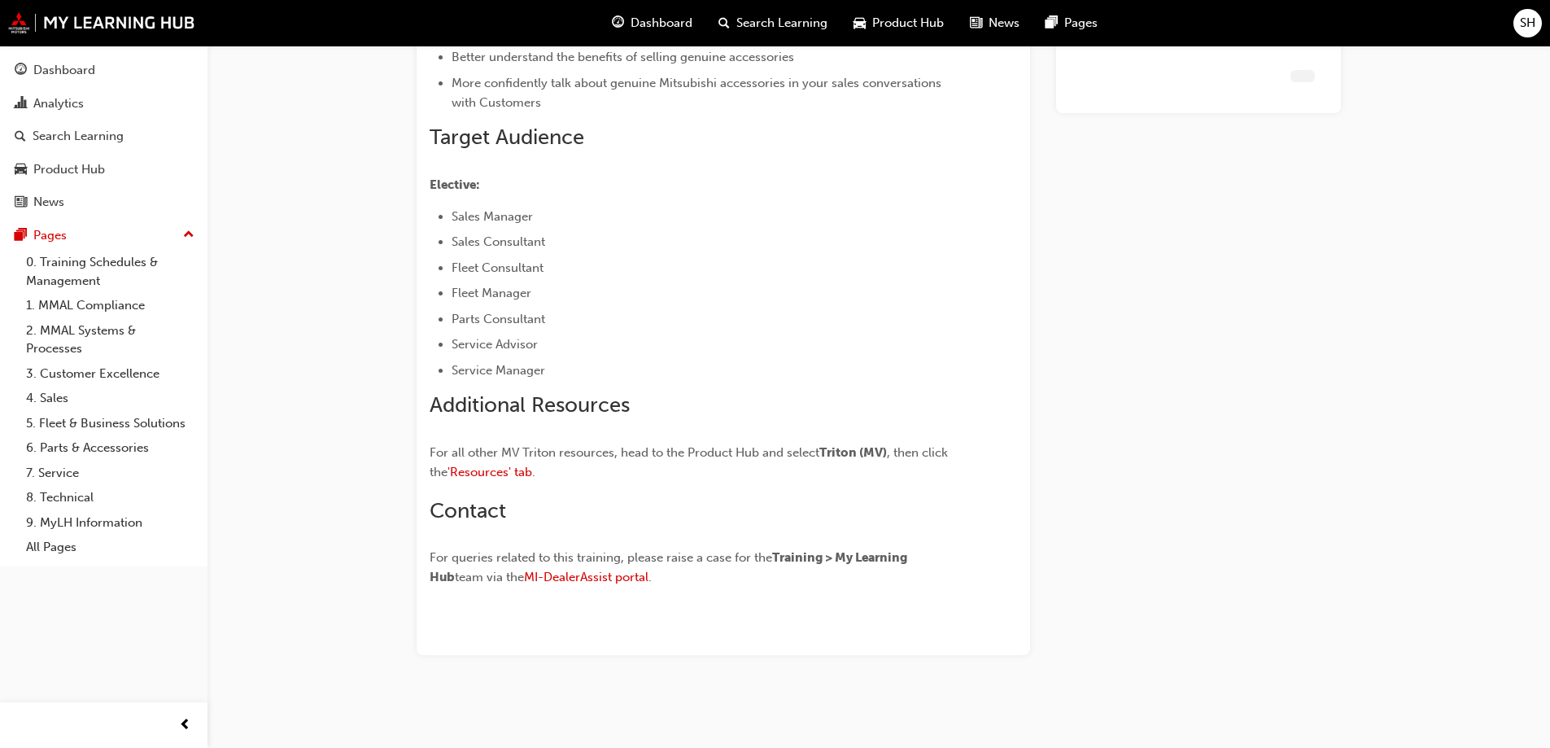
scroll to position [398, 0]
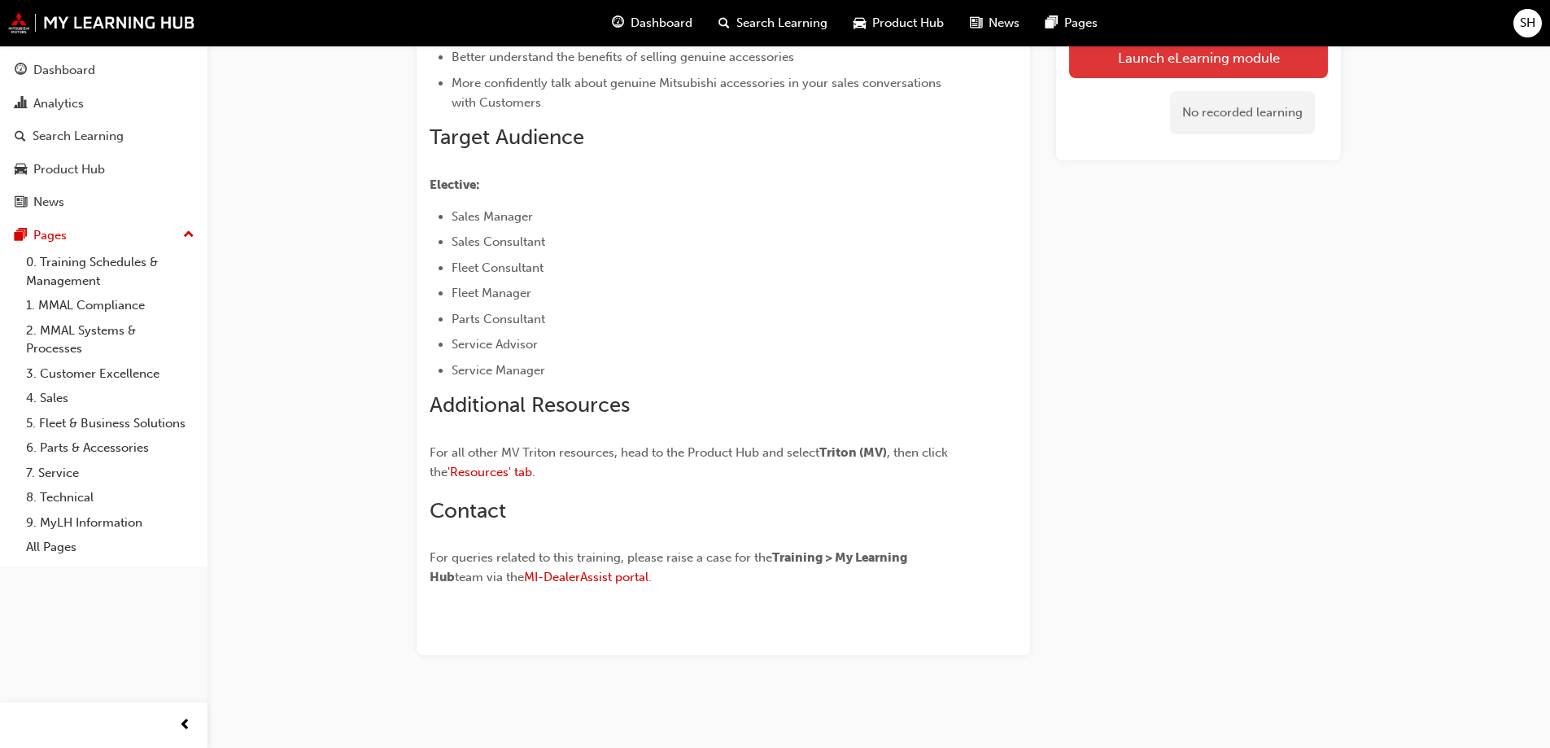
click at [1131, 54] on link "Launch eLearning module" at bounding box center [1198, 57] width 259 height 41
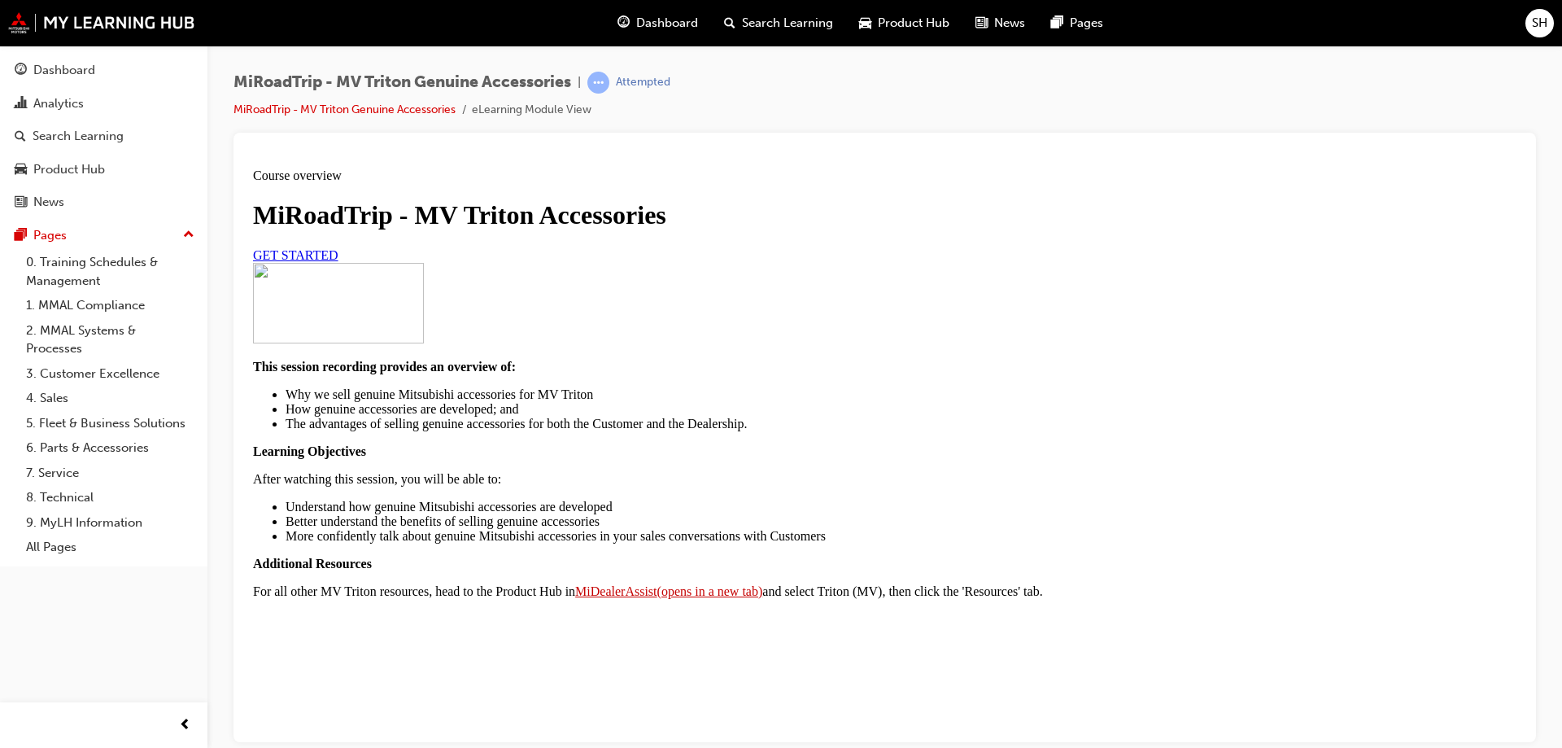
click at [338, 261] on link "GET STARTED" at bounding box center [295, 254] width 85 height 14
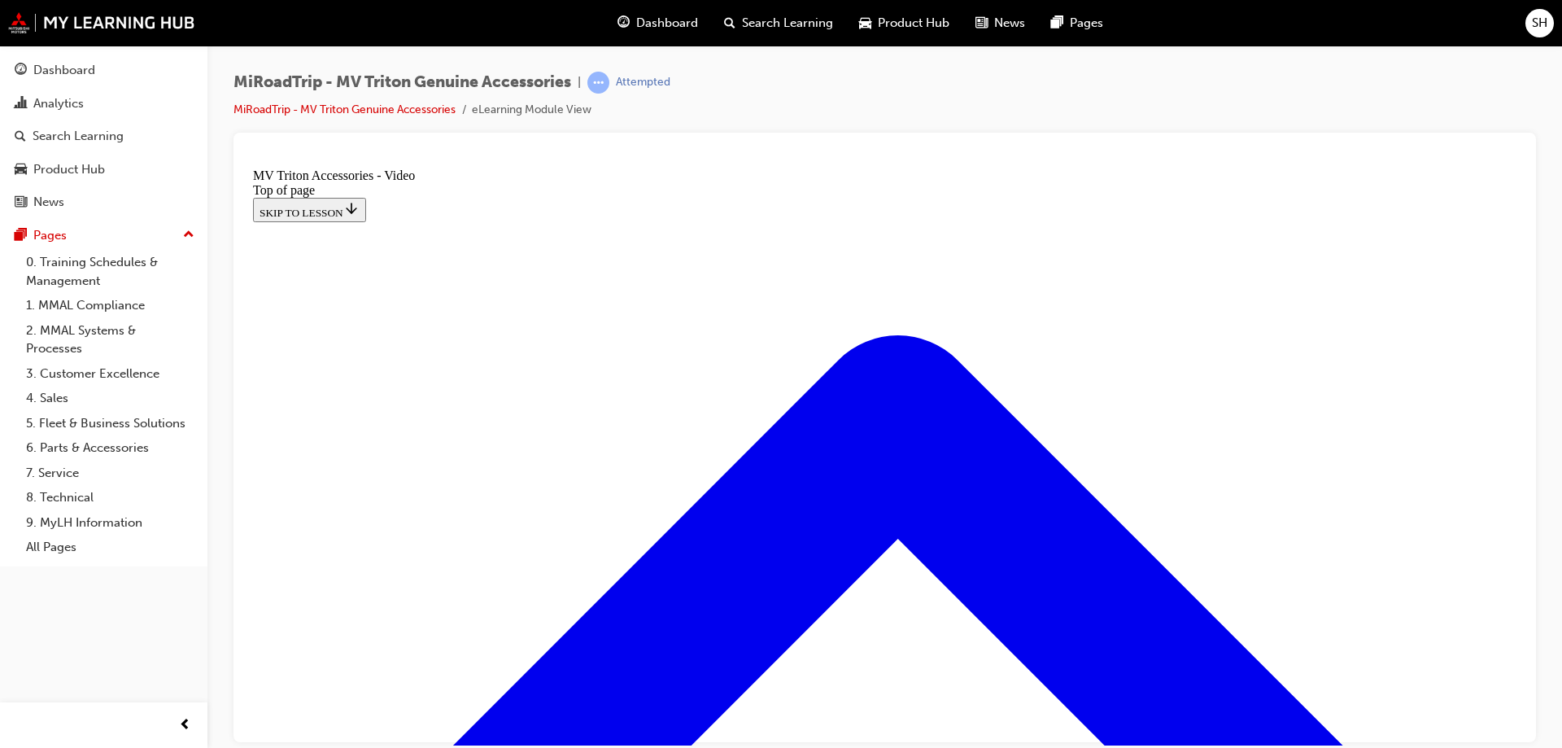
scroll to position [212, 0]
drag, startPoint x: 495, startPoint y: 644, endPoint x: 1080, endPoint y: 648, distance: 584.2
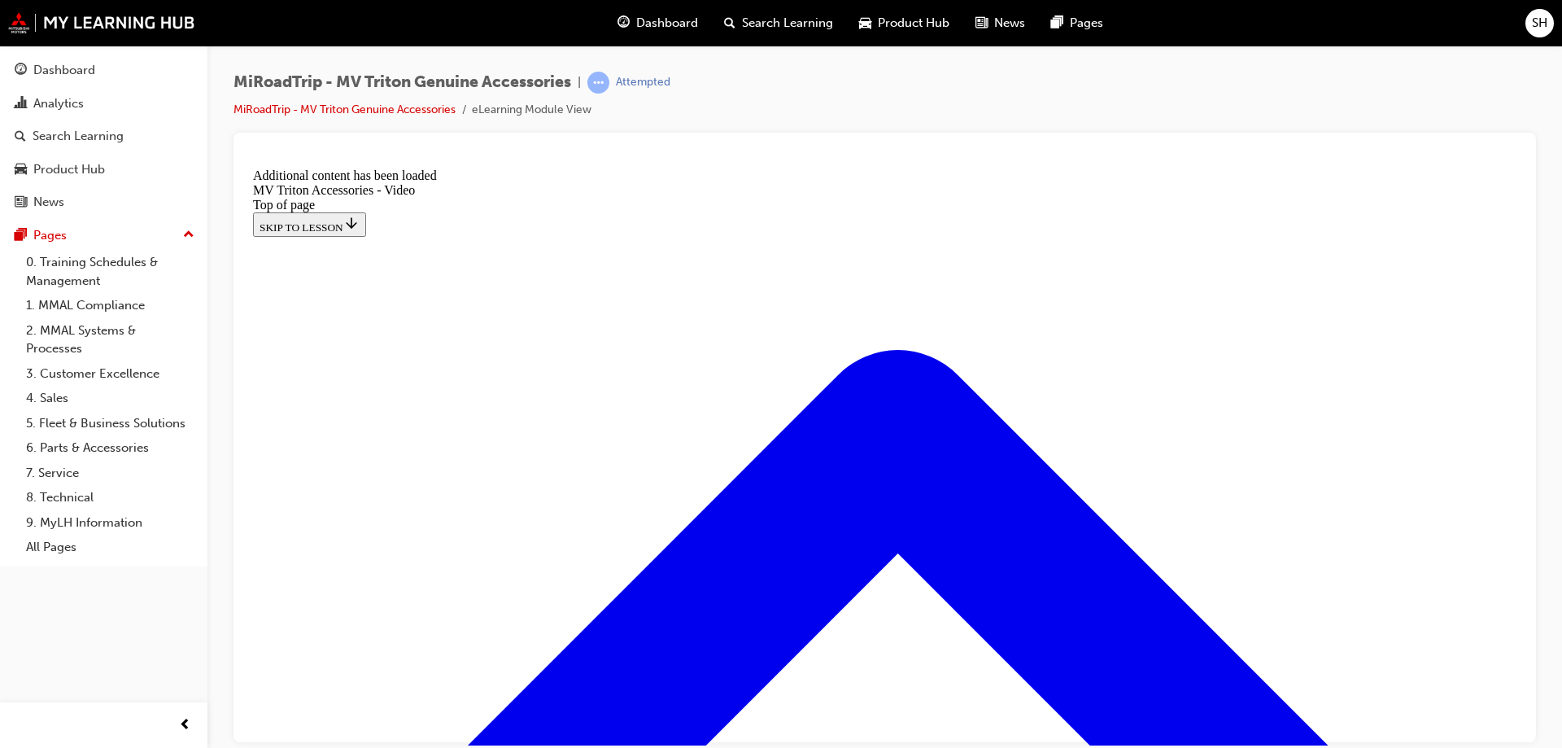
scroll to position [490, 0]
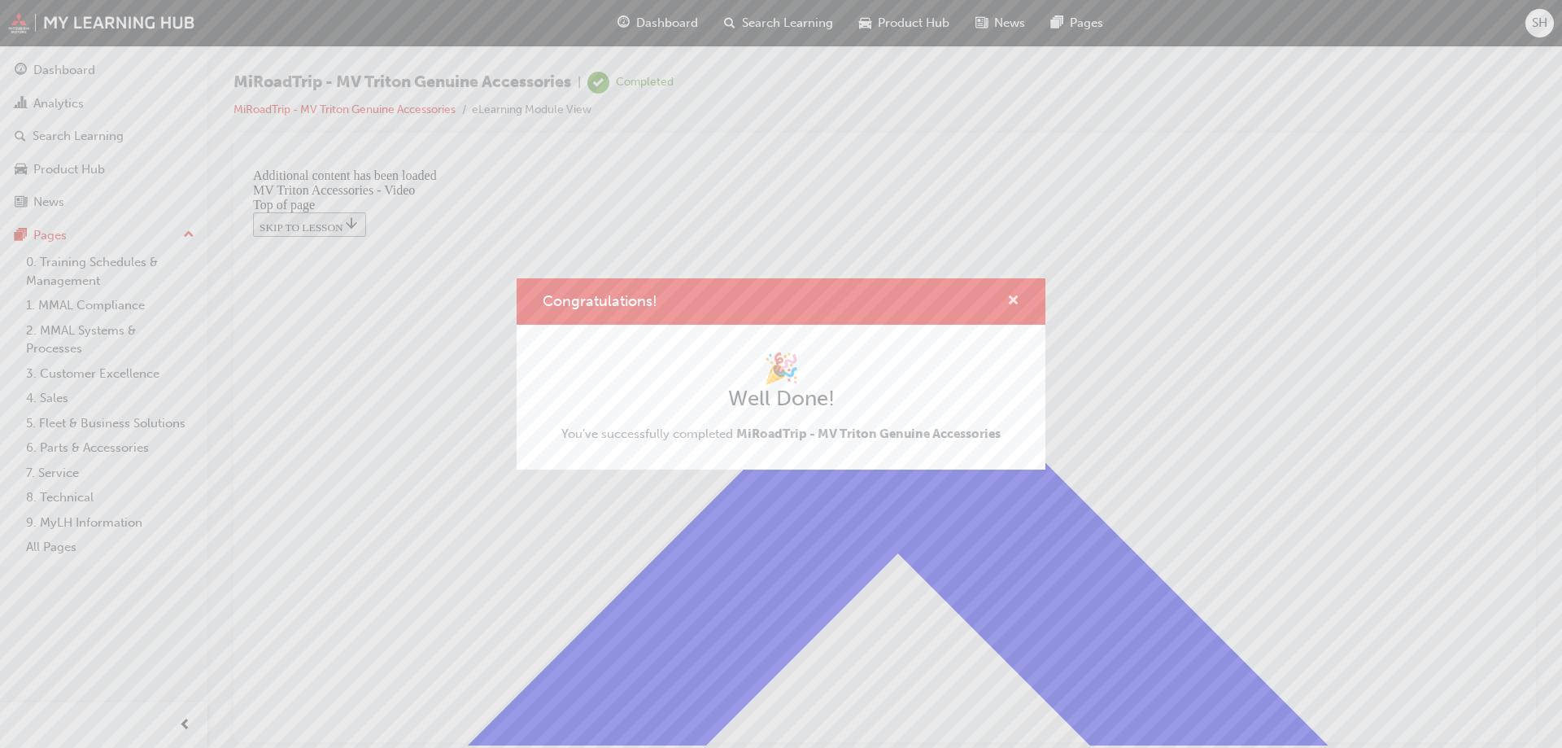
click at [1016, 299] on span "cross-icon" at bounding box center [1013, 302] width 12 height 15
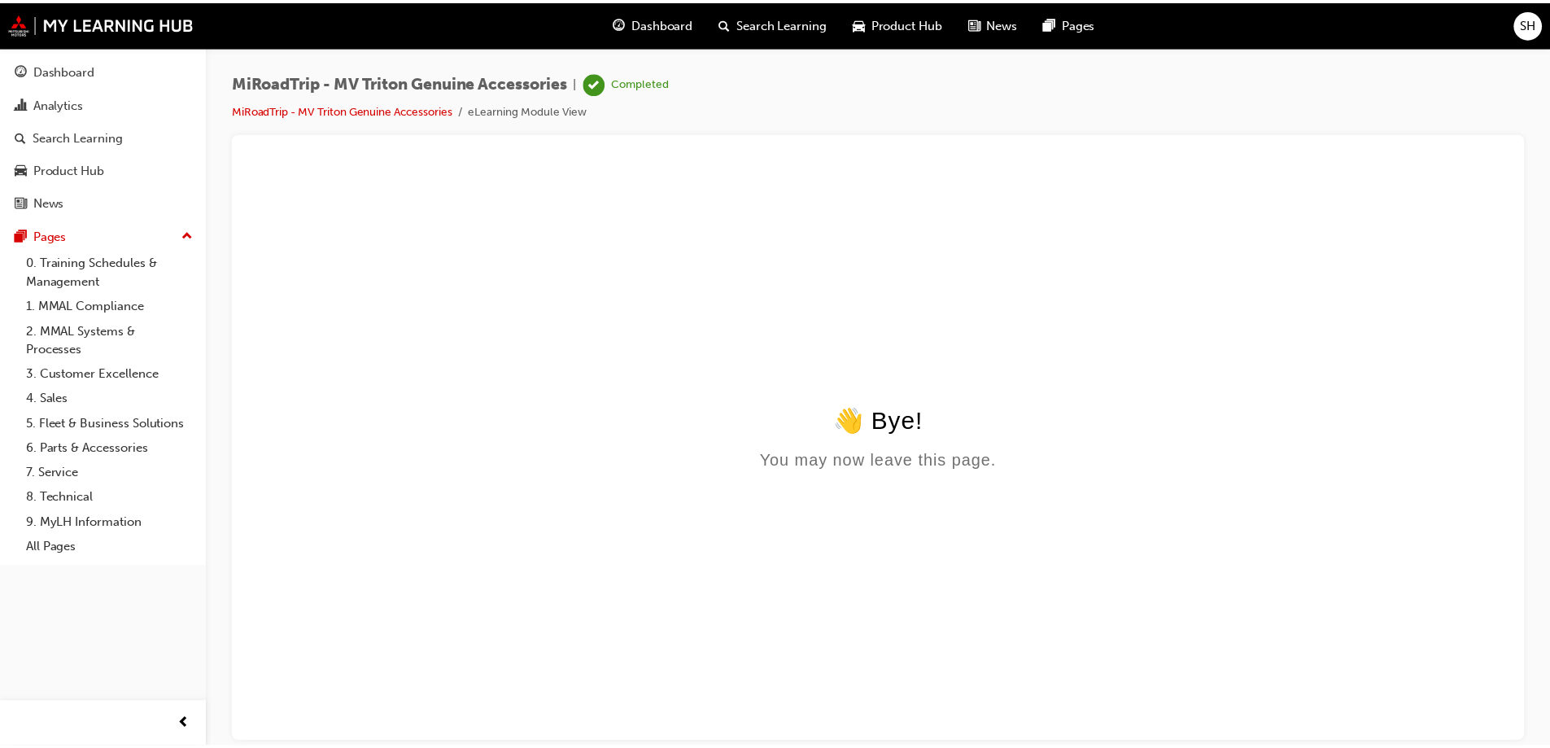
scroll to position [0, 0]
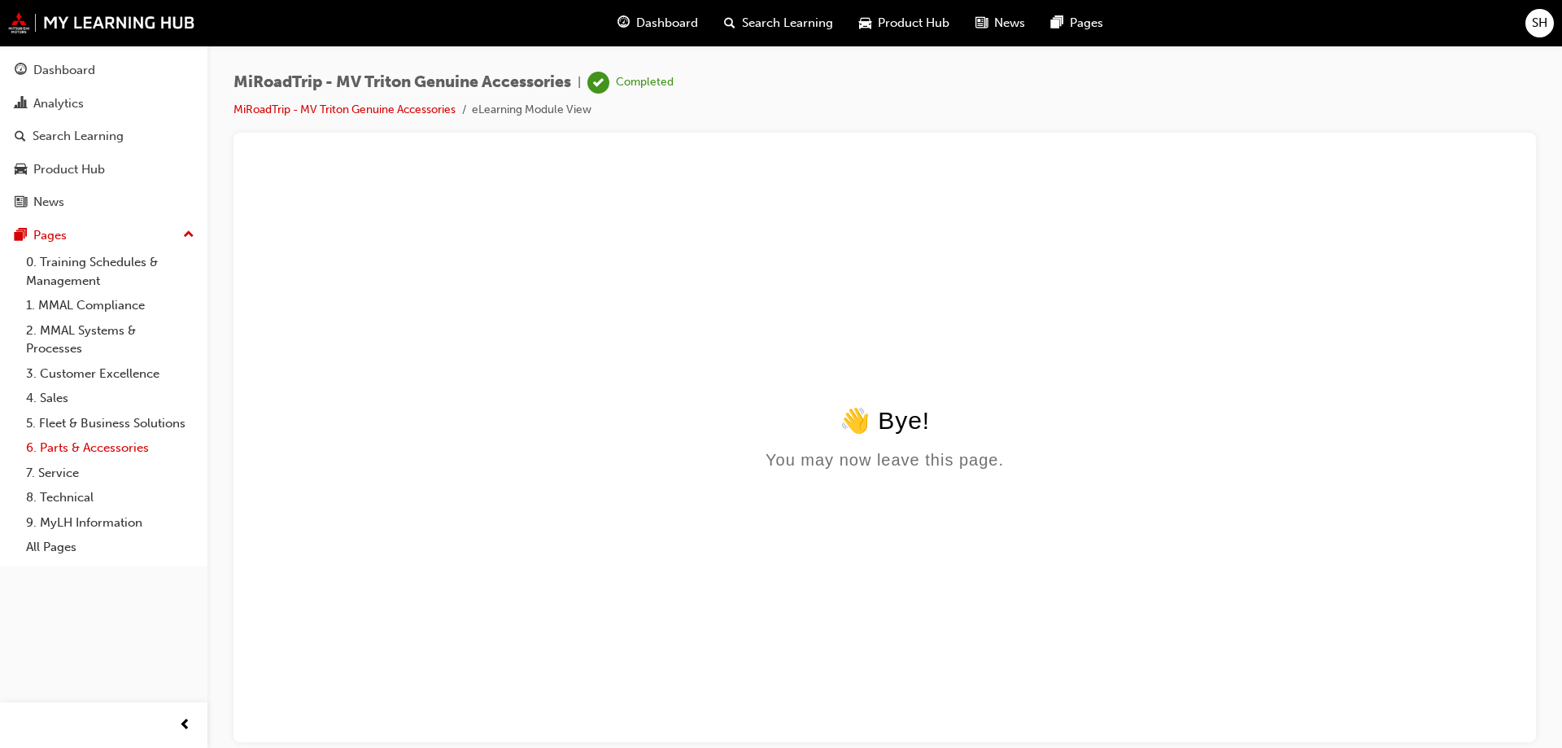
click at [102, 443] on link "6. Parts & Accessories" at bounding box center [110, 447] width 181 height 25
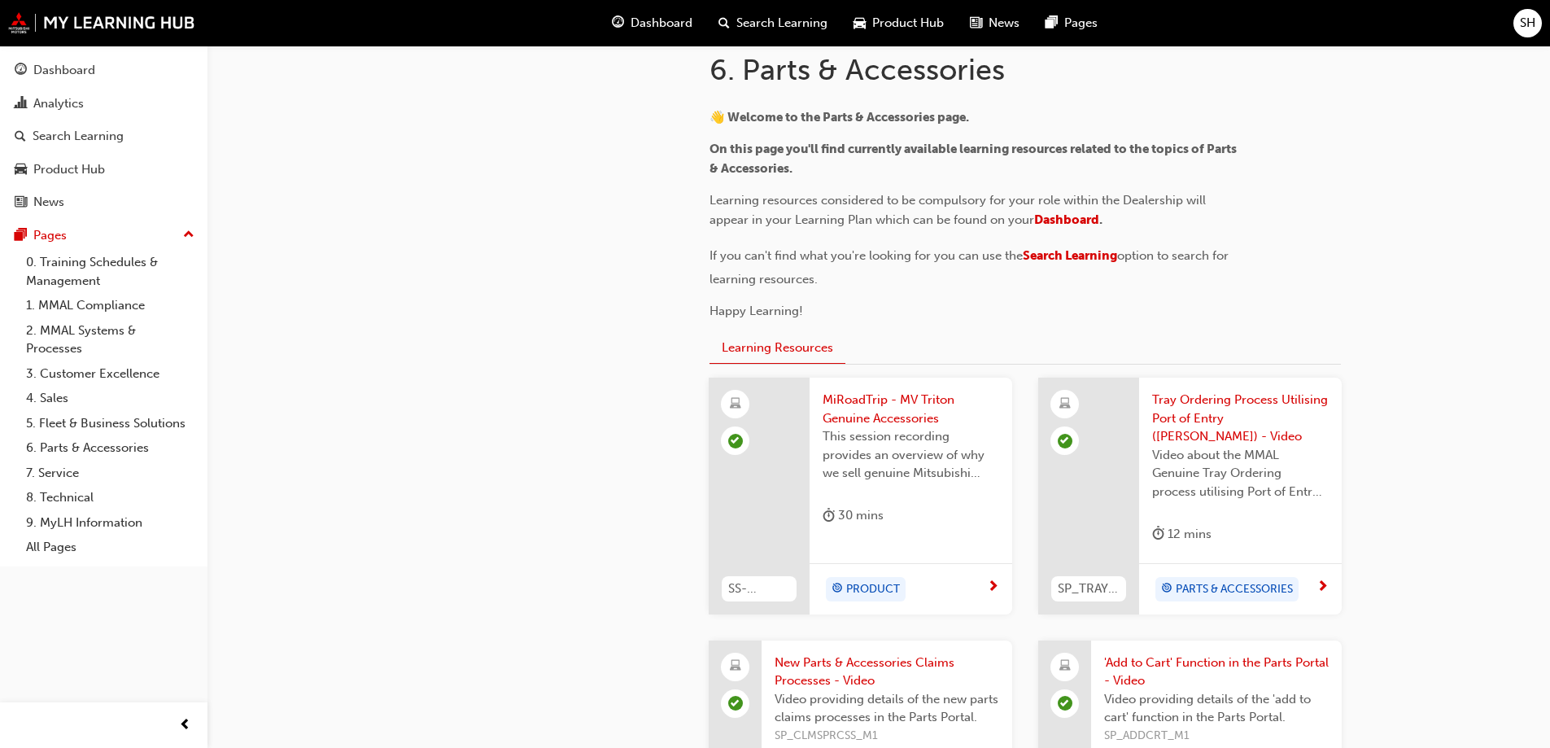
scroll to position [108, 0]
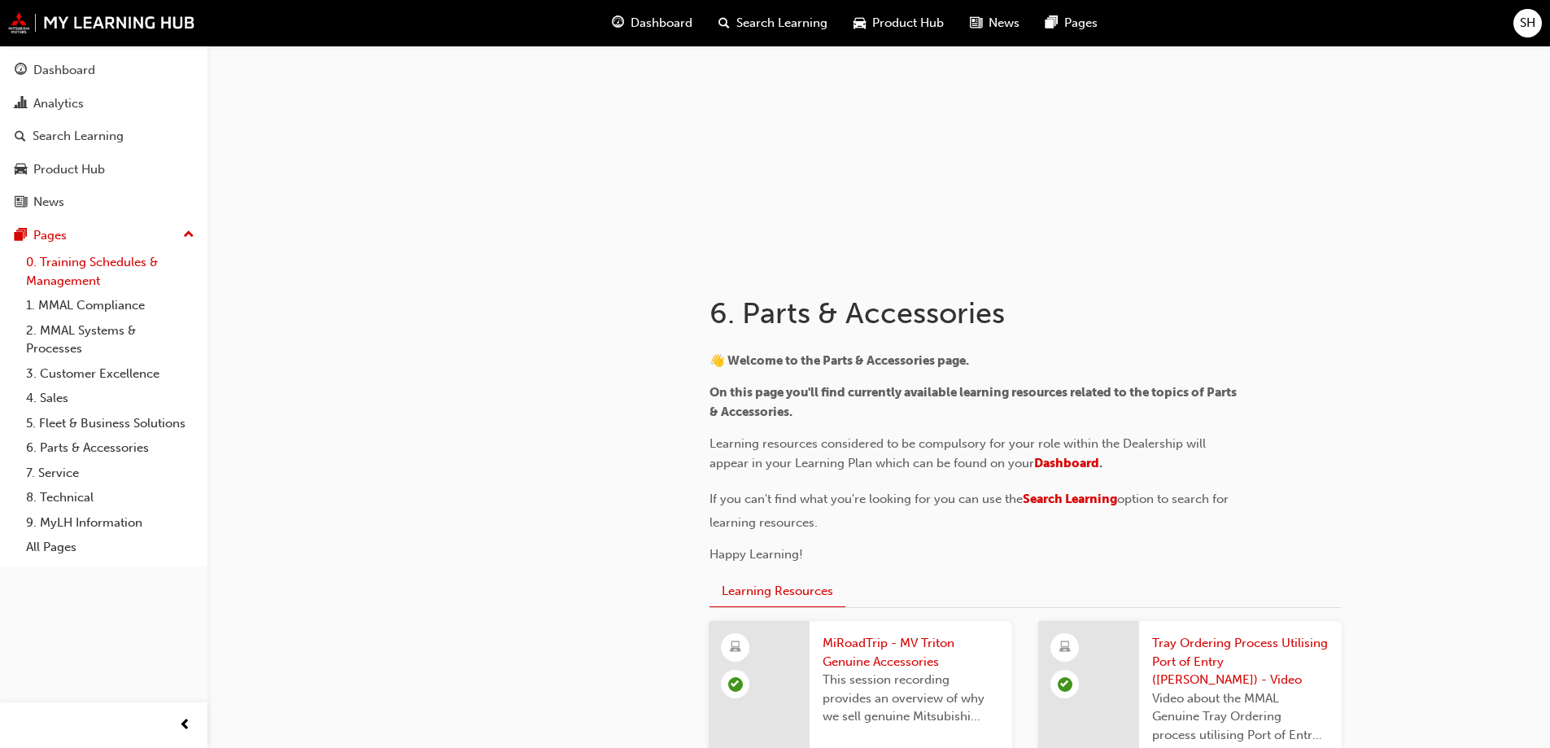
click at [84, 264] on link "0. Training Schedules & Management" at bounding box center [110, 271] width 181 height 43
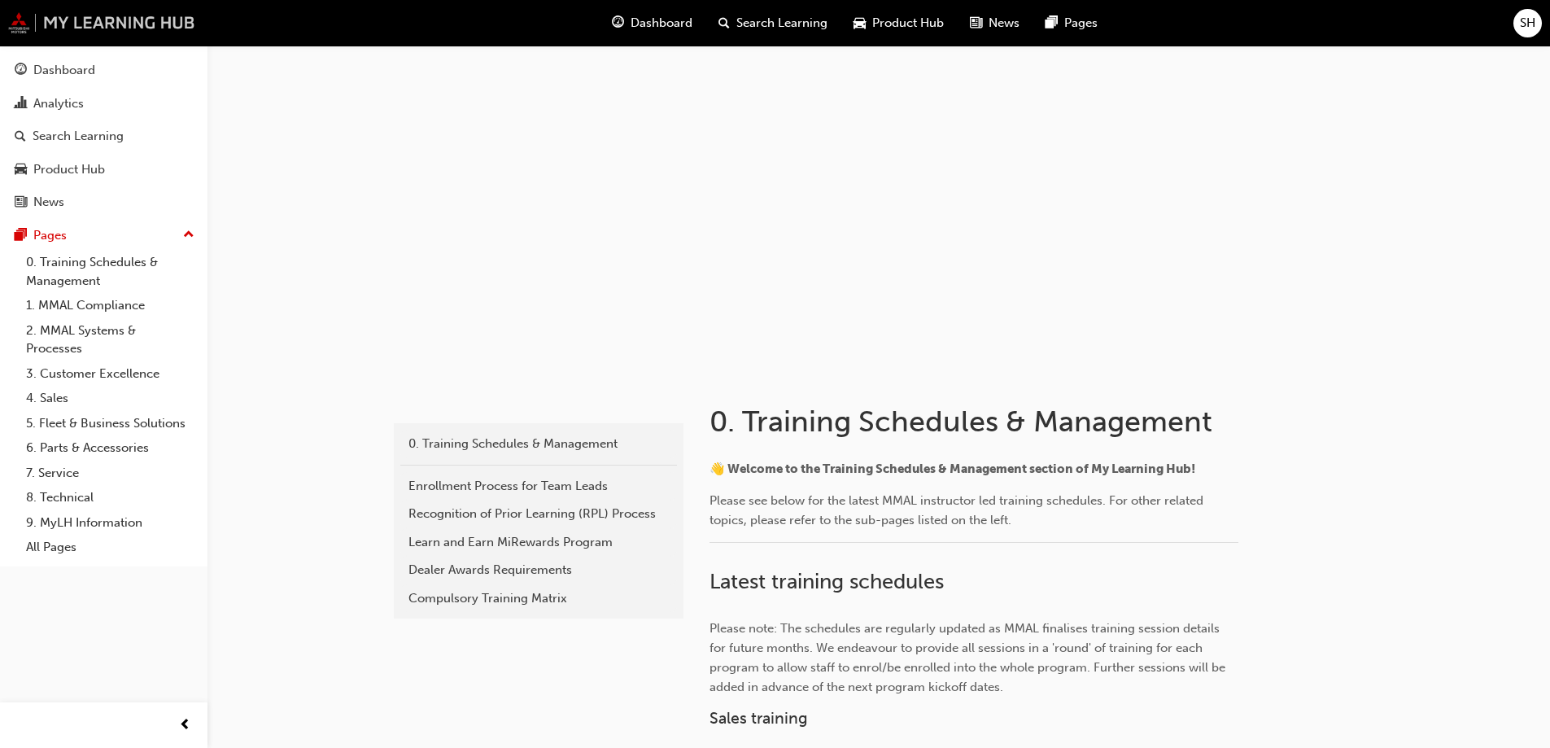
click at [112, 27] on img at bounding box center [101, 22] width 187 height 21
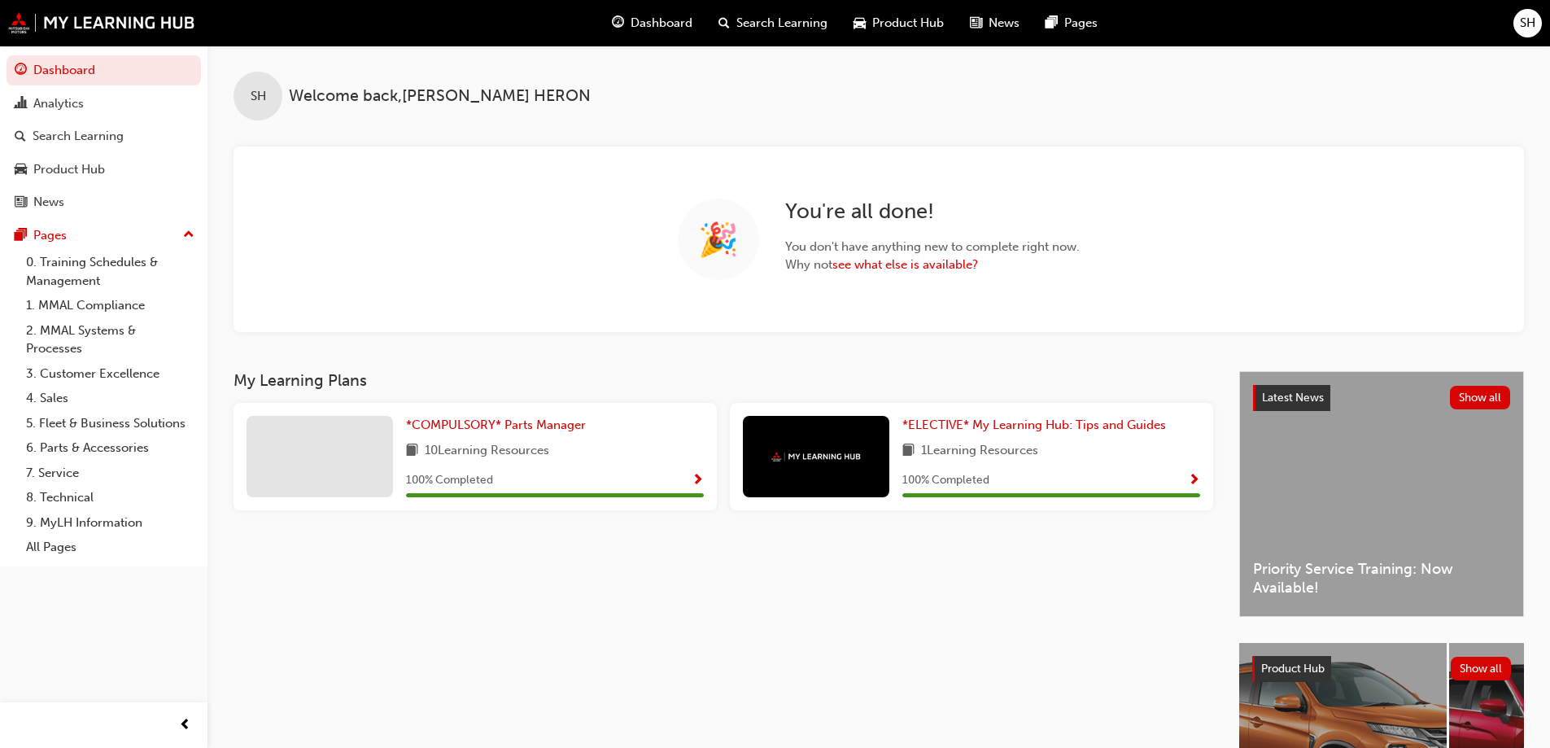
click at [1502, 86] on div "SH Welcome back , [PERSON_NAME]" at bounding box center [878, 83] width 1342 height 75
drag, startPoint x: 1320, startPoint y: 1, endPoint x: 1114, endPoint y: 102, distance: 229.2
click at [1114, 102] on div "SH Welcome back , [PERSON_NAME]" at bounding box center [878, 83] width 1342 height 75
click at [71, 270] on link "0. Training Schedules & Management" at bounding box center [110, 271] width 181 height 43
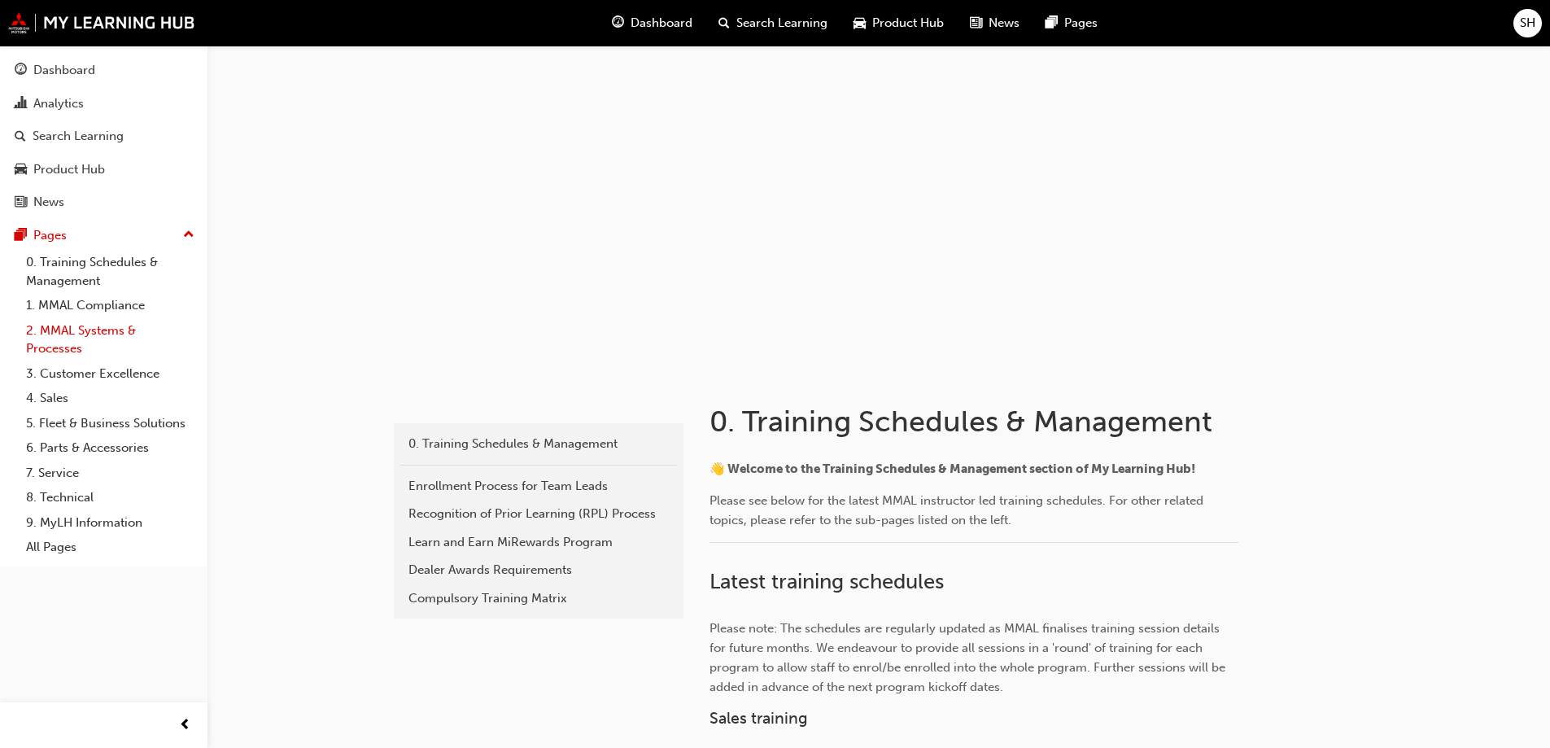
click at [77, 322] on link "2. MMAL Systems & Processes" at bounding box center [110, 339] width 181 height 43
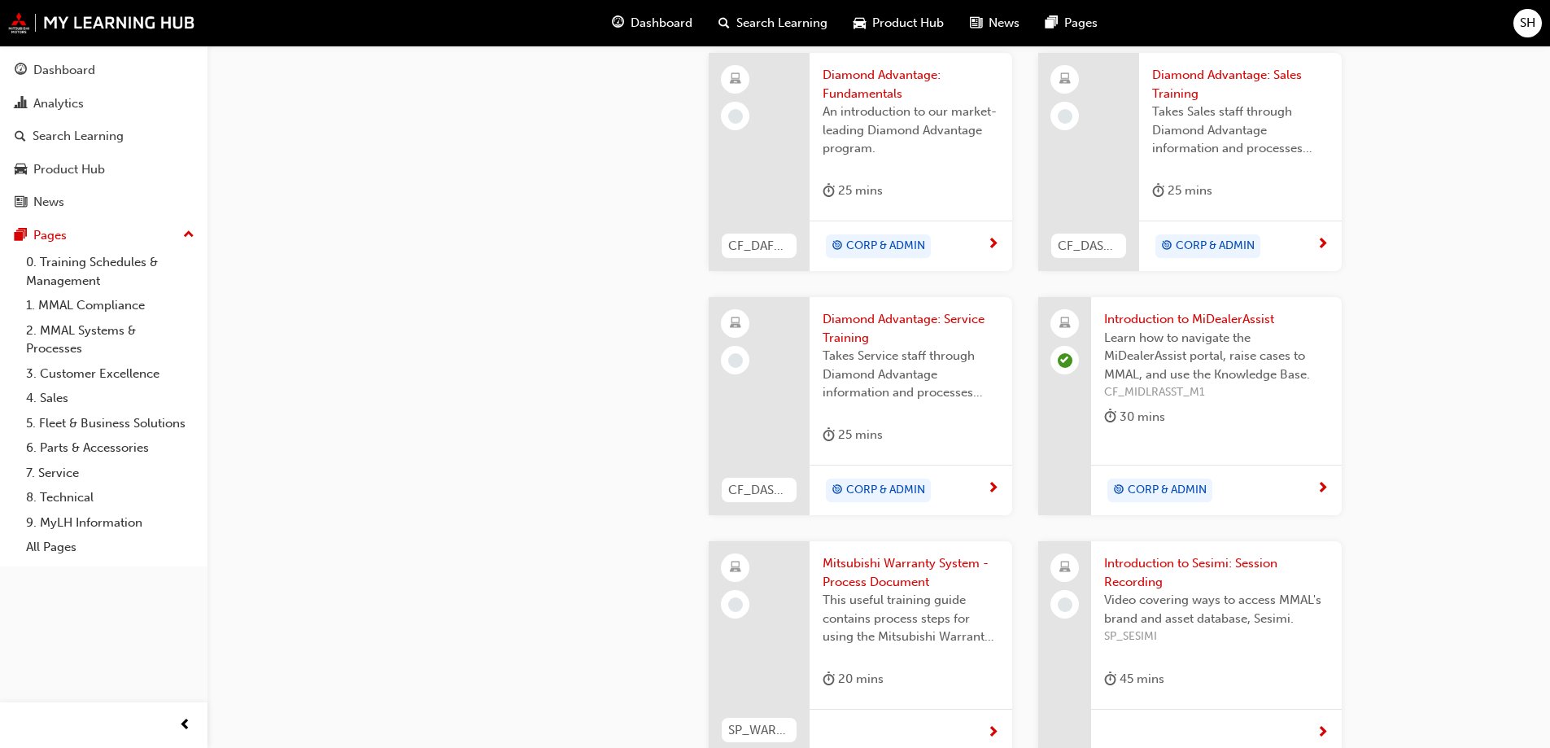
scroll to position [688, 0]
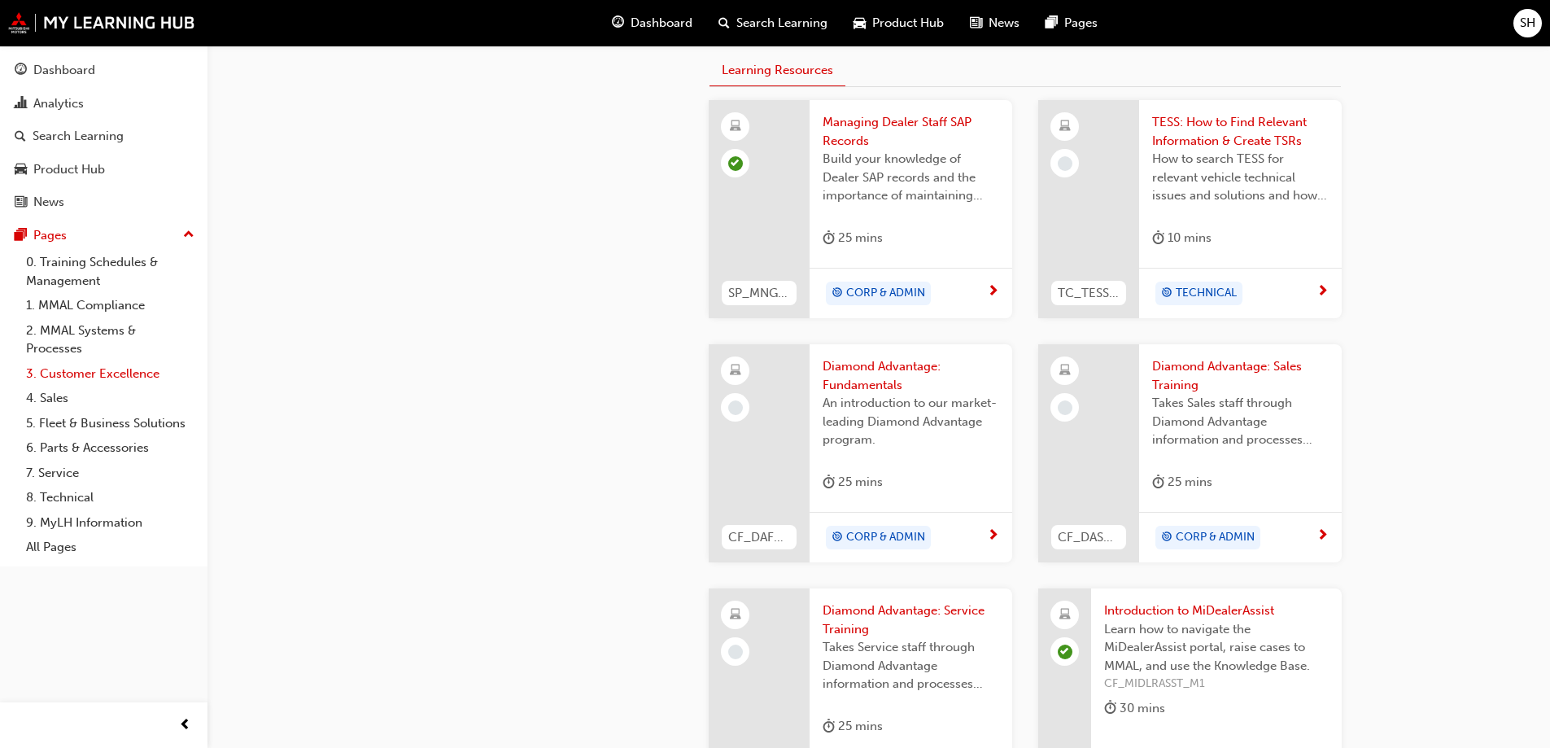
click at [82, 378] on link "3. Customer Excellence" at bounding box center [110, 373] width 181 height 25
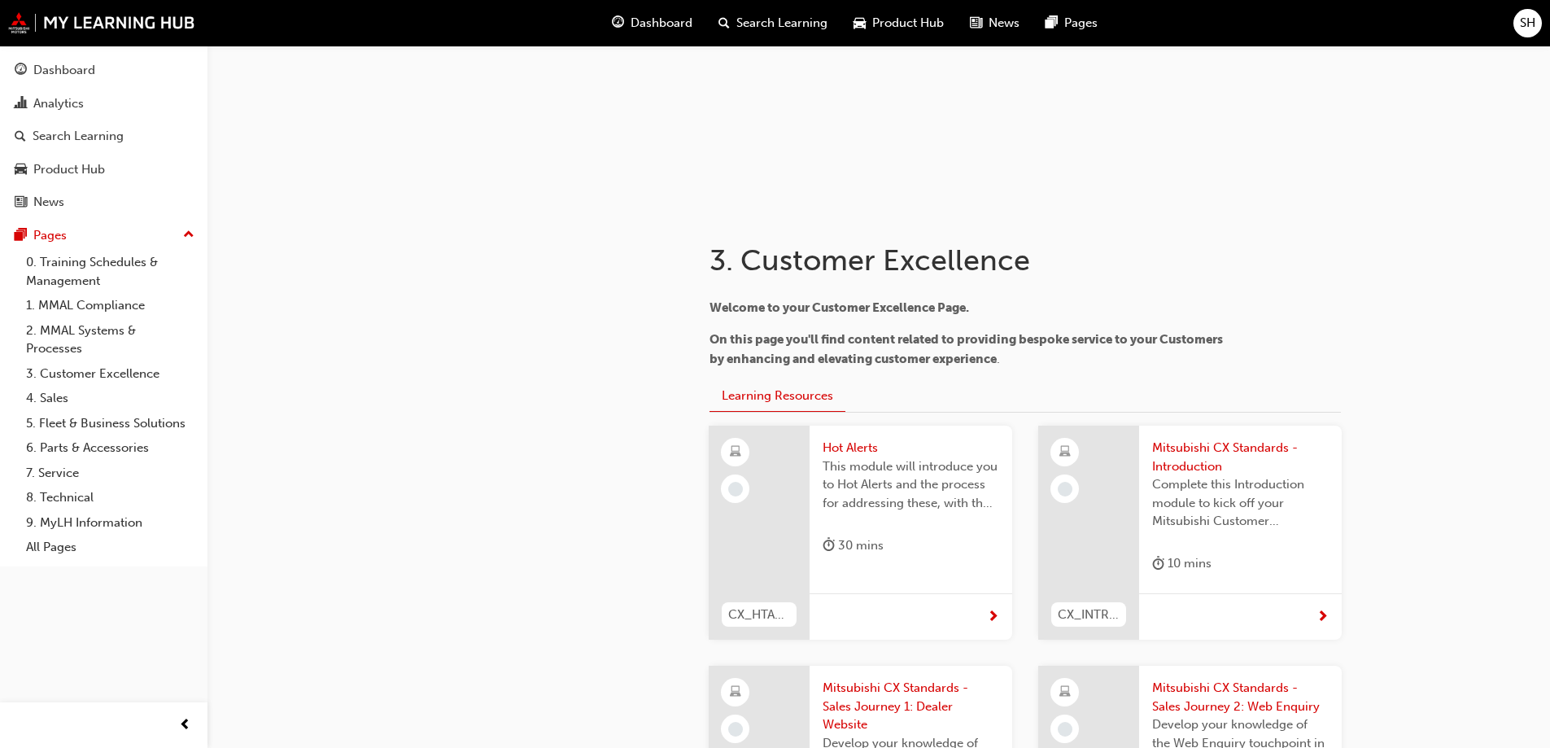
scroll to position [488, 0]
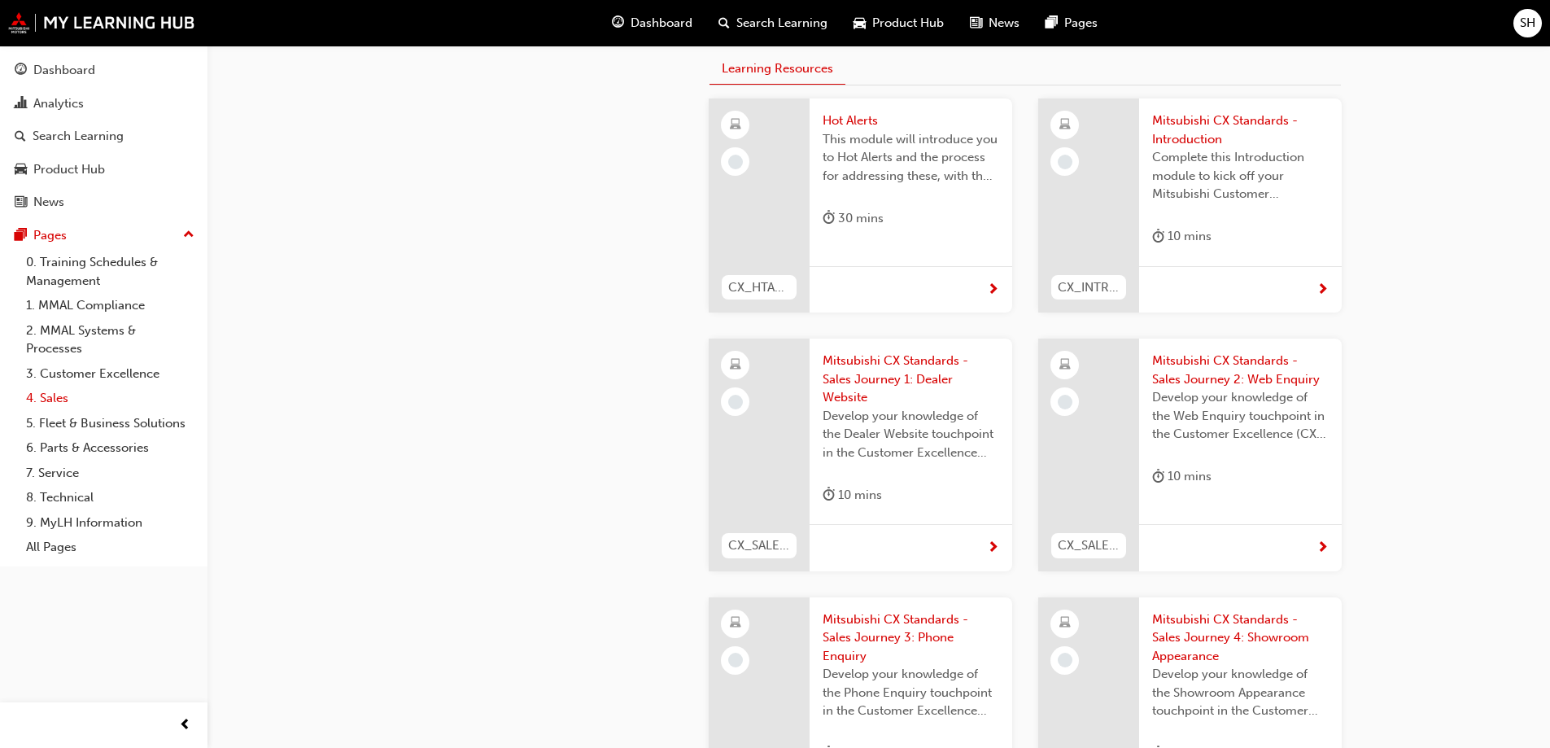
drag, startPoint x: 46, startPoint y: 394, endPoint x: 69, endPoint y: 402, distance: 25.0
click at [46, 394] on link "4. Sales" at bounding box center [110, 398] width 181 height 25
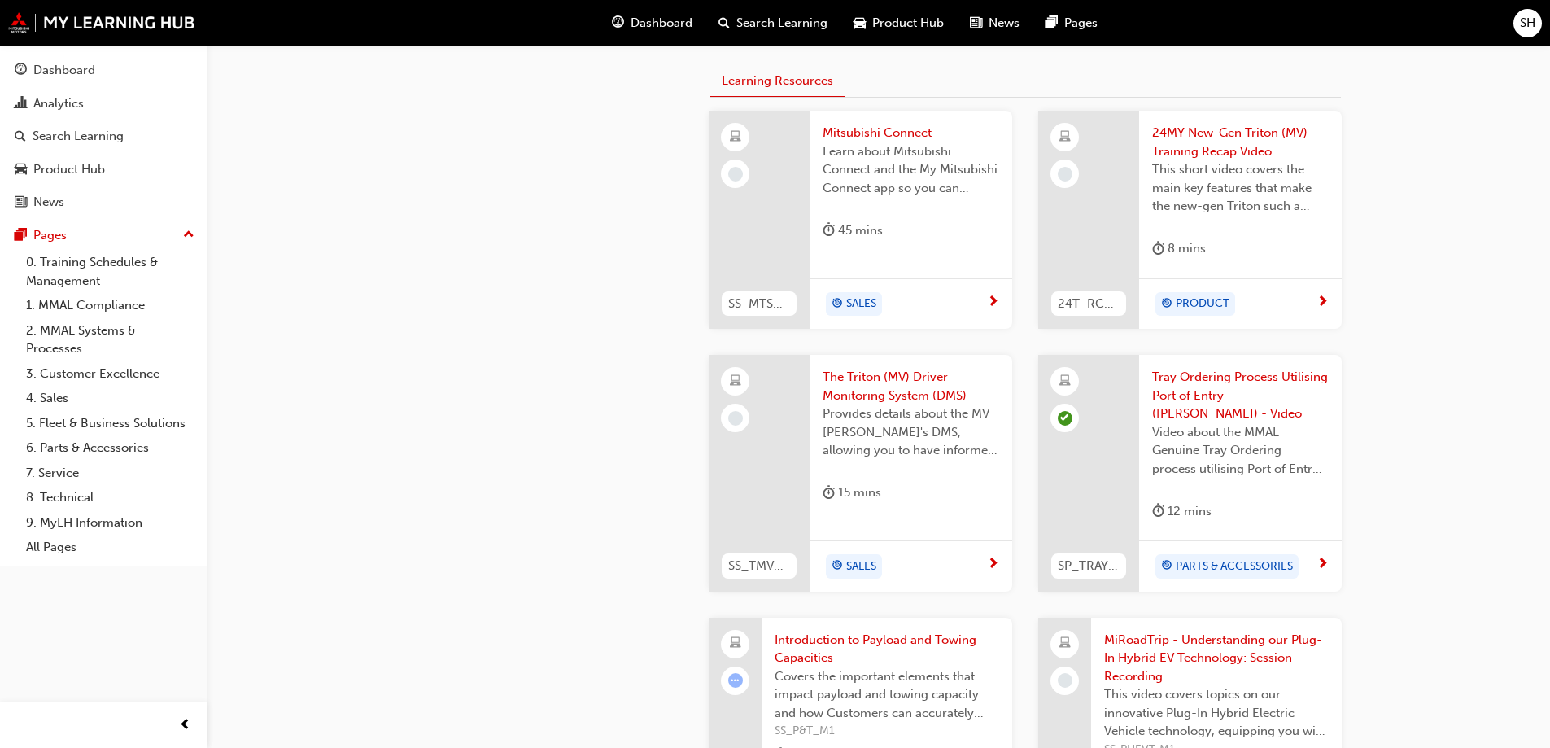
scroll to position [976, 0]
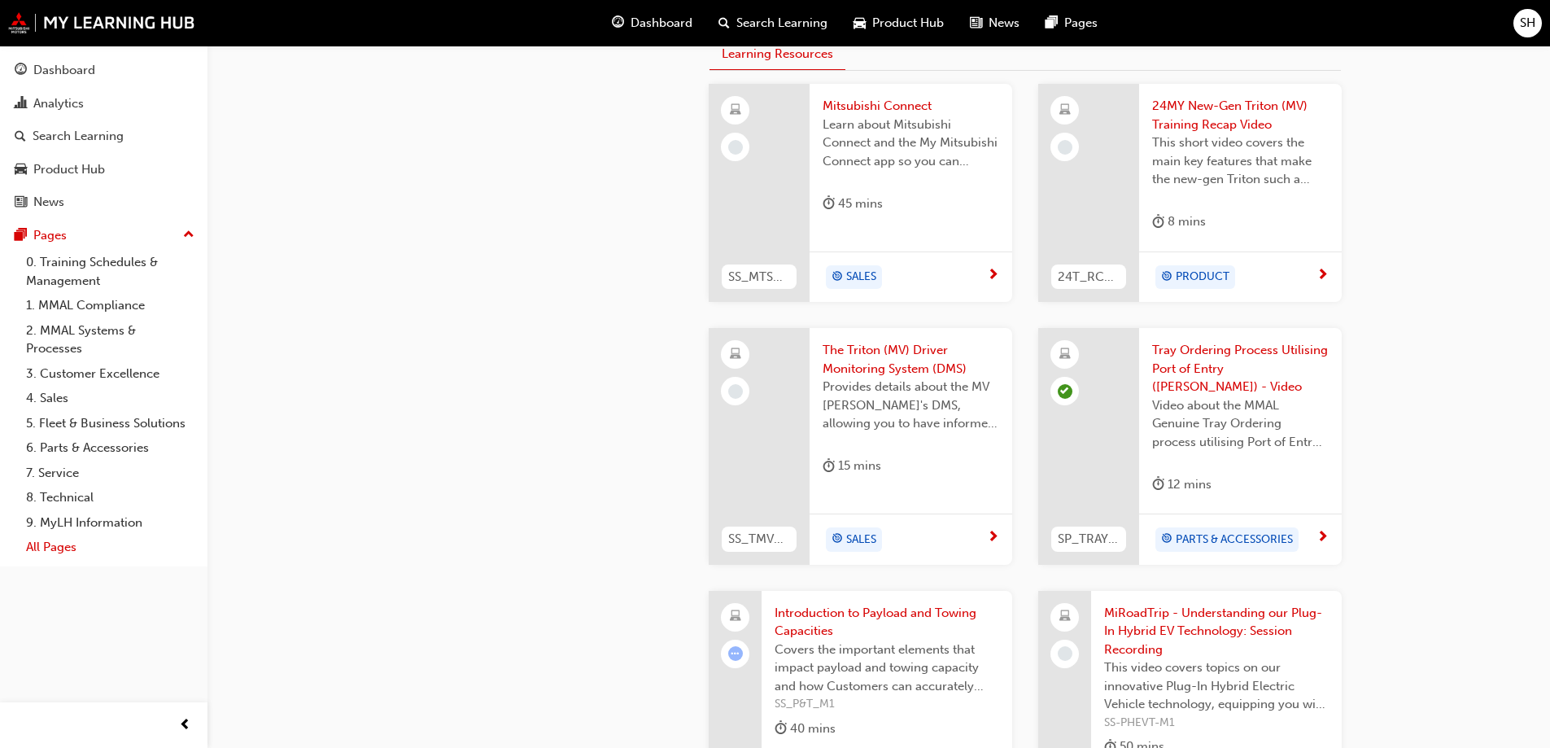
click at [45, 544] on link "All Pages" at bounding box center [110, 547] width 181 height 25
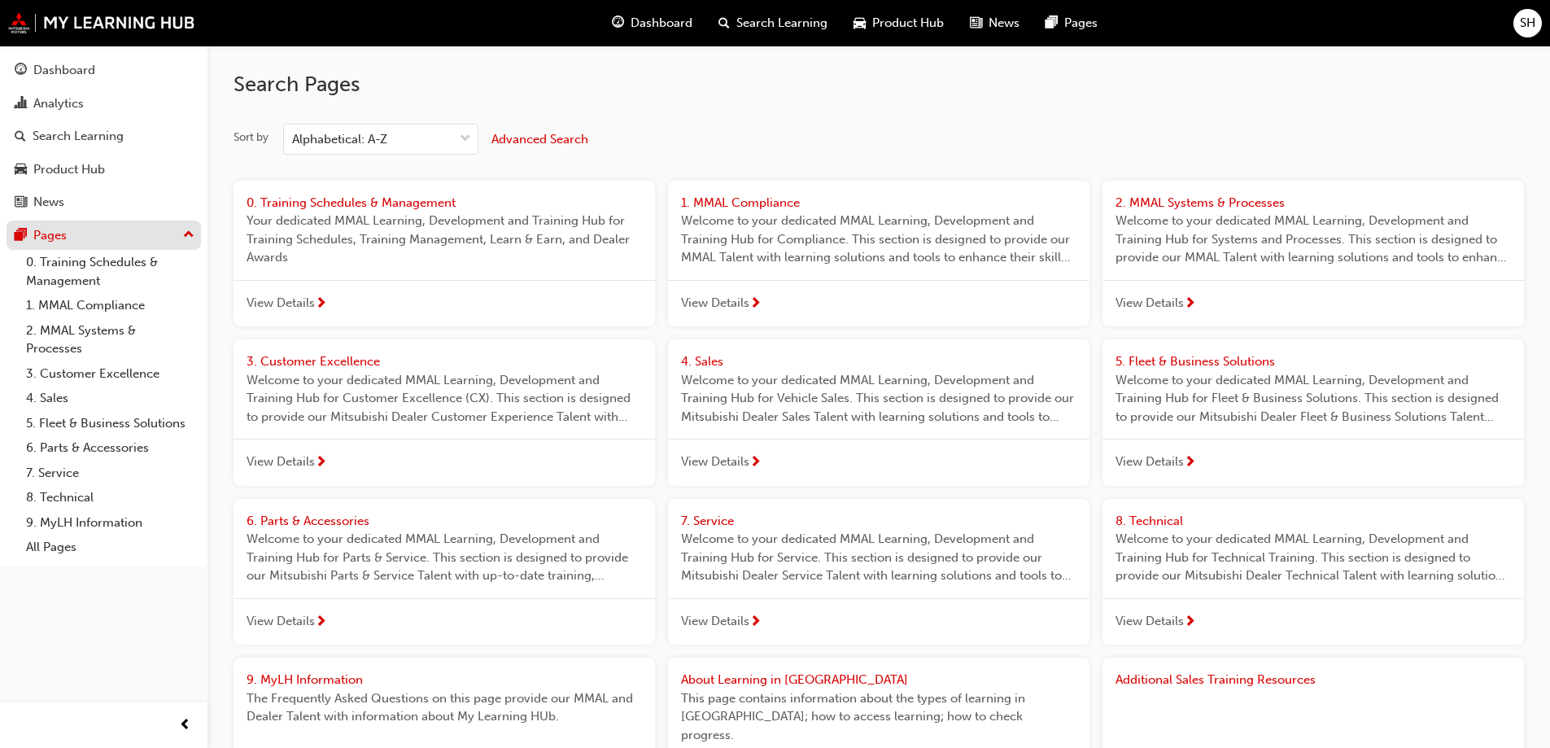
click at [47, 235] on div "Pages" at bounding box center [49, 235] width 33 height 19
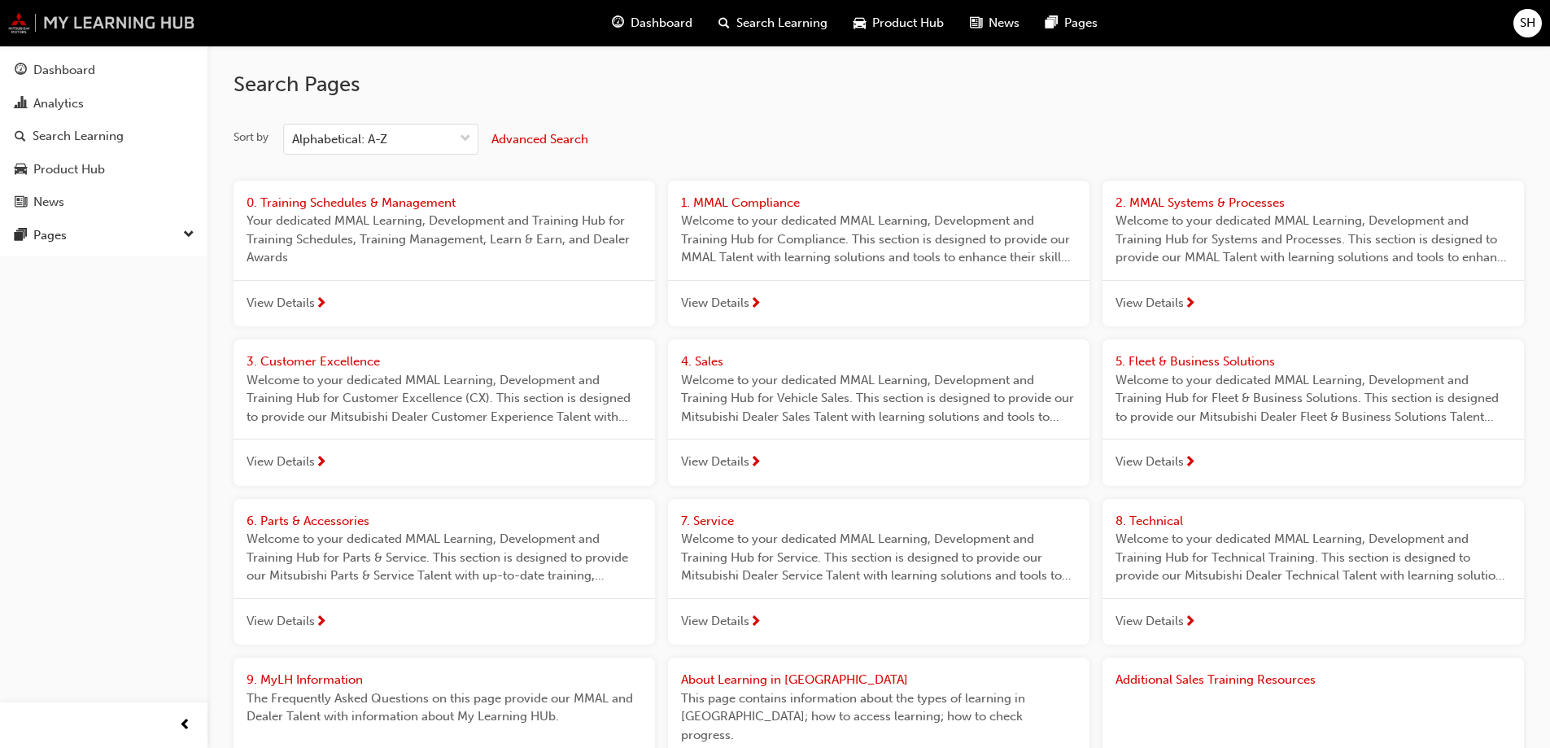
click at [63, 24] on img at bounding box center [101, 22] width 187 height 21
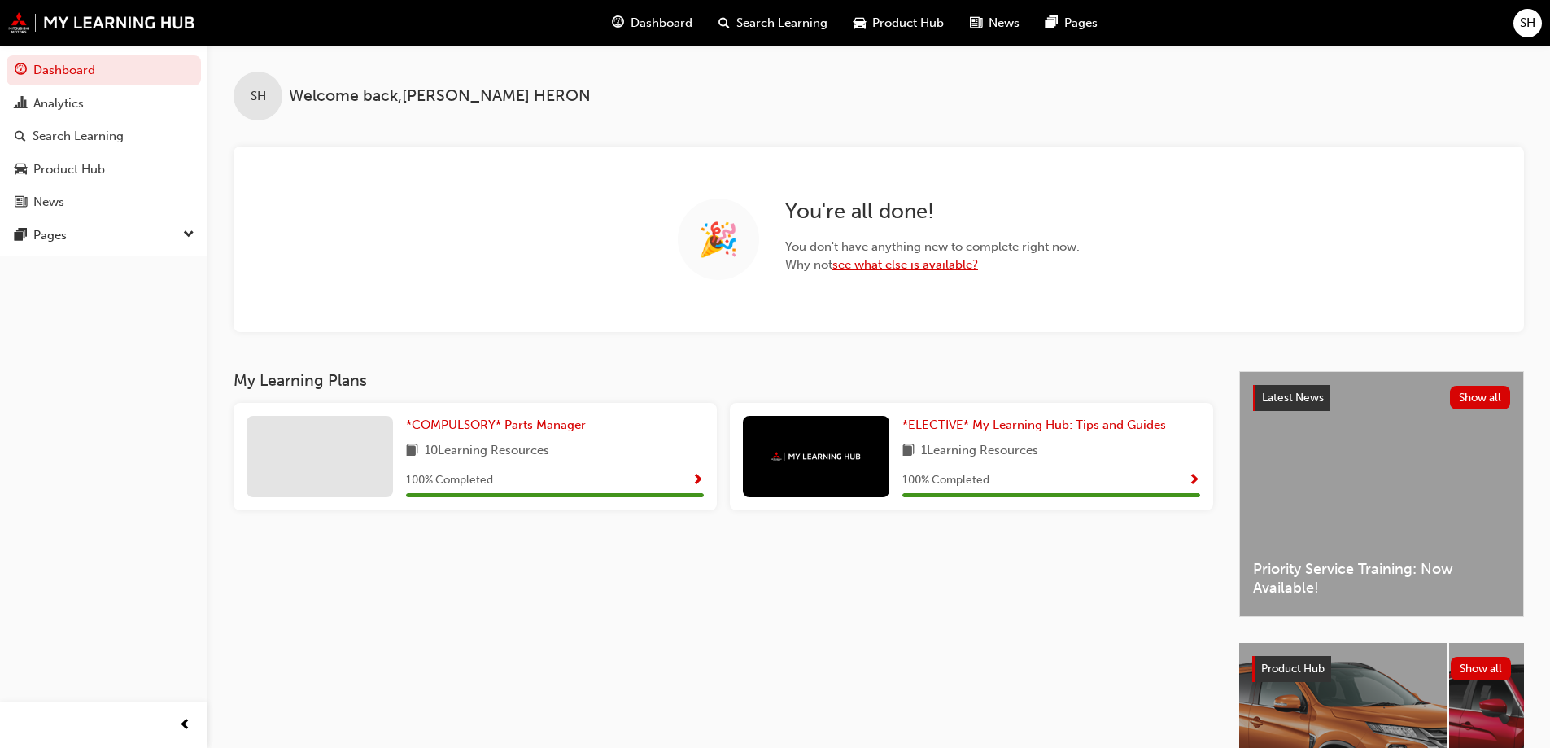
click at [889, 259] on link "see what else is available?" at bounding box center [905, 264] width 146 height 15
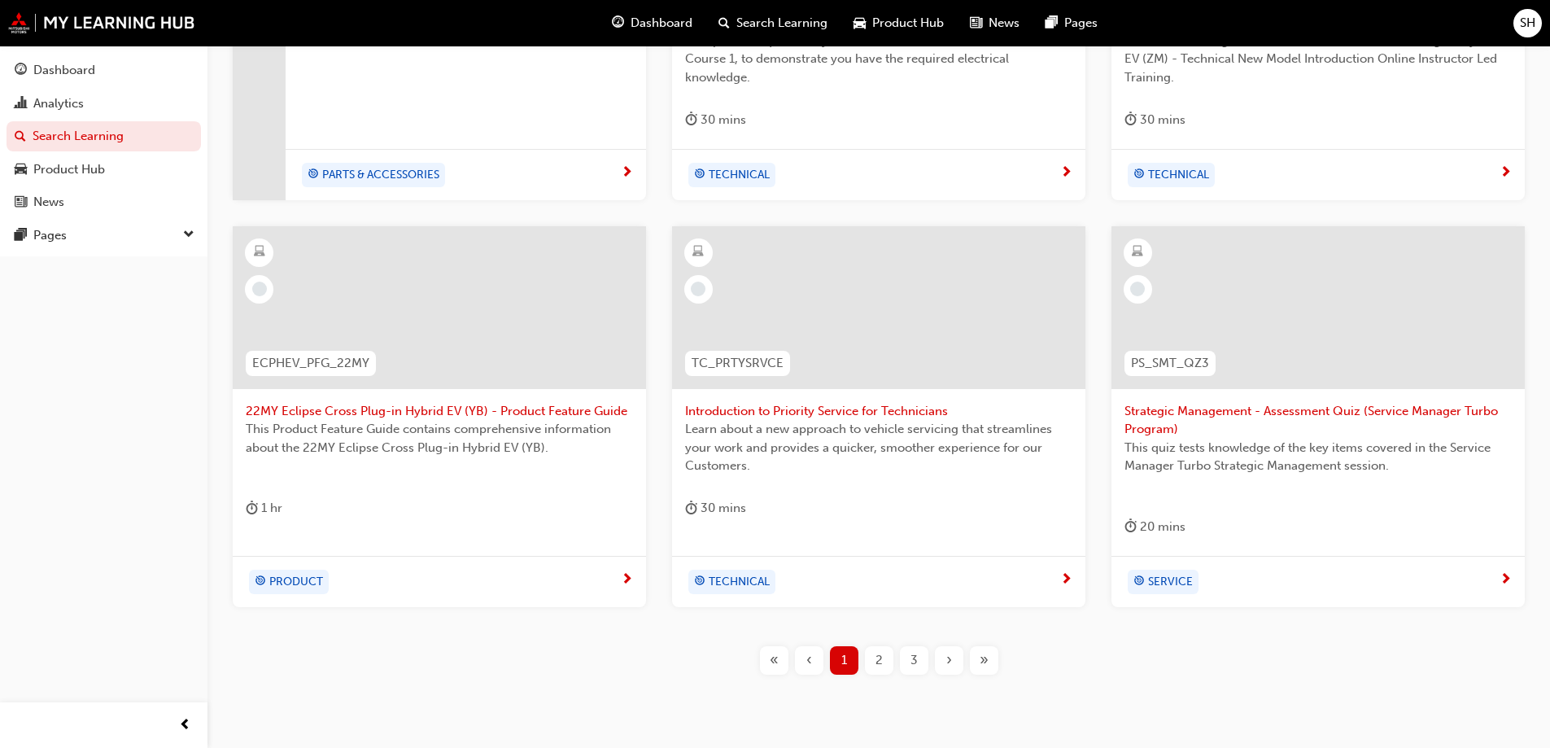
scroll to position [616, 0]
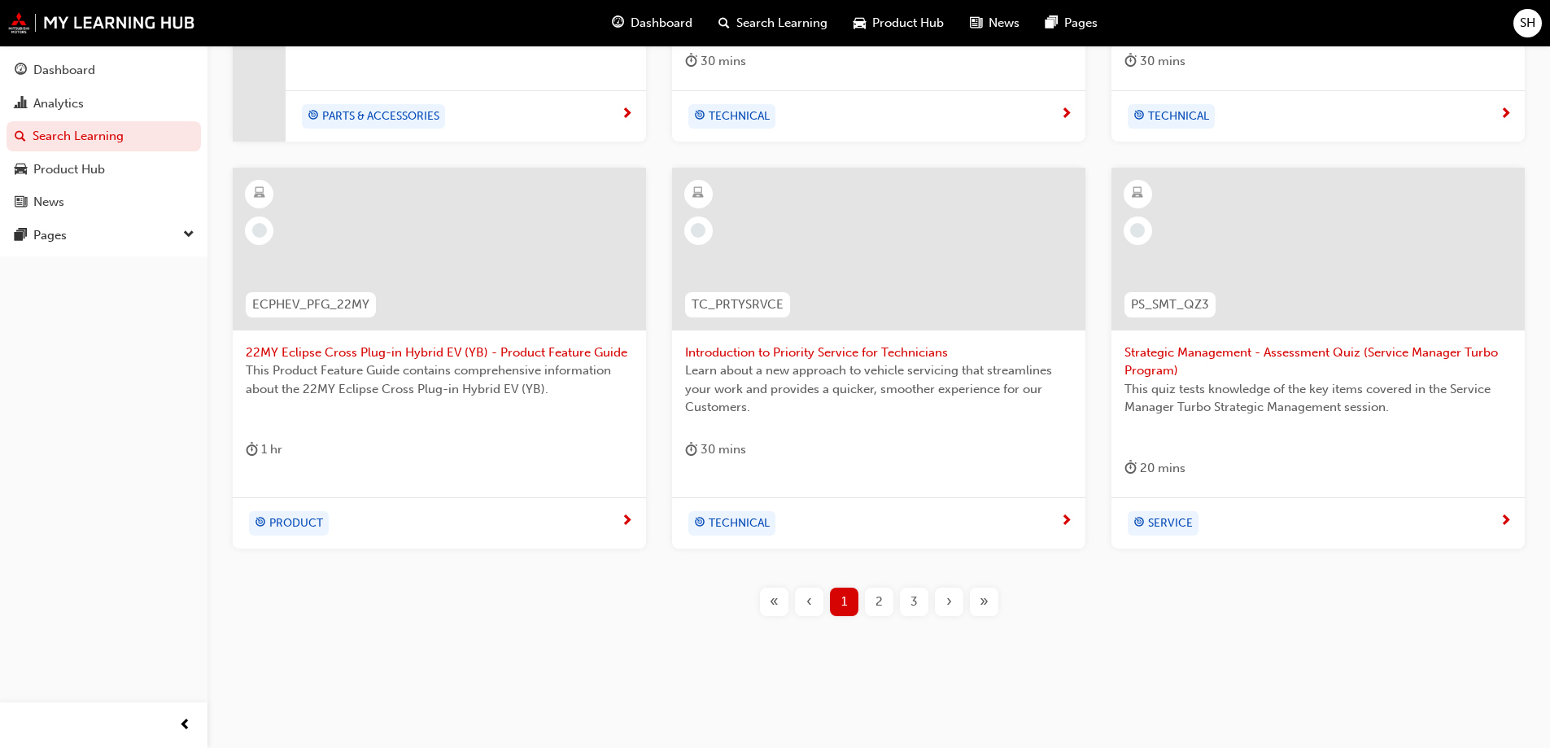
click at [877, 600] on span "2" at bounding box center [878, 601] width 7 height 19
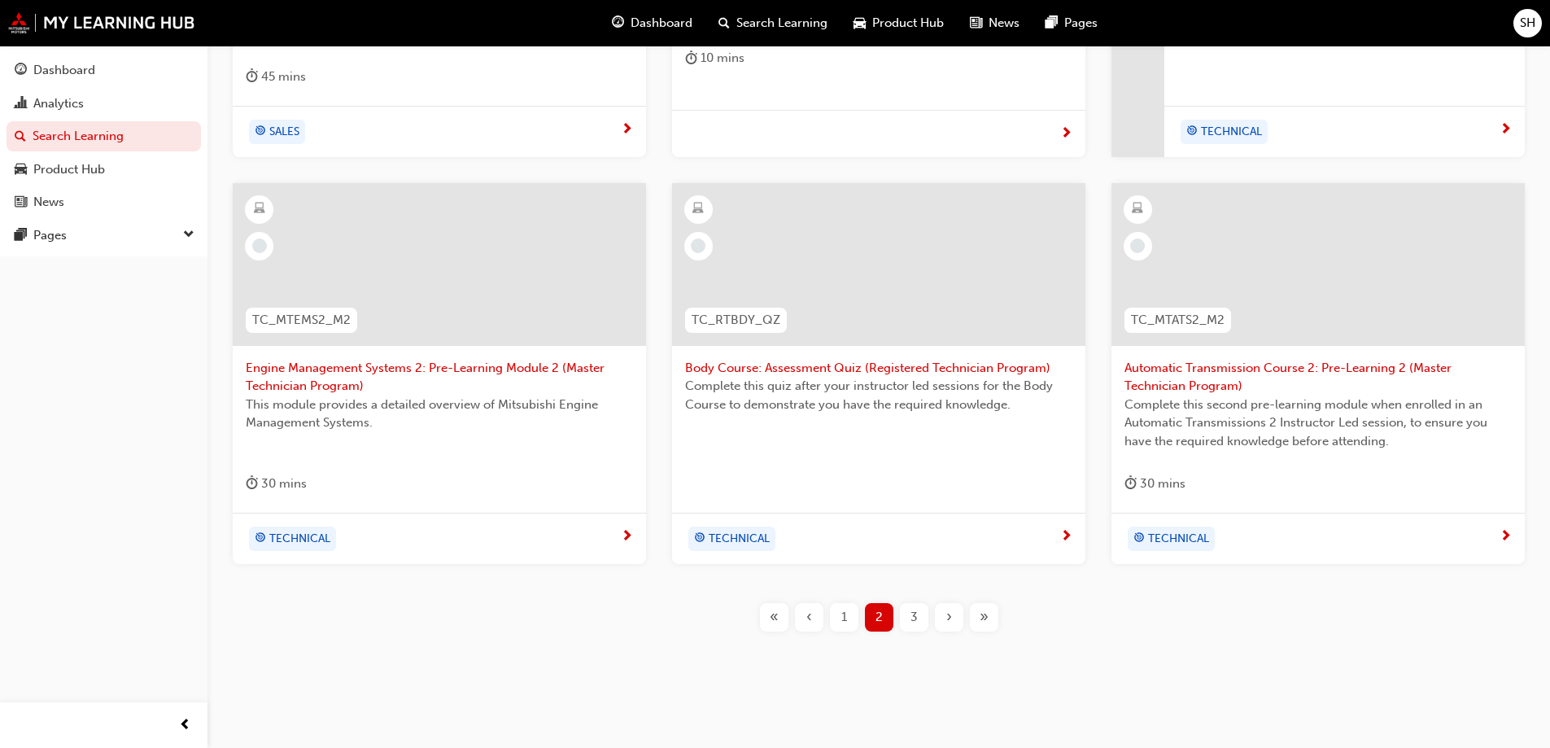
scroll to position [616, 0]
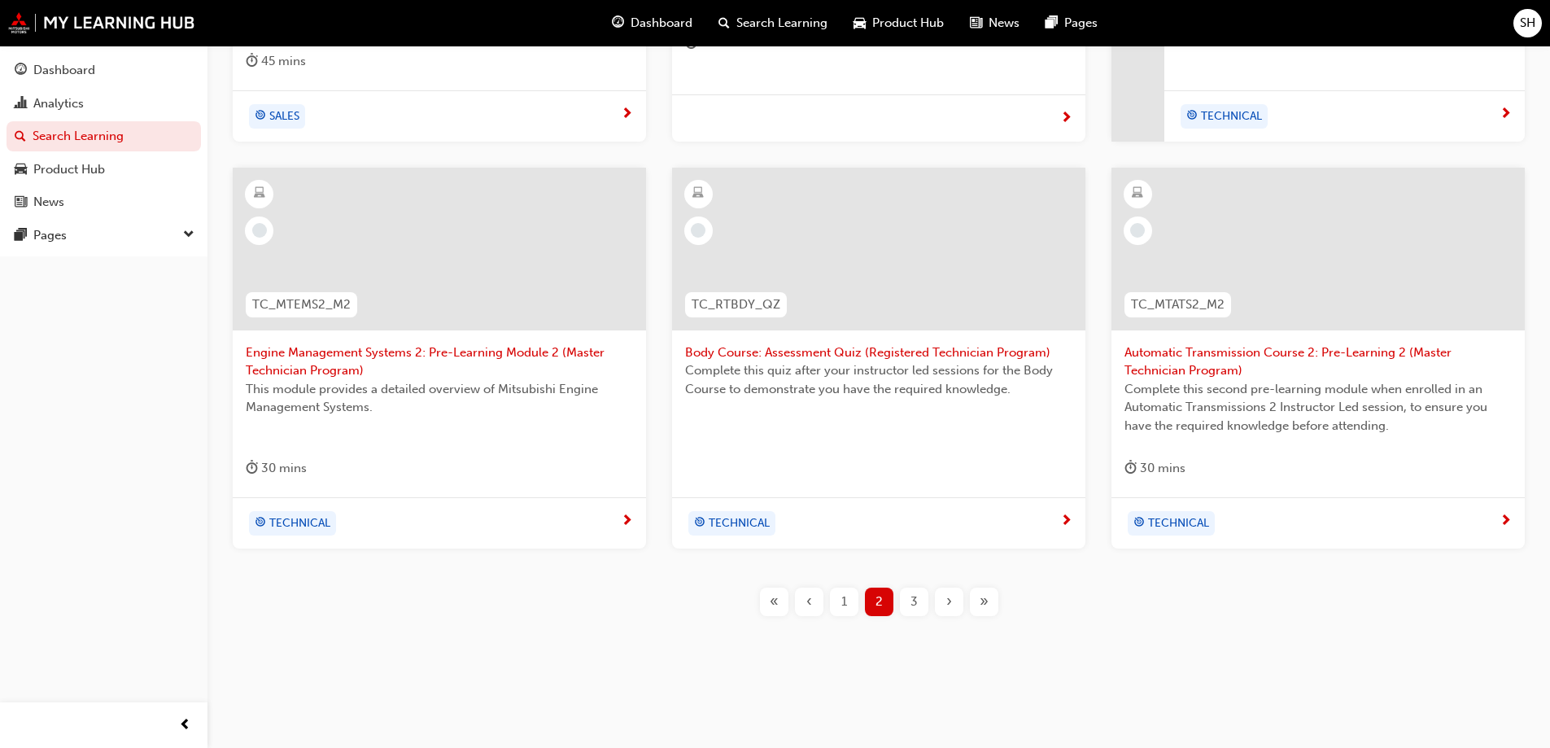
click at [906, 607] on div "3" at bounding box center [914, 601] width 28 height 28
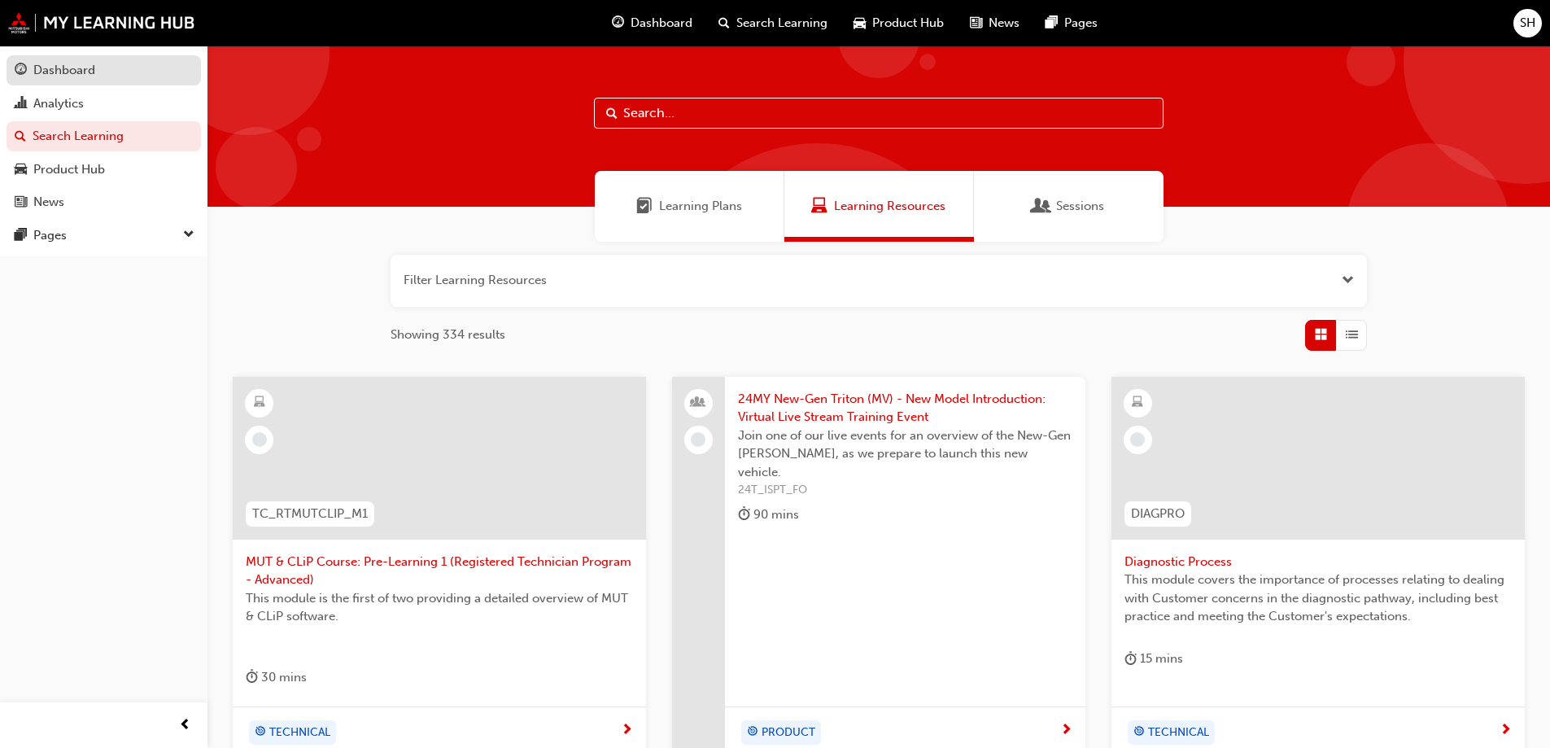
click at [33, 69] on div "Dashboard" at bounding box center [104, 70] width 178 height 20
